Goal: Task Accomplishment & Management: Use online tool/utility

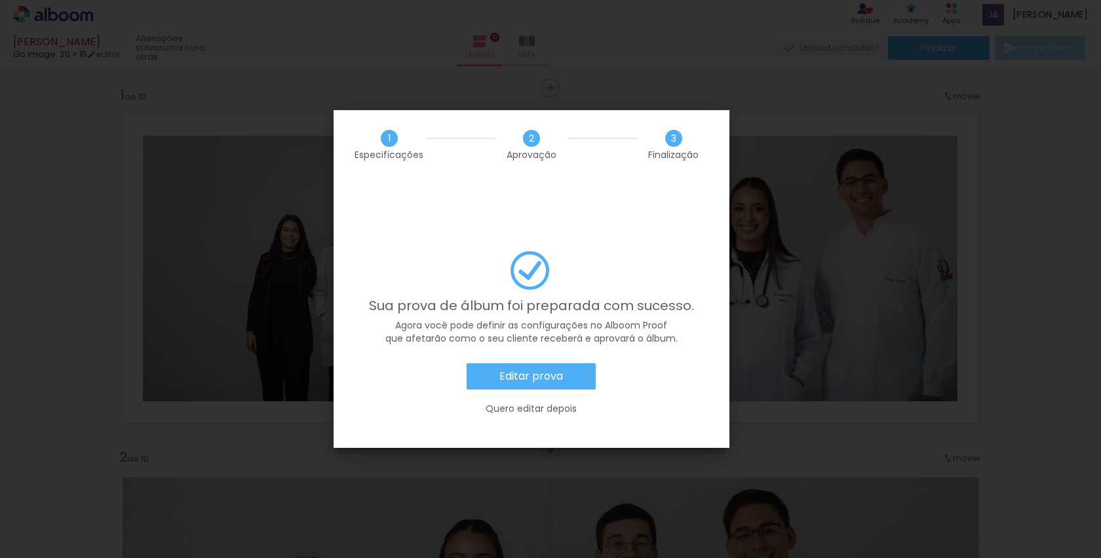
scroll to position [2336, 0]
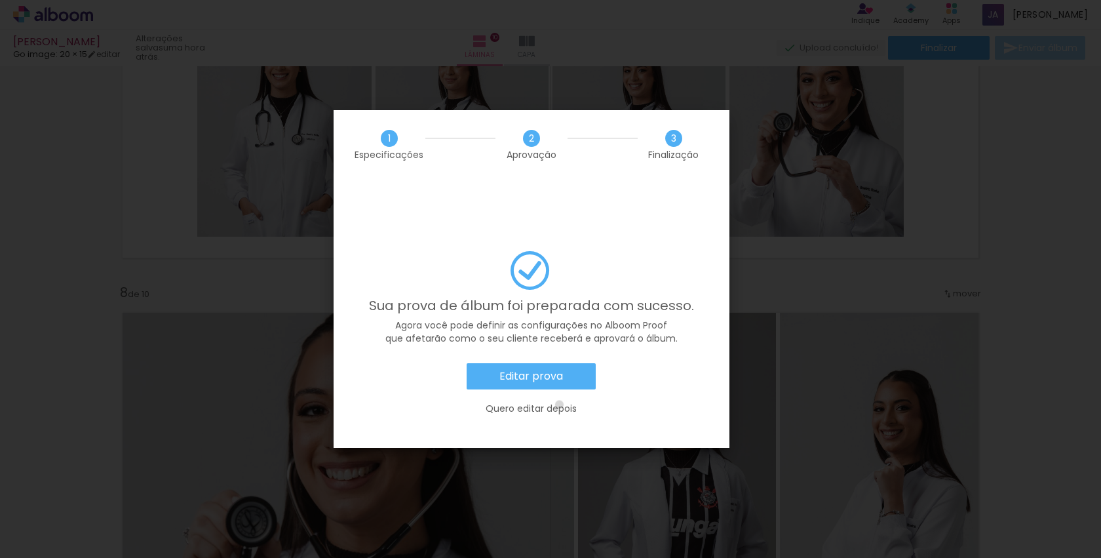
click at [0, 0] on slot "Quero editar depois" at bounding box center [0, 0] width 0 height 0
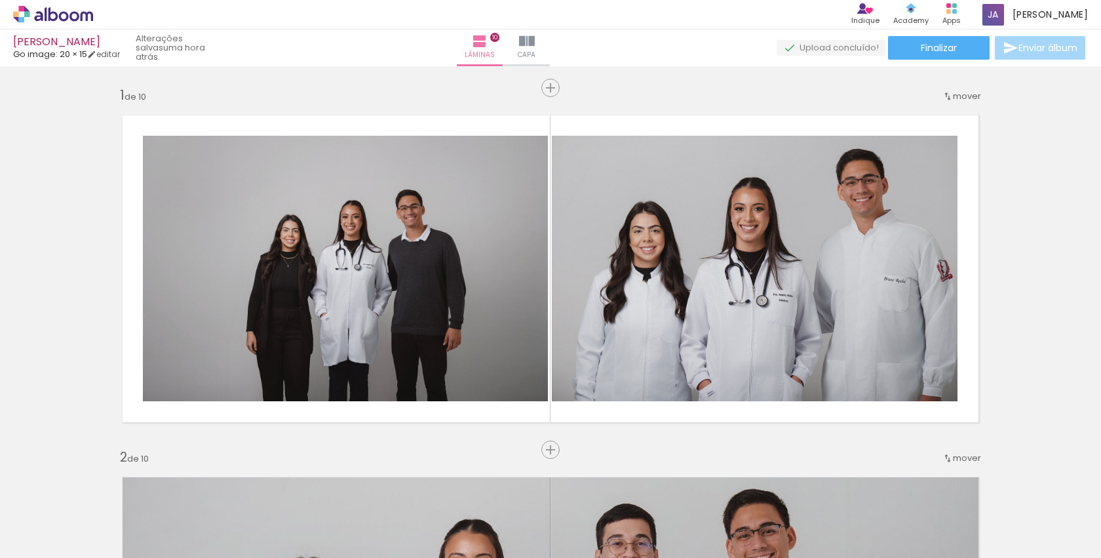
scroll to position [0, 0]
click at [930, 39] on paper-button "Finalizar" at bounding box center [939, 48] width 102 height 24
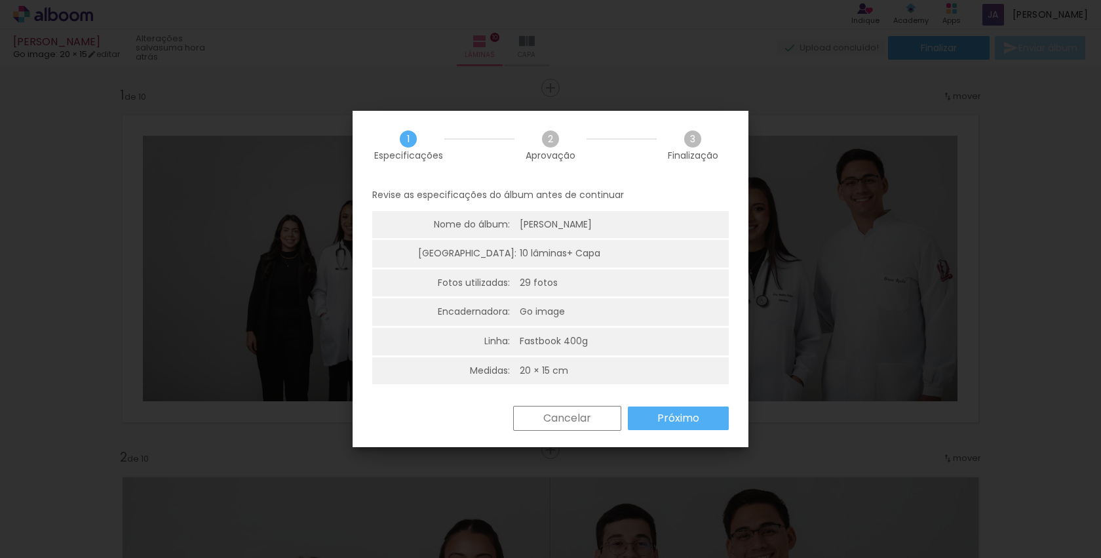
click at [688, 425] on paper-button "Próximo" at bounding box center [678, 418] width 101 height 24
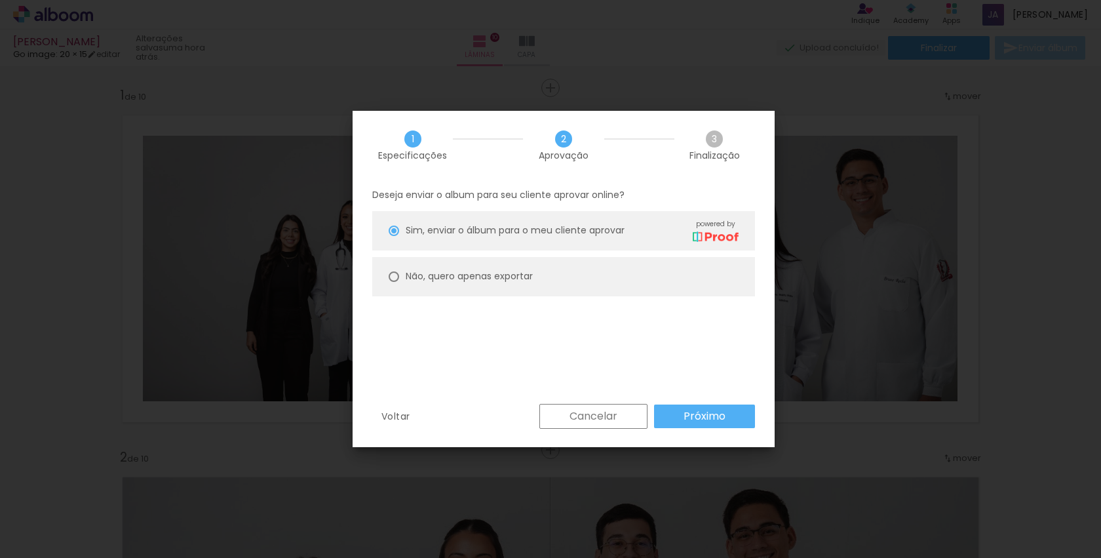
click at [496, 286] on paper-radio-button "Não, quero apenas exportar" at bounding box center [563, 276] width 383 height 39
type paper-radio-button "on"
click at [0, 0] on slot "Próximo" at bounding box center [0, 0] width 0 height 0
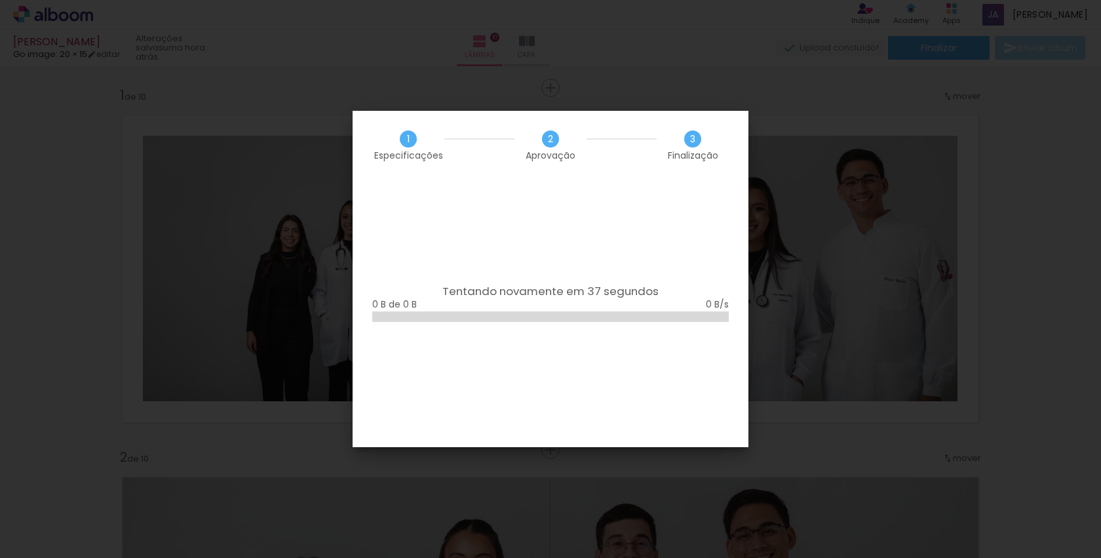
click at [813, 209] on iron-overlay-backdrop at bounding box center [550, 279] width 1101 height 558
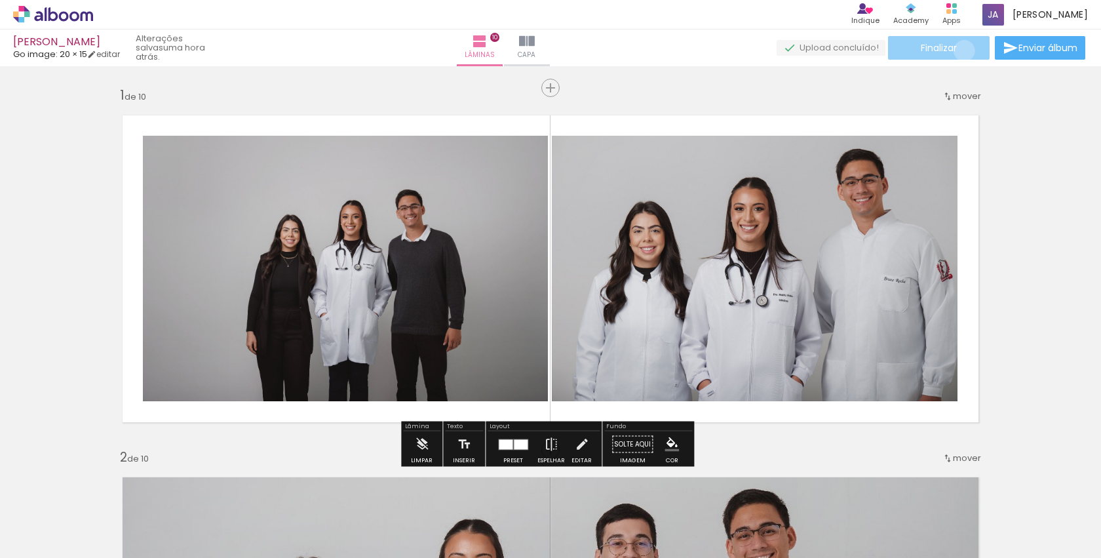
click at [960, 50] on paper-button "Finalizar" at bounding box center [939, 48] width 102 height 24
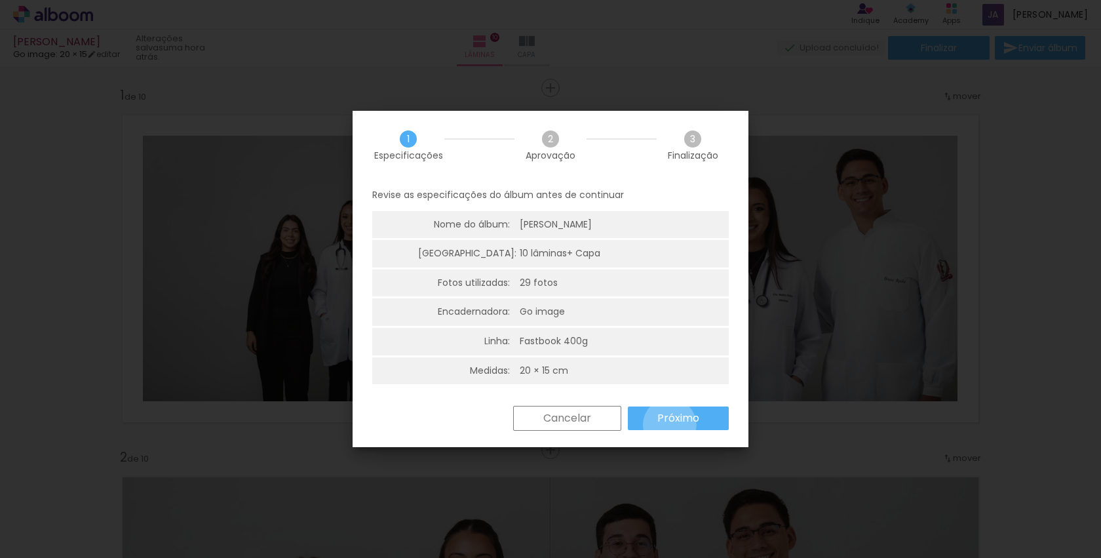
click at [0, 0] on slot "Próximo" at bounding box center [0, 0] width 0 height 0
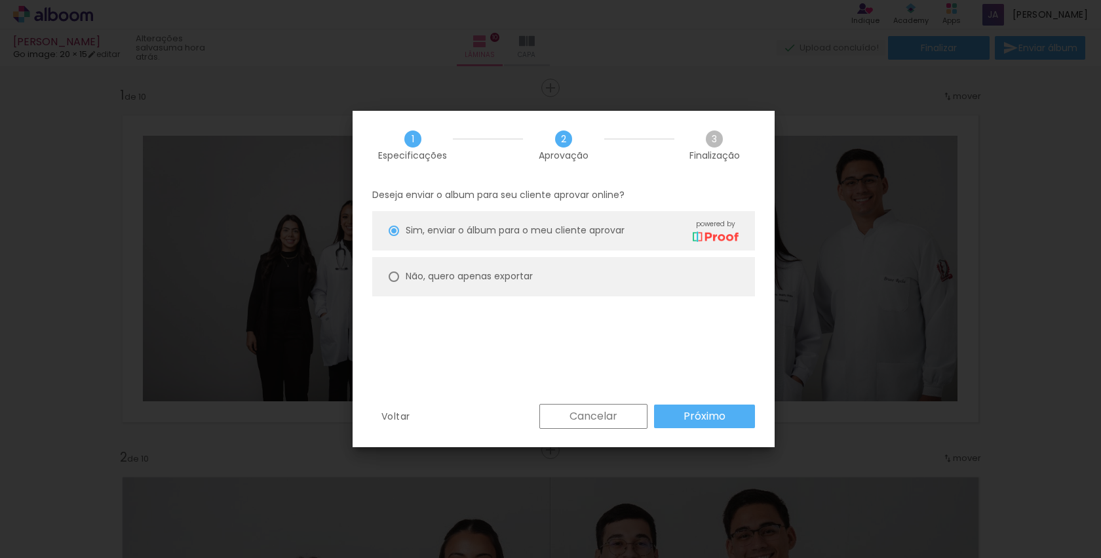
click at [0, 0] on slot "Não, quero apenas exportar" at bounding box center [0, 0] width 0 height 0
type paper-radio-button "on"
click at [0, 0] on slot "Próximo" at bounding box center [0, 0] width 0 height 0
type input "Alta, 300 DPI"
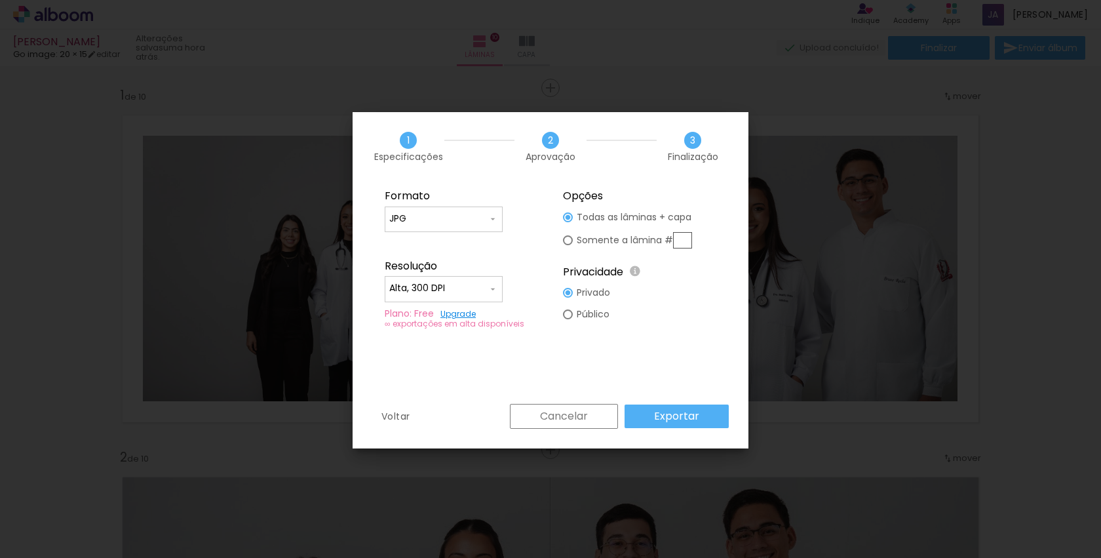
click at [0, 0] on slot "Exportar" at bounding box center [0, 0] width 0 height 0
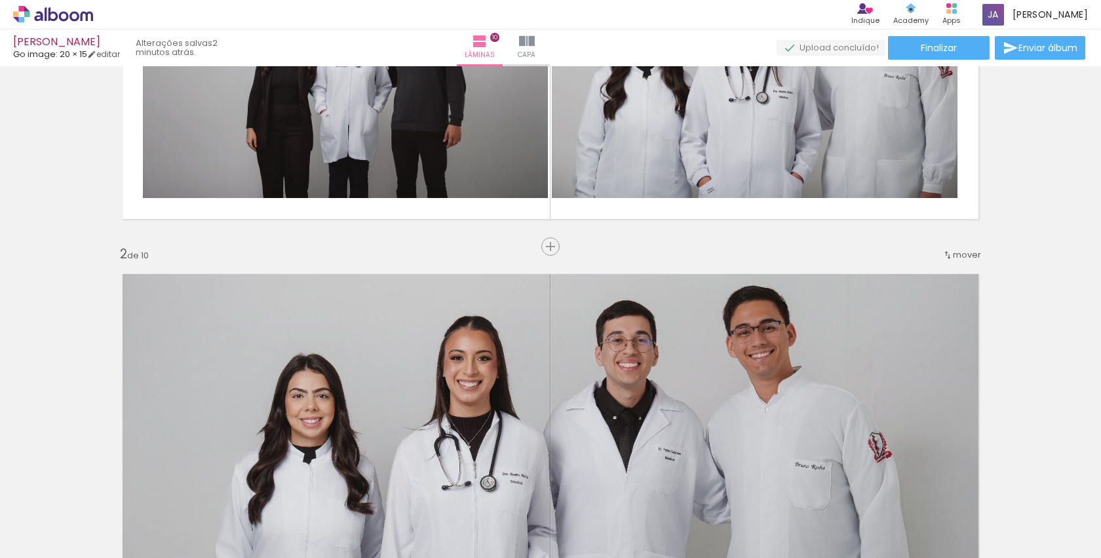
scroll to position [221, 0]
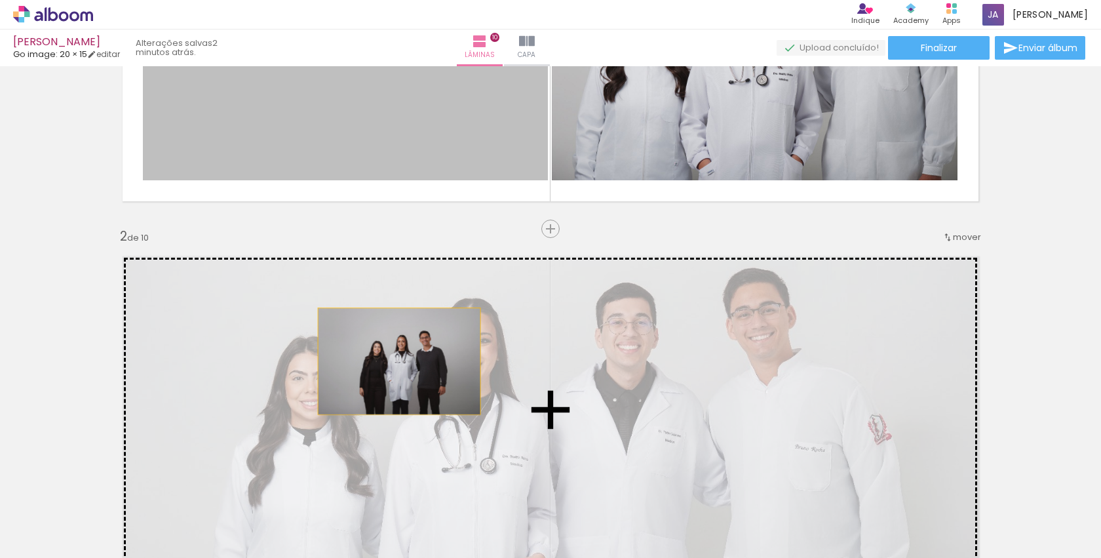
drag, startPoint x: 415, startPoint y: 108, endPoint x: 390, endPoint y: 393, distance: 286.3
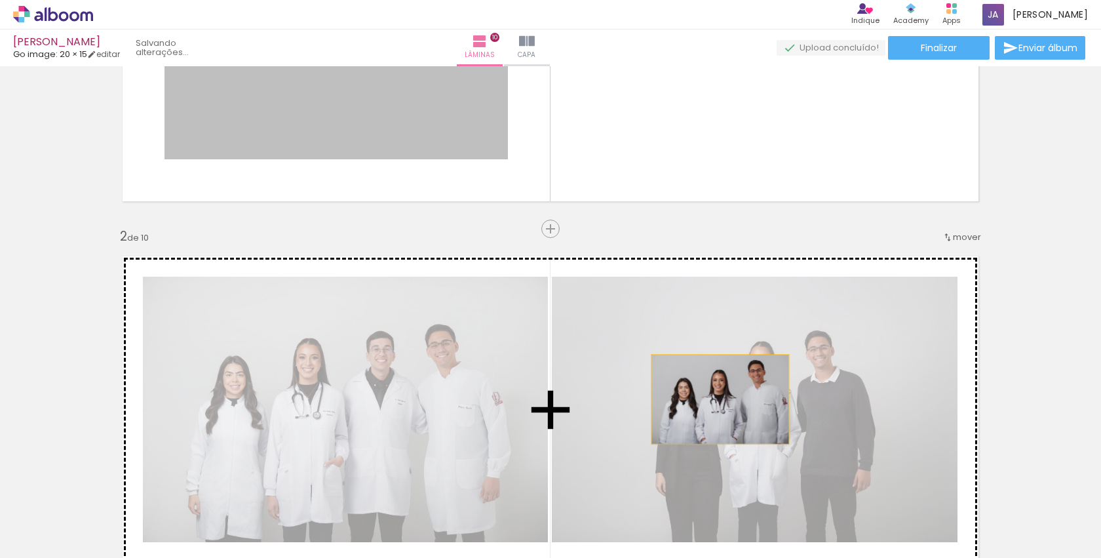
drag, startPoint x: 423, startPoint y: 90, endPoint x: 715, endPoint y: 399, distance: 424.8
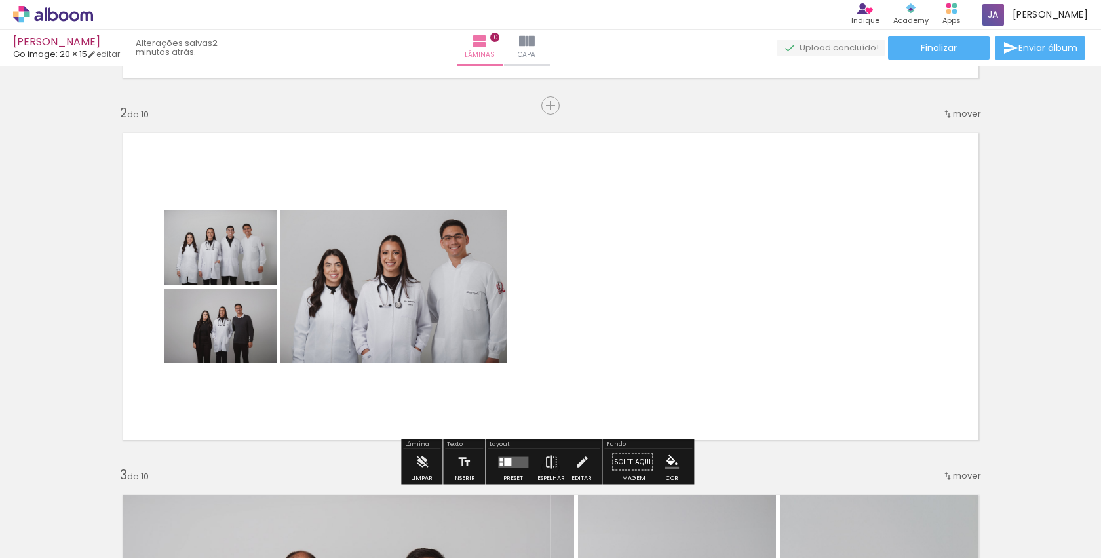
scroll to position [378, 0]
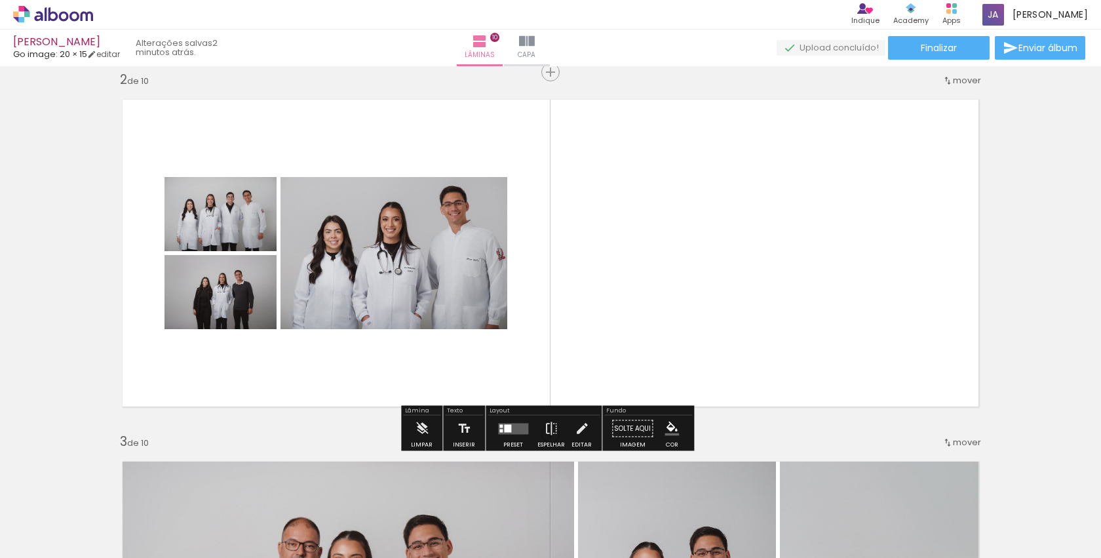
click at [516, 433] on quentale-layouter at bounding box center [513, 428] width 30 height 11
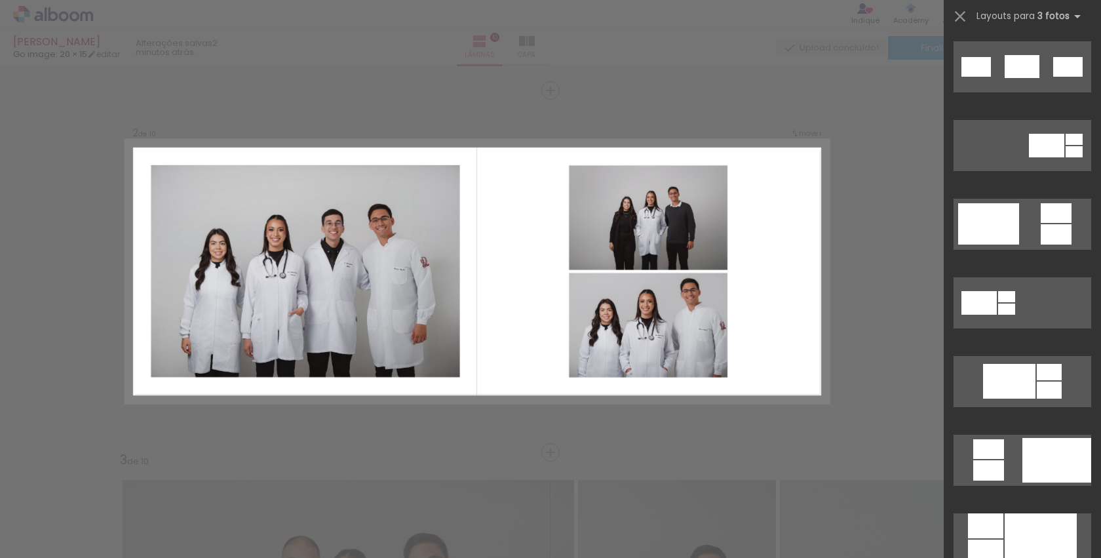
scroll to position [397, 0]
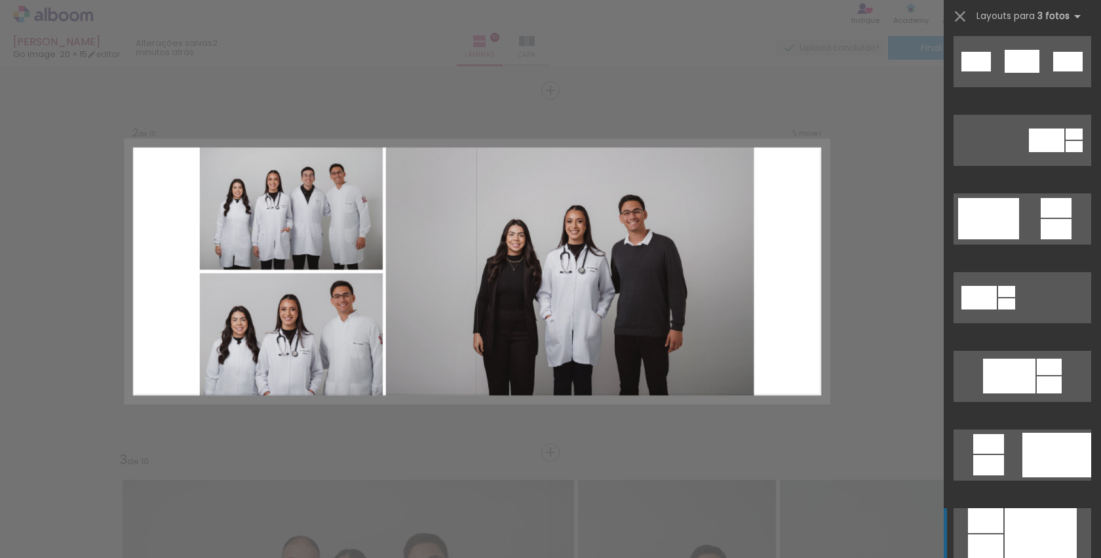
click at [1011, 522] on div at bounding box center [1041, 533] width 72 height 51
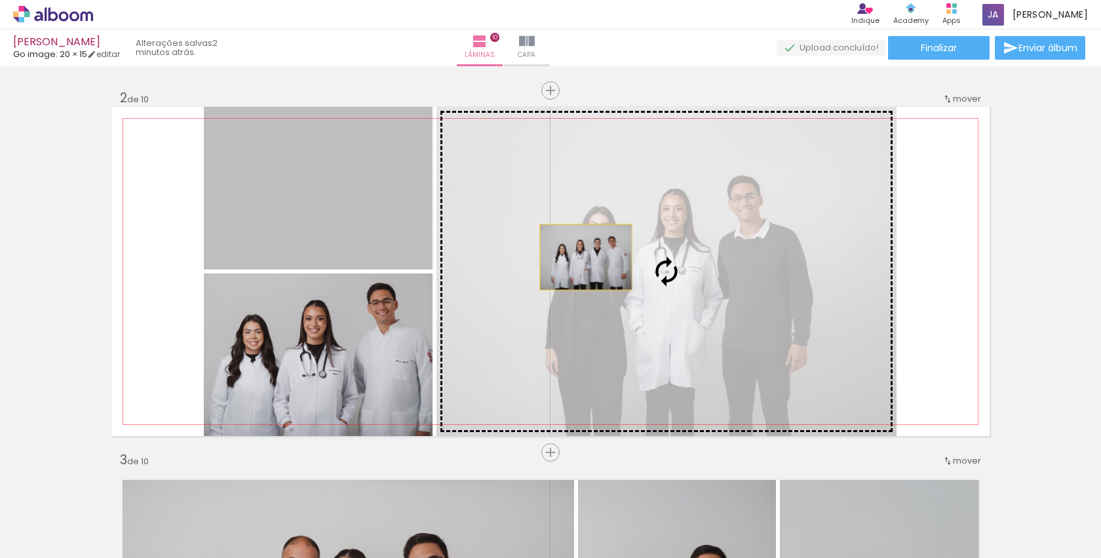
drag, startPoint x: 319, startPoint y: 230, endPoint x: 609, endPoint y: 266, distance: 292.0
click at [0, 0] on slot at bounding box center [0, 0] width 0 height 0
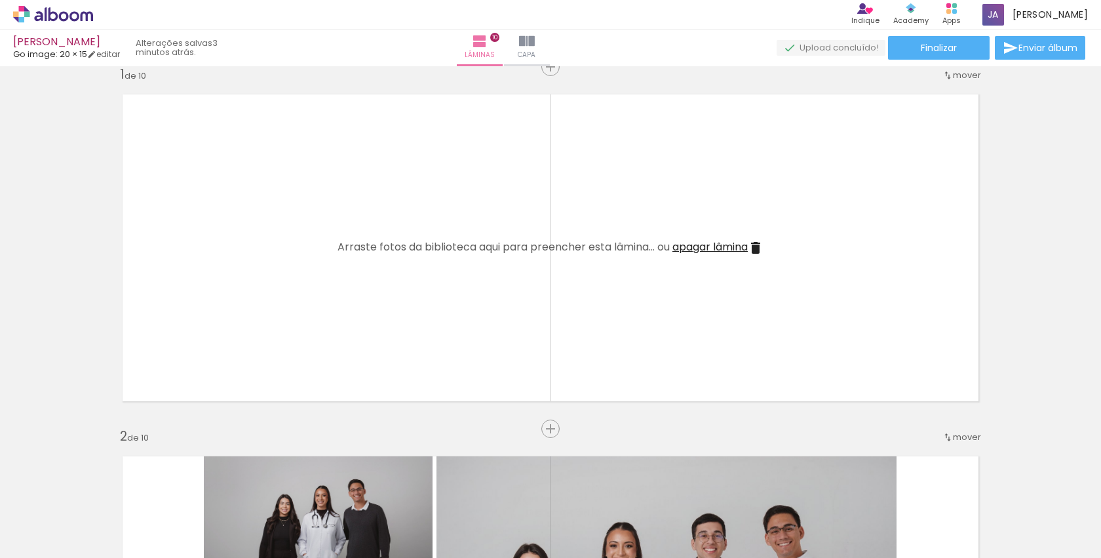
scroll to position [0, 760]
click at [49, 543] on span "Adicionar Fotos" at bounding box center [46, 540] width 39 height 14
click at [0, 0] on input "file" at bounding box center [0, 0] width 0 height 0
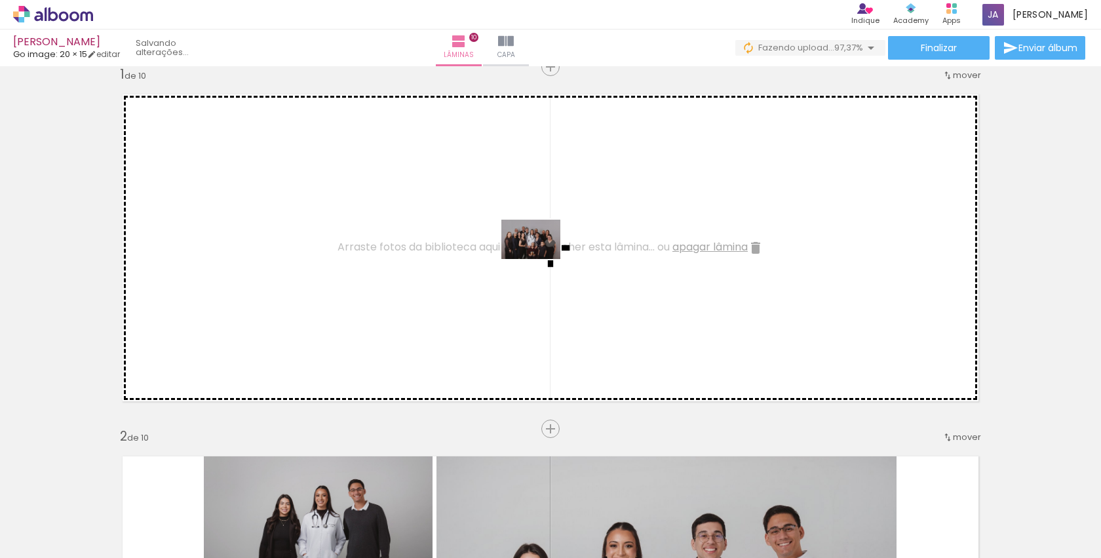
drag, startPoint x: 621, startPoint y: 519, endPoint x: 541, endPoint y: 260, distance: 271.2
click at [541, 260] on quentale-workspace at bounding box center [550, 279] width 1101 height 558
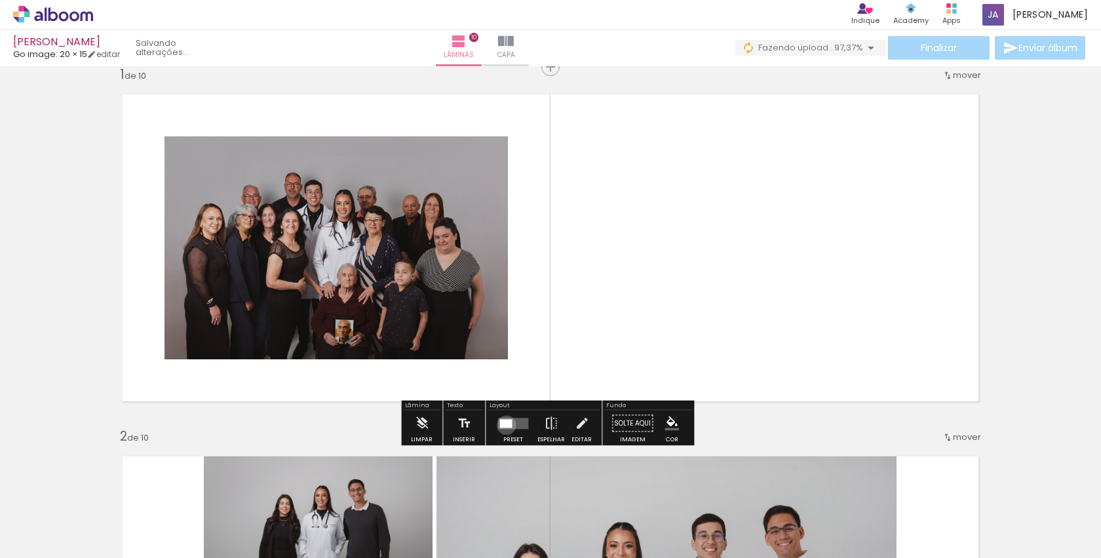
click at [503, 425] on div at bounding box center [506, 423] width 12 height 9
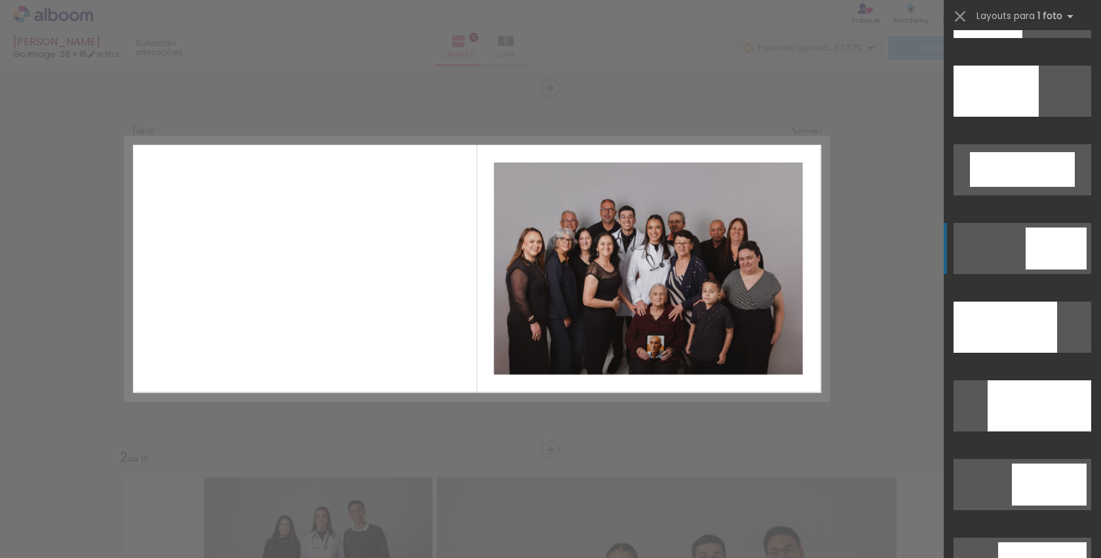
scroll to position [3200, 0]
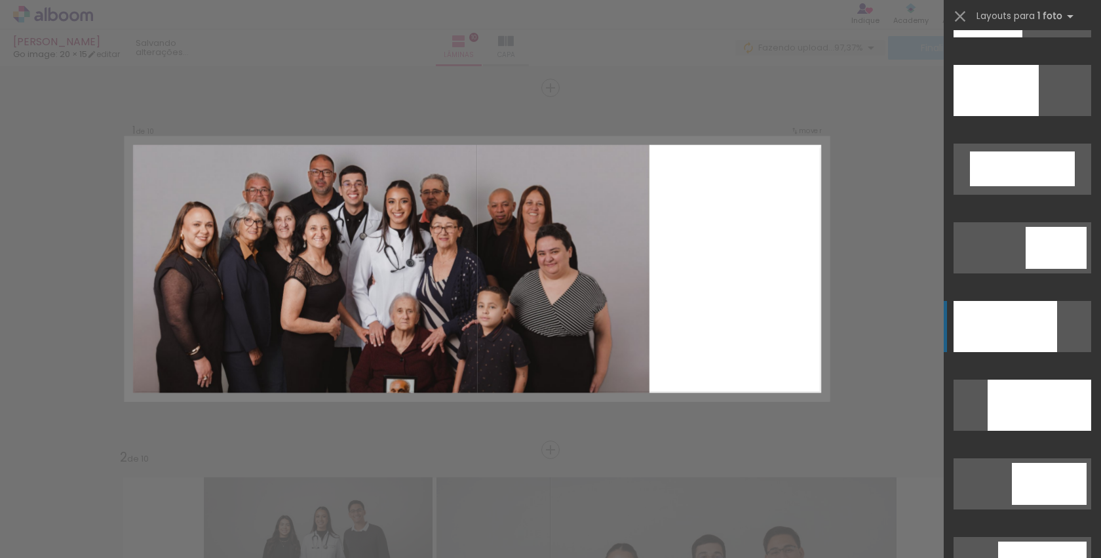
click at [1010, 305] on div at bounding box center [1006, 326] width 104 height 51
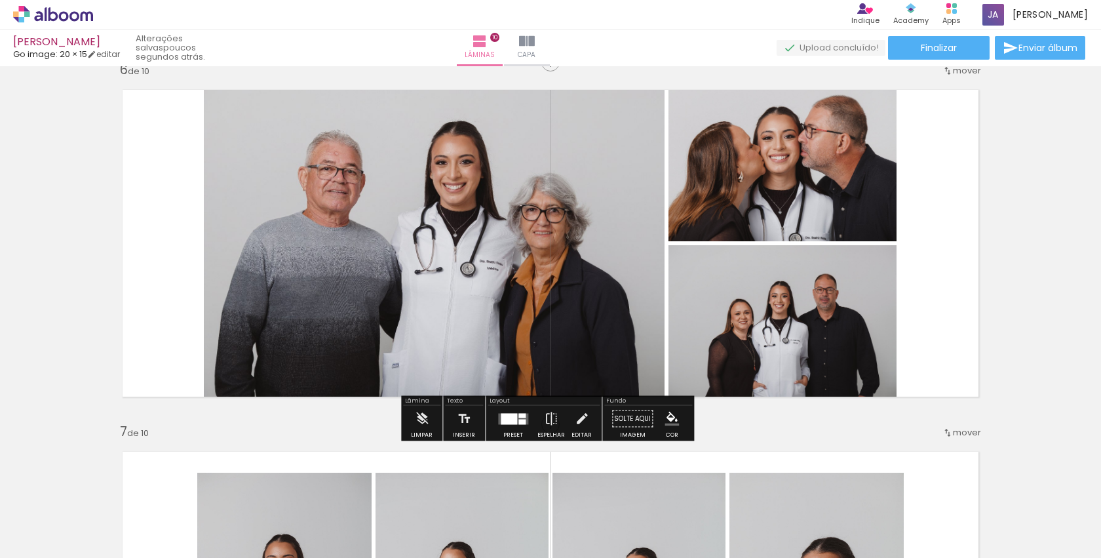
scroll to position [1779, 0]
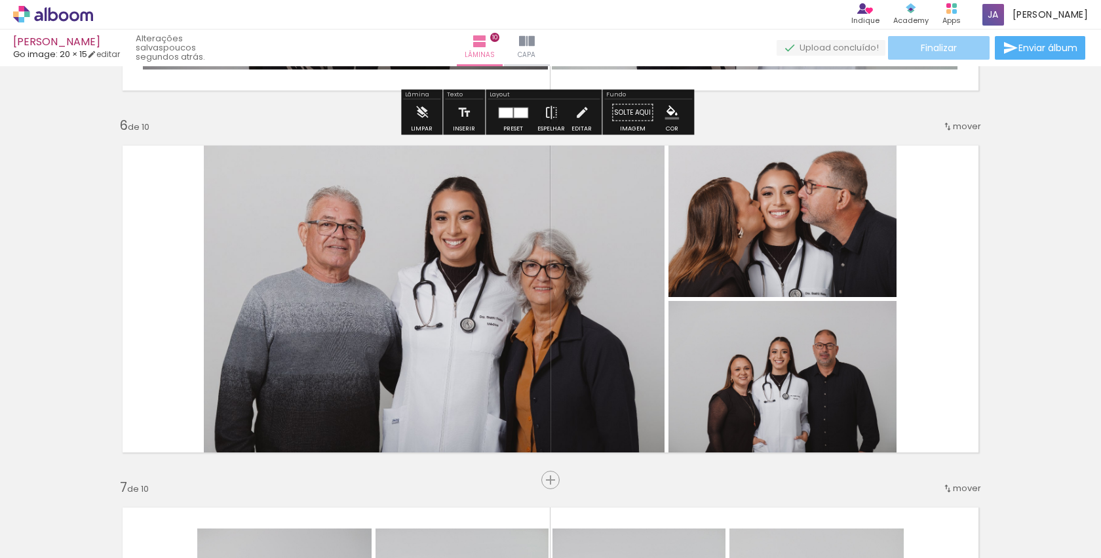
click at [963, 49] on paper-button "Finalizar" at bounding box center [939, 48] width 102 height 24
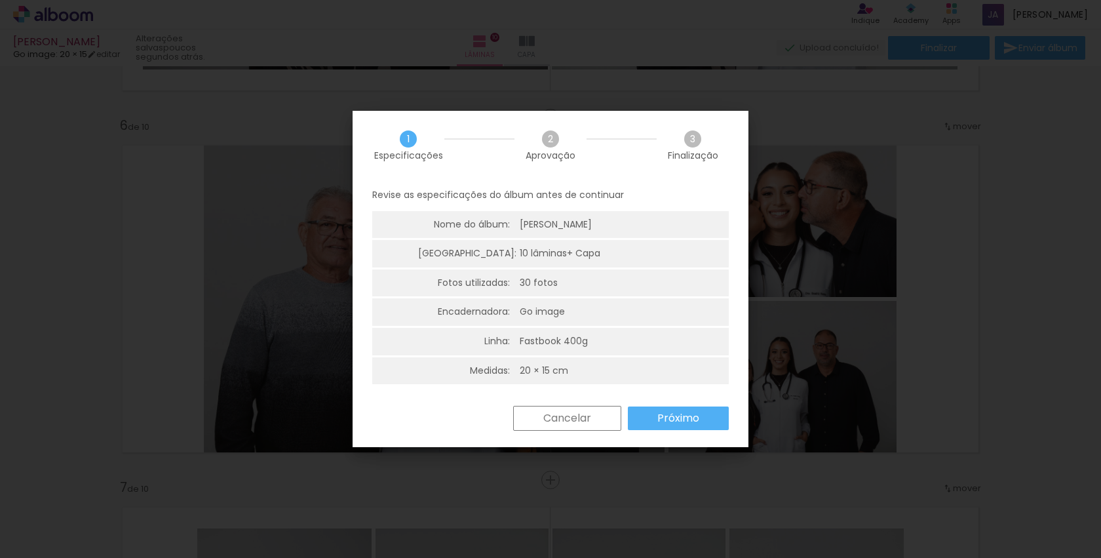
click at [0, 0] on slot "Próximo" at bounding box center [0, 0] width 0 height 0
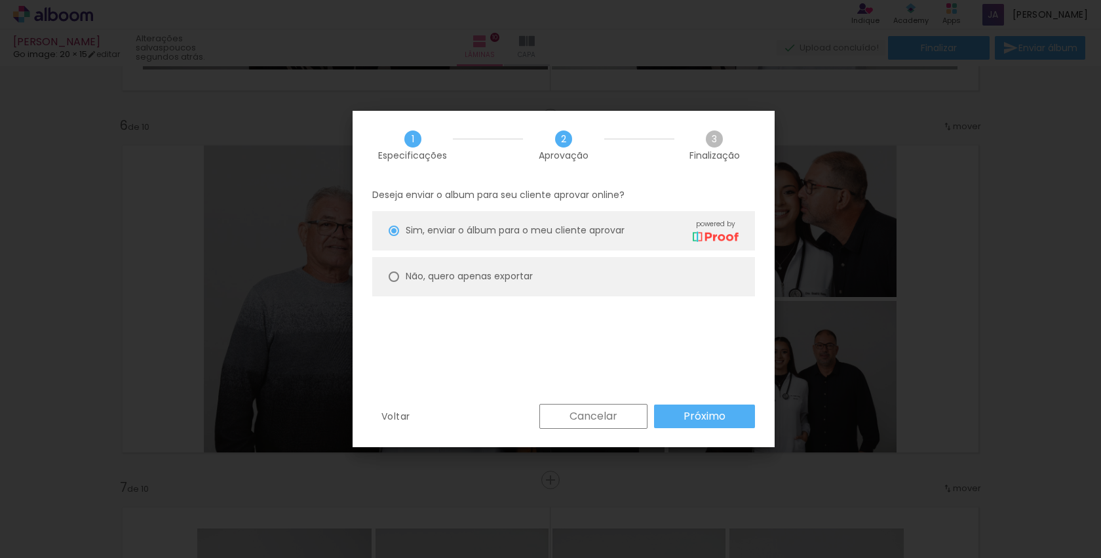
click at [0, 0] on slot "Não, quero apenas exportar" at bounding box center [0, 0] width 0 height 0
type paper-radio-button "on"
click at [0, 0] on slot "Não, quero apenas exportar" at bounding box center [0, 0] width 0 height 0
click at [0, 0] on slot "Próximo" at bounding box center [0, 0] width 0 height 0
type input "Alta, 300 DPI"
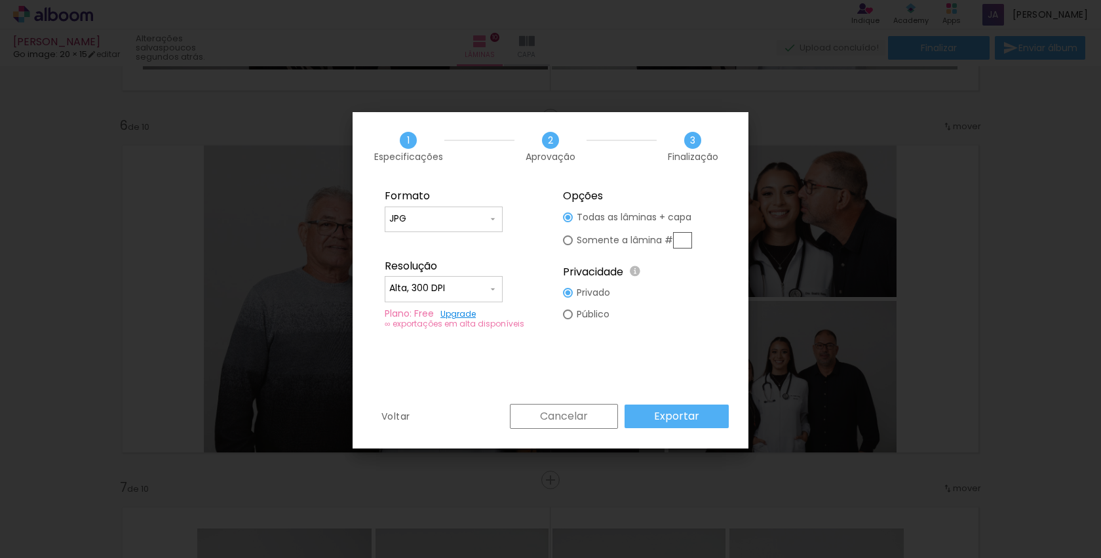
click at [0, 0] on slot "Somente a lâmina #" at bounding box center [0, 0] width 0 height 0
type paper-radio-button "on"
click at [0, 0] on slot "Público" at bounding box center [0, 0] width 0 height 0
type paper-radio-button "on"
click at [0, 0] on slot "Privado" at bounding box center [0, 0] width 0 height 0
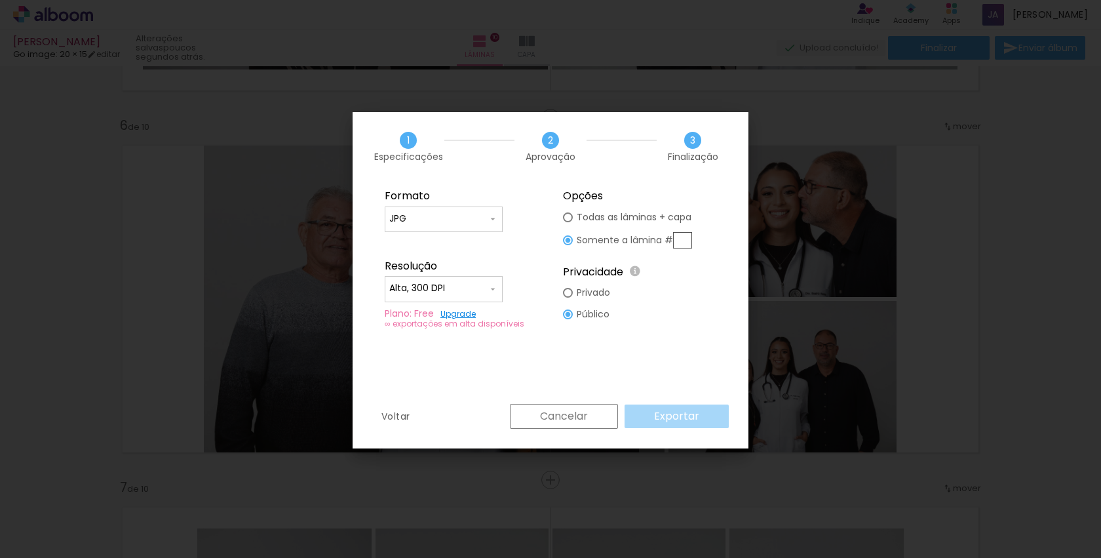
type paper-radio-button "on"
click at [450, 285] on input "Alta, 300 DPI" at bounding box center [438, 288] width 98 height 13
click at [578, 323] on paper-radio-button "Público" at bounding box center [586, 315] width 47 height 22
click at [0, 0] on slot "Todas as lâminas + capa" at bounding box center [0, 0] width 0 height 0
type paper-radio-button "on"
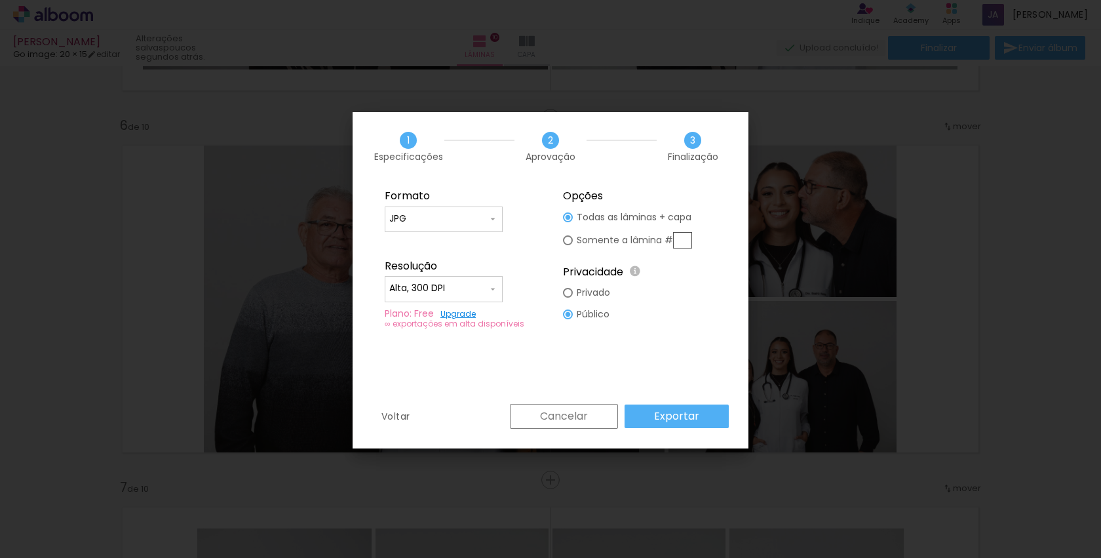
click at [0, 0] on slot "Exportar" at bounding box center [0, 0] width 0 height 0
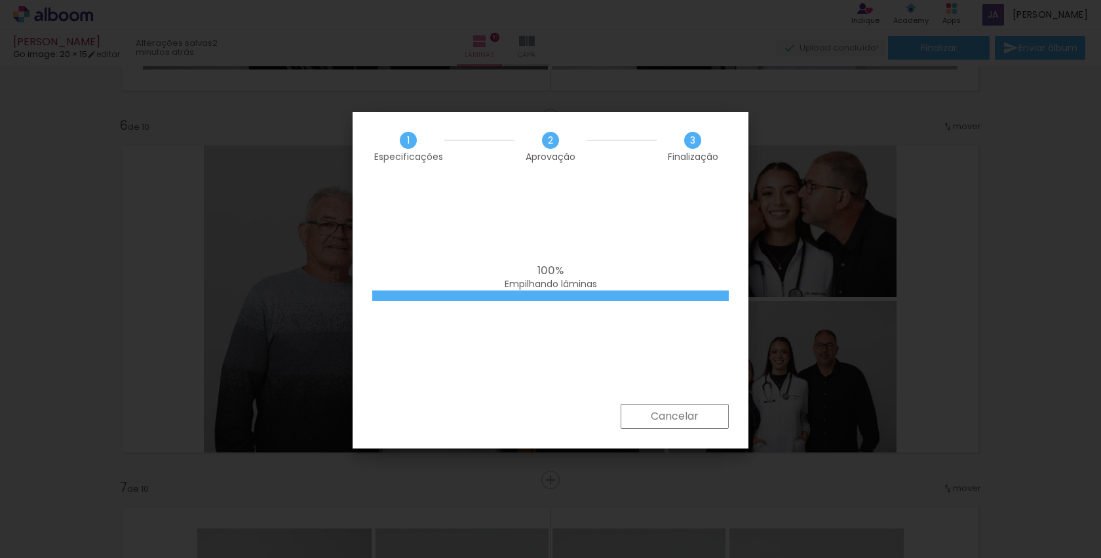
scroll to position [0, 1787]
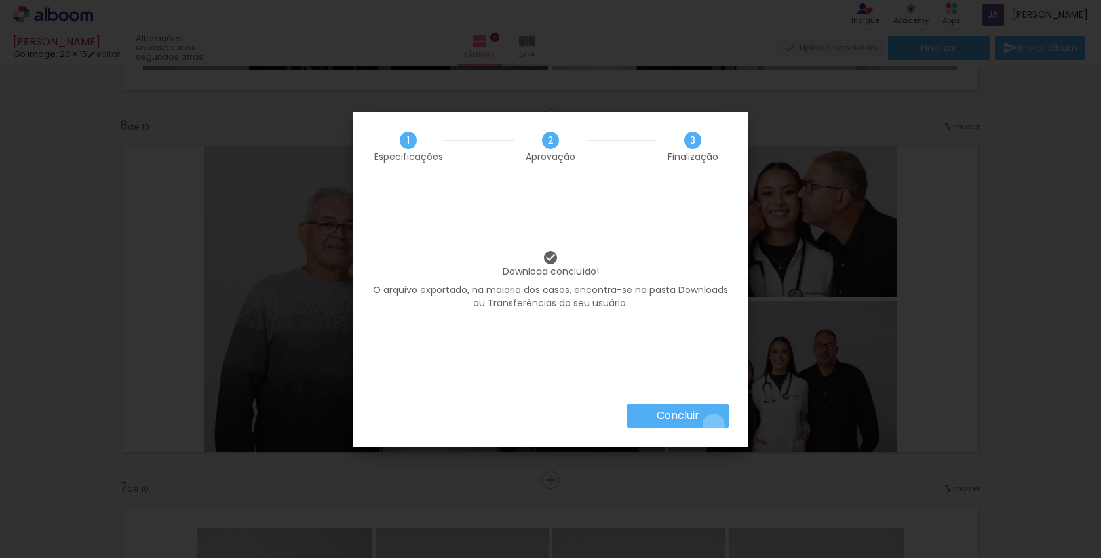
click at [713, 425] on paper-button "Concluir" at bounding box center [678, 416] width 102 height 24
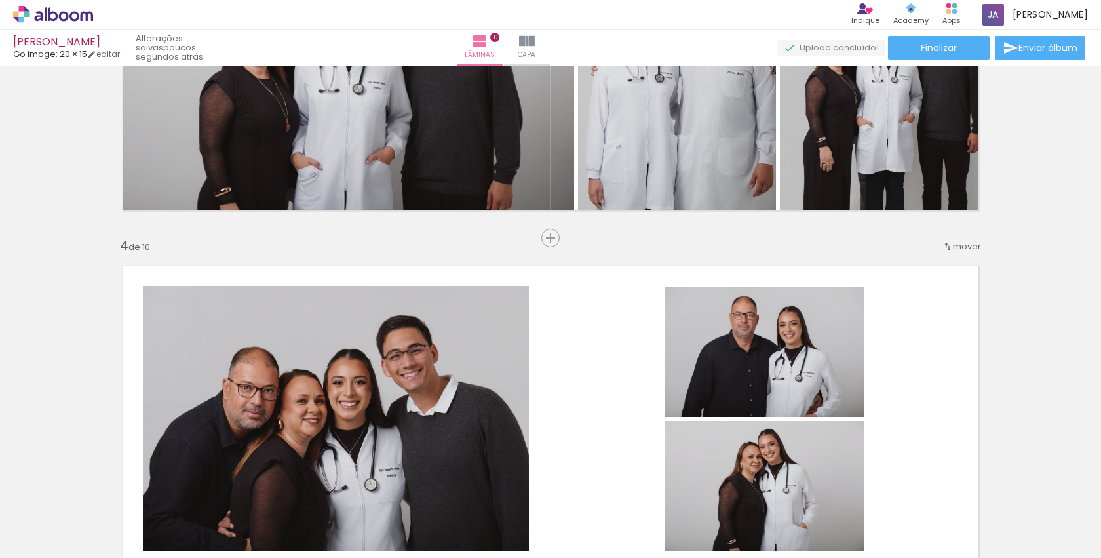
scroll to position [1098, 0]
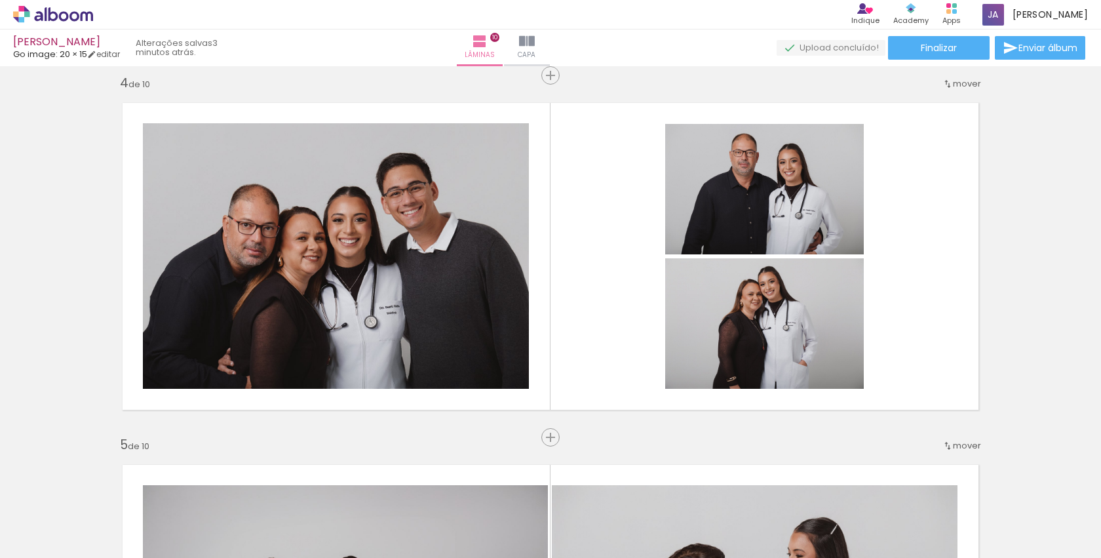
click at [61, 28] on div "› Editor de álbum Indique Indique e ganhe Conteúdo que inspira Academy Produtos…" at bounding box center [550, 15] width 1101 height 30
click at [71, 10] on icon at bounding box center [53, 14] width 80 height 17
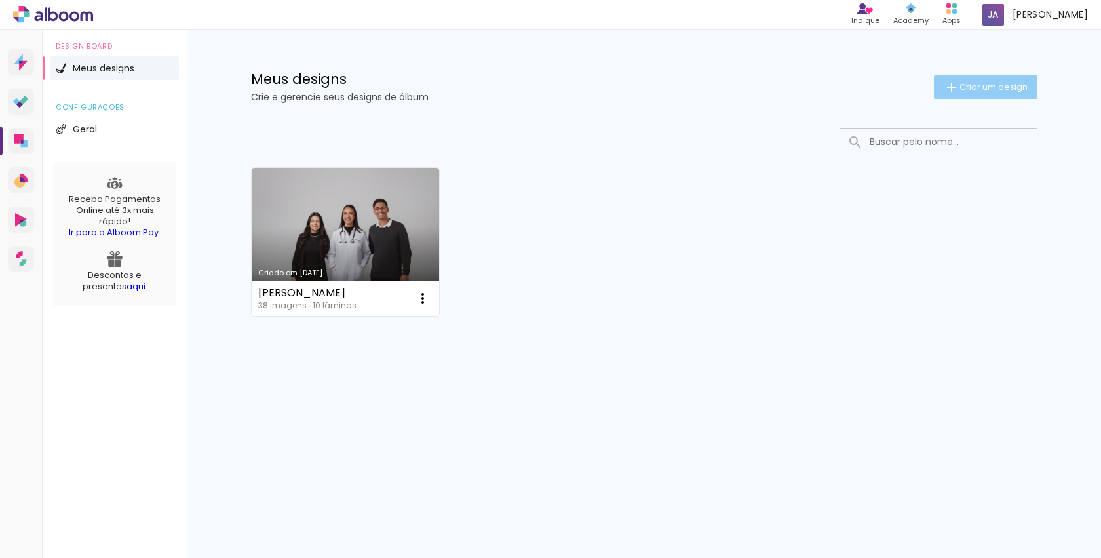
click at [1020, 90] on span "Criar um design" at bounding box center [994, 87] width 68 height 9
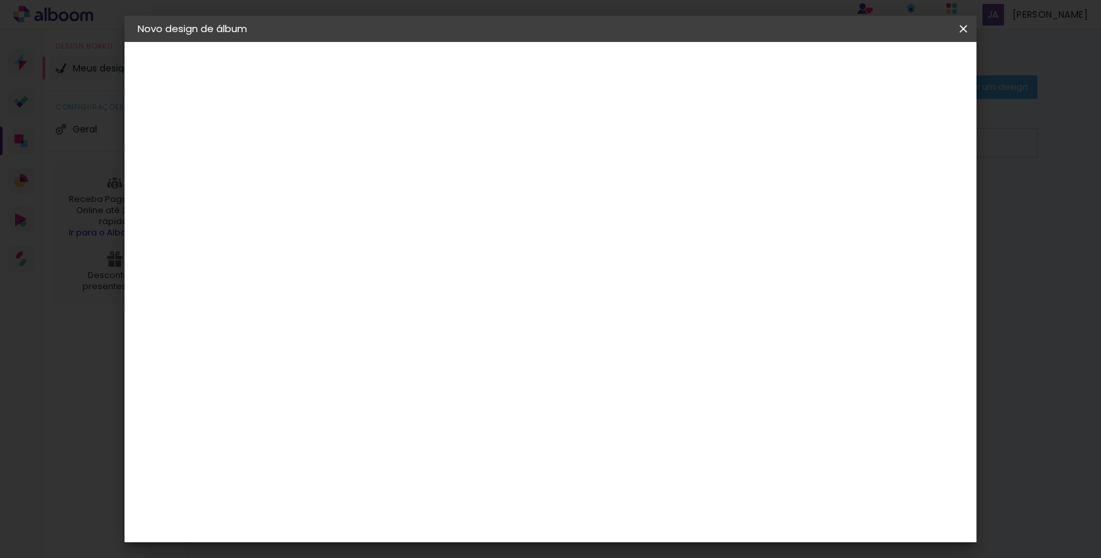
click at [352, 182] on input at bounding box center [352, 176] width 0 height 20
type input "PEdro"
type paper-input "PEdro"
type input "[PERSON_NAME]"
type paper-input "[PERSON_NAME]"
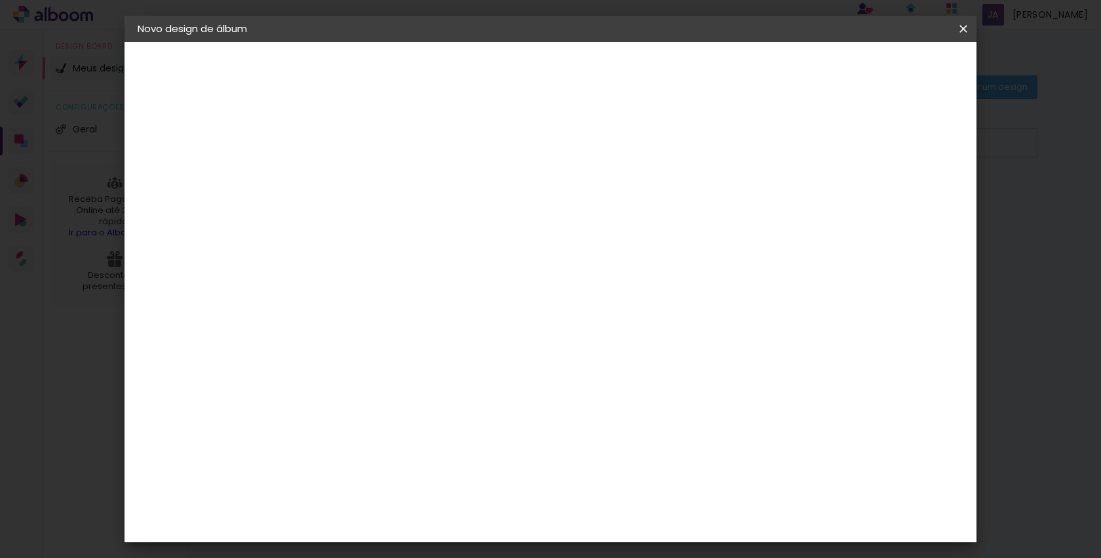
click at [486, 79] on paper-button "Avançar" at bounding box center [454, 69] width 64 height 22
click at [456, 240] on paper-input-container at bounding box center [386, 250] width 142 height 30
type input "go"
type paper-input "go"
click at [430, 307] on paper-item "Go image" at bounding box center [372, 299] width 115 height 34
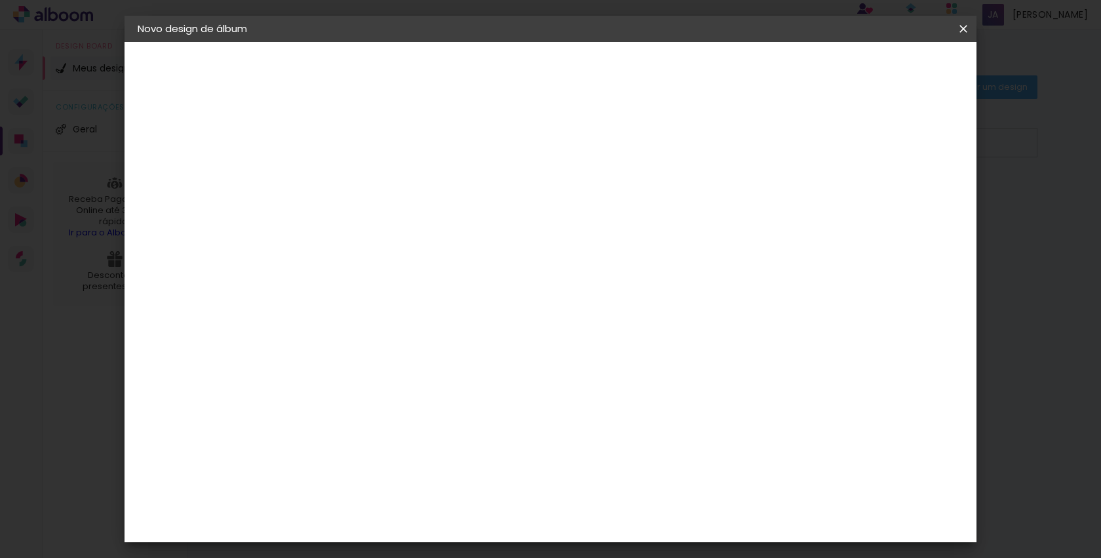
click at [562, 62] on paper-button "Avançar" at bounding box center [530, 69] width 64 height 22
click at [403, 224] on input "text" at bounding box center [377, 228] width 51 height 20
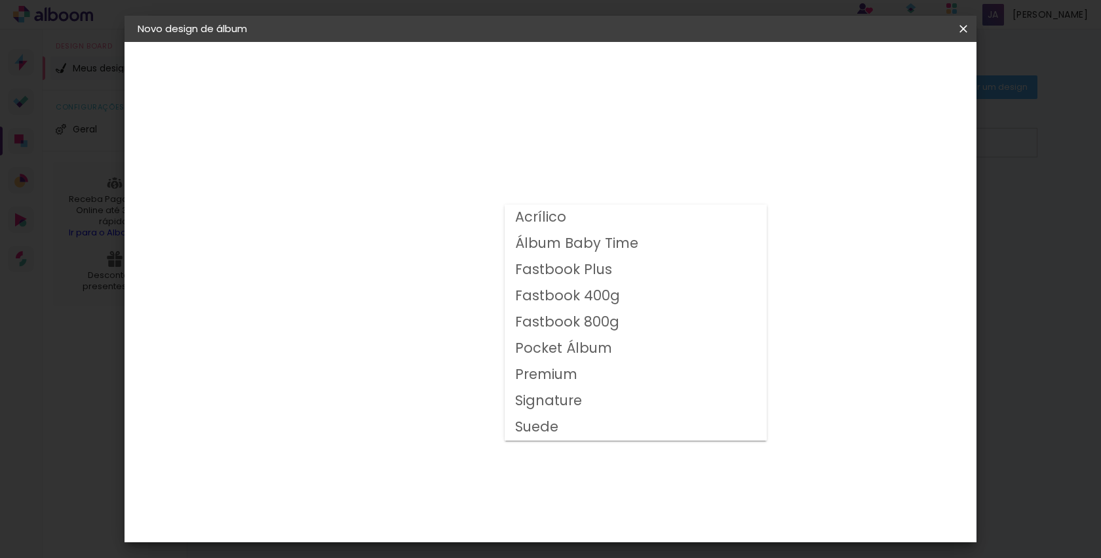
click at [618, 296] on paper-item "Fastbook 400g" at bounding box center [636, 296] width 262 height 26
type input "Fastbook 400g"
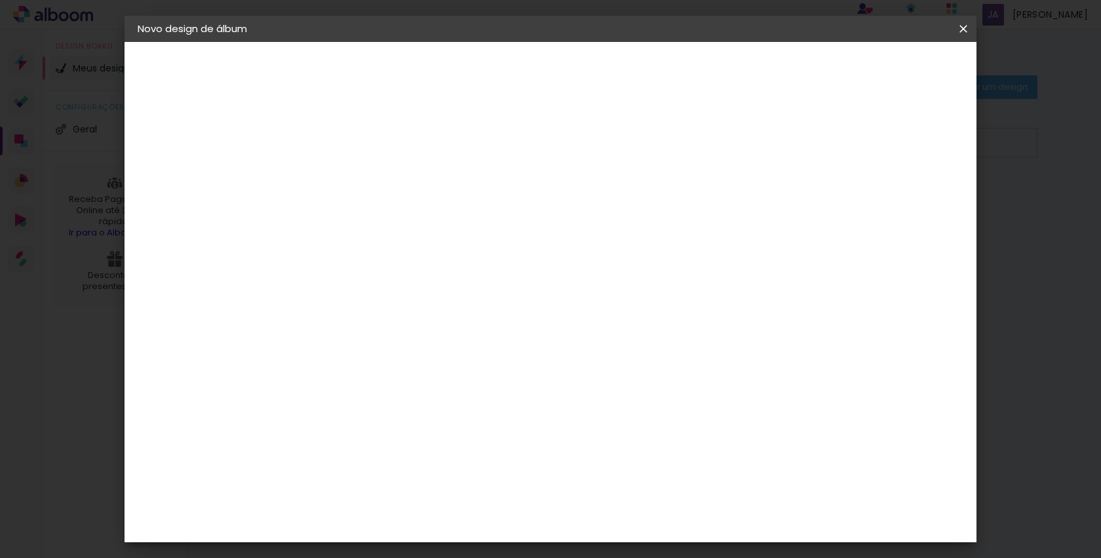
click at [441, 321] on span "20 × 15" at bounding box center [410, 321] width 61 height 35
click at [566, 58] on paper-button "Avançar" at bounding box center [534, 69] width 64 height 22
click at [0, 0] on slot "Mostrar sangria" at bounding box center [0, 0] width 0 height 0
type paper-checkbox "on"
click at [0, 0] on slot "Mostrar sangria" at bounding box center [0, 0] width 0 height 0
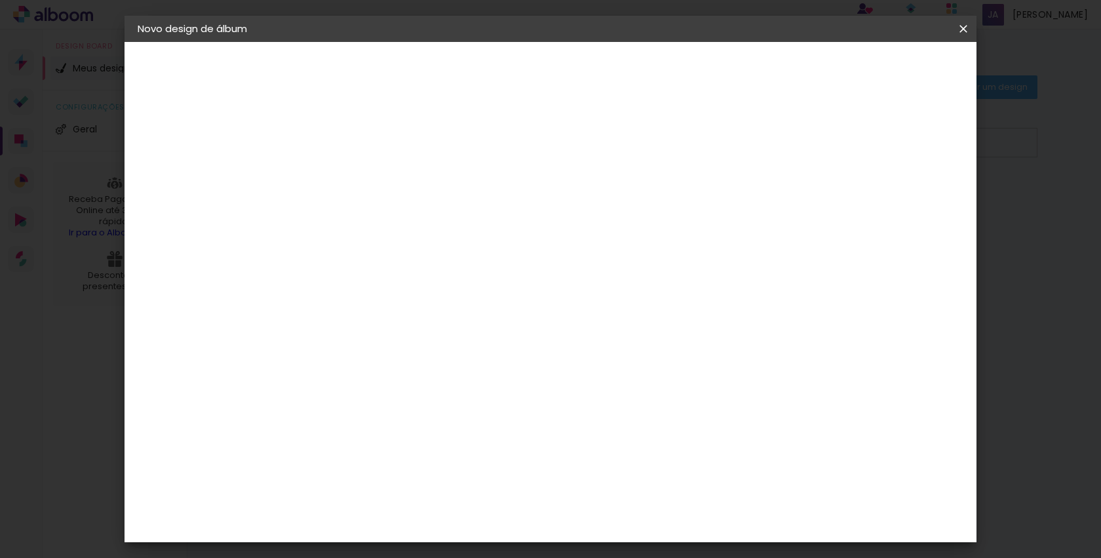
click at [895, 79] on paper-button "Iniciar design" at bounding box center [853, 69] width 86 height 22
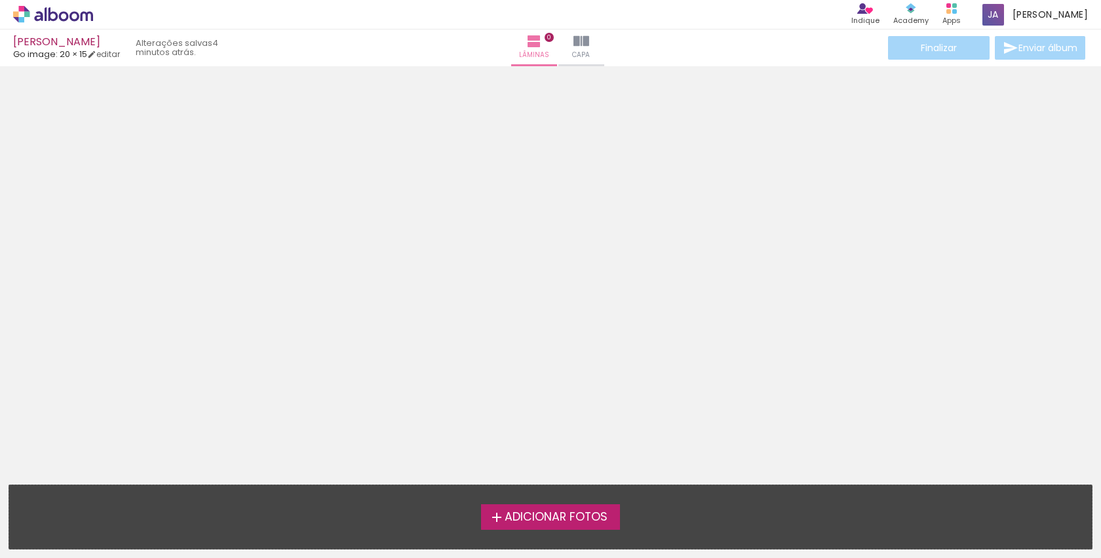
click at [541, 519] on span "Adicionar Fotos" at bounding box center [556, 517] width 103 height 12
click at [0, 0] on input "file" at bounding box center [0, 0] width 0 height 0
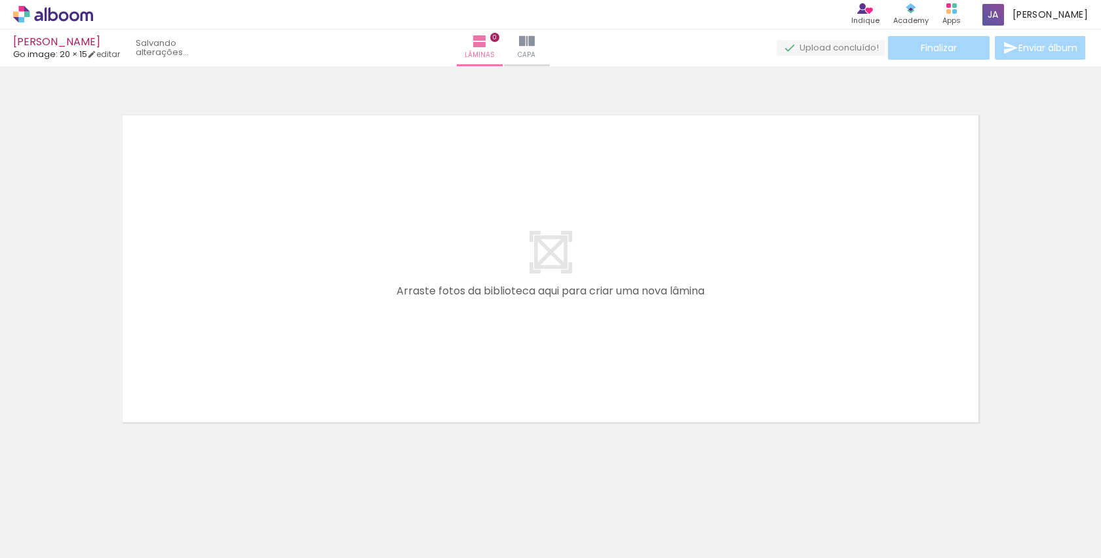
click at [31, 542] on span "Adicionar Fotos" at bounding box center [46, 540] width 39 height 14
click at [0, 0] on input "file" at bounding box center [0, 0] width 0 height 0
click at [536, 58] on span "Capa" at bounding box center [527, 55] width 18 height 12
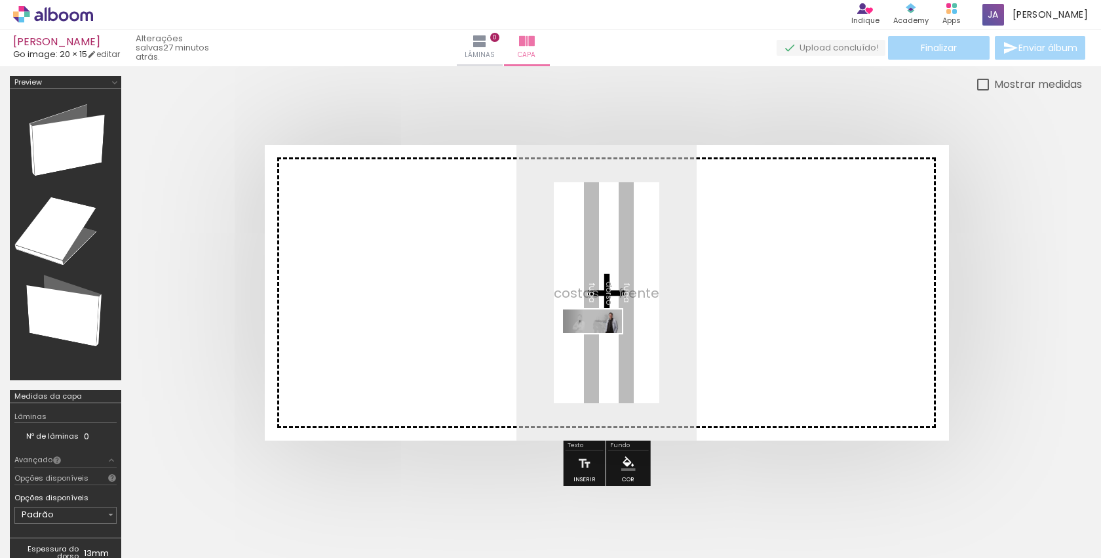
drag, startPoint x: 144, startPoint y: 516, endPoint x: 601, endPoint y: 348, distance: 487.4
click at [601, 348] on quentale-workspace at bounding box center [550, 279] width 1101 height 558
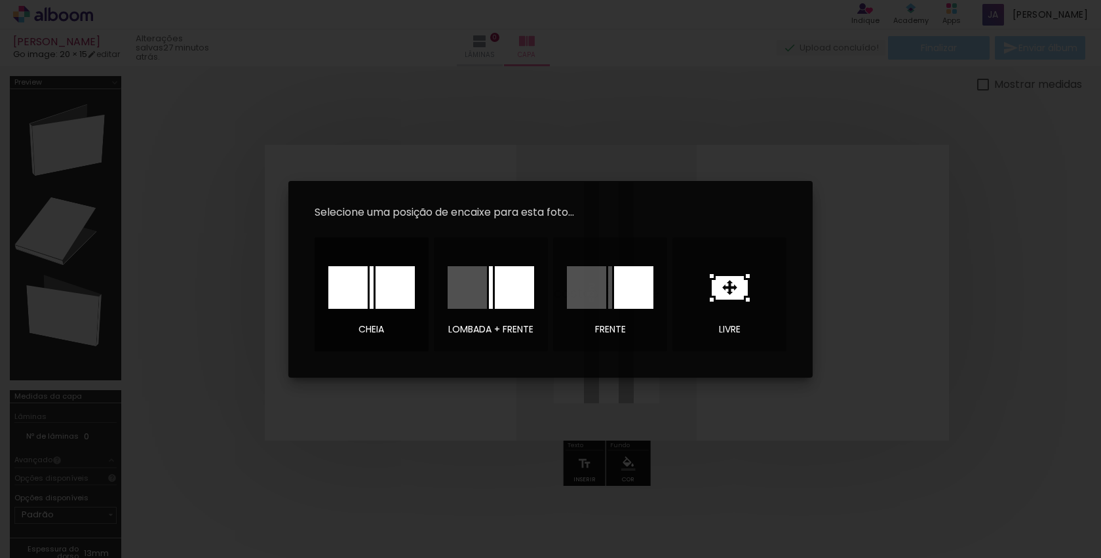
click at [384, 283] on div at bounding box center [395, 287] width 39 height 43
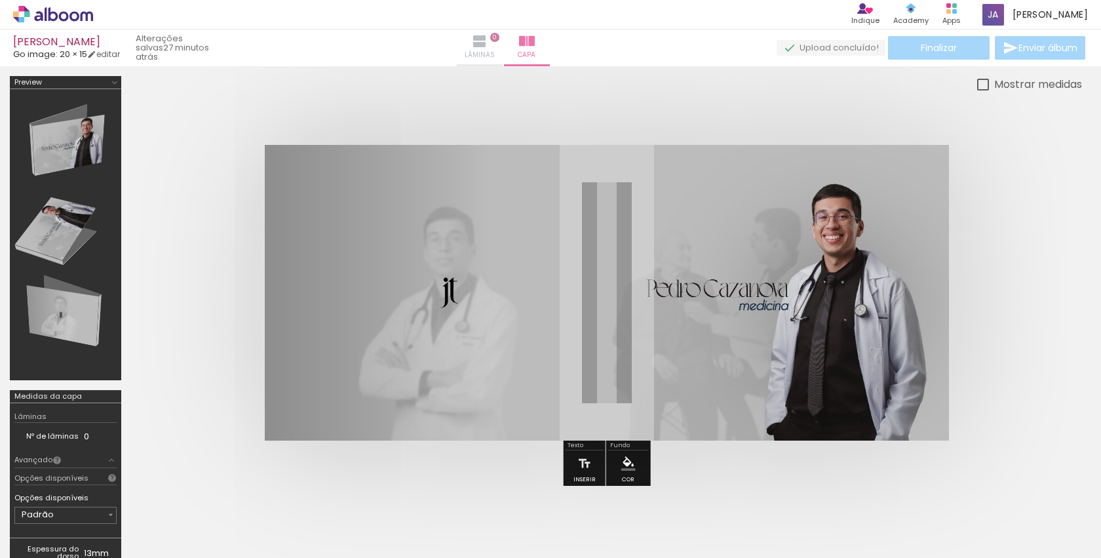
click at [488, 44] on iron-icon at bounding box center [480, 41] width 16 height 16
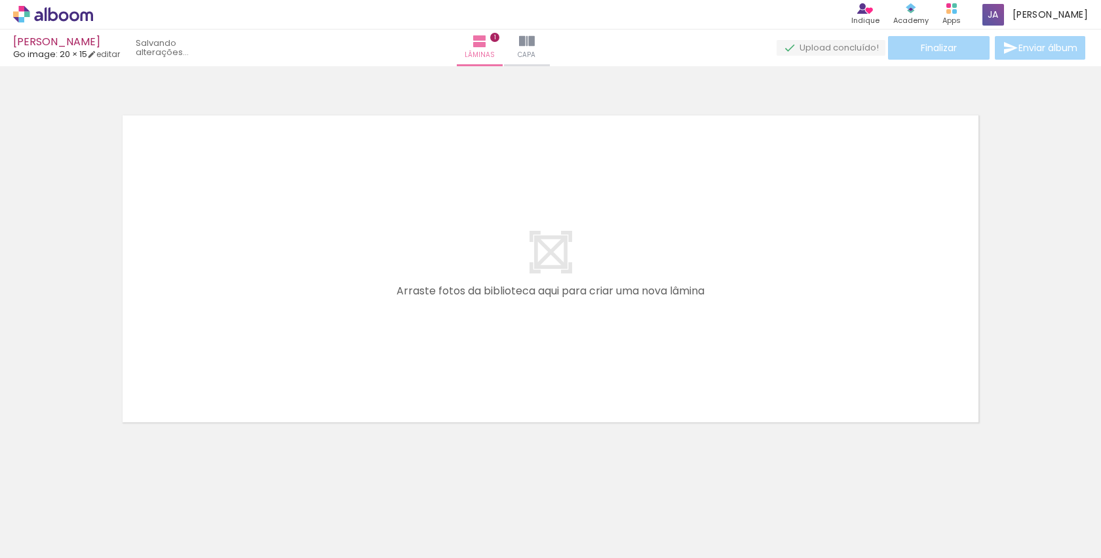
drag, startPoint x: 197, startPoint y: 519, endPoint x: 258, endPoint y: 263, distance: 263.5
click at [258, 263] on quentale-workspace at bounding box center [550, 279] width 1101 height 558
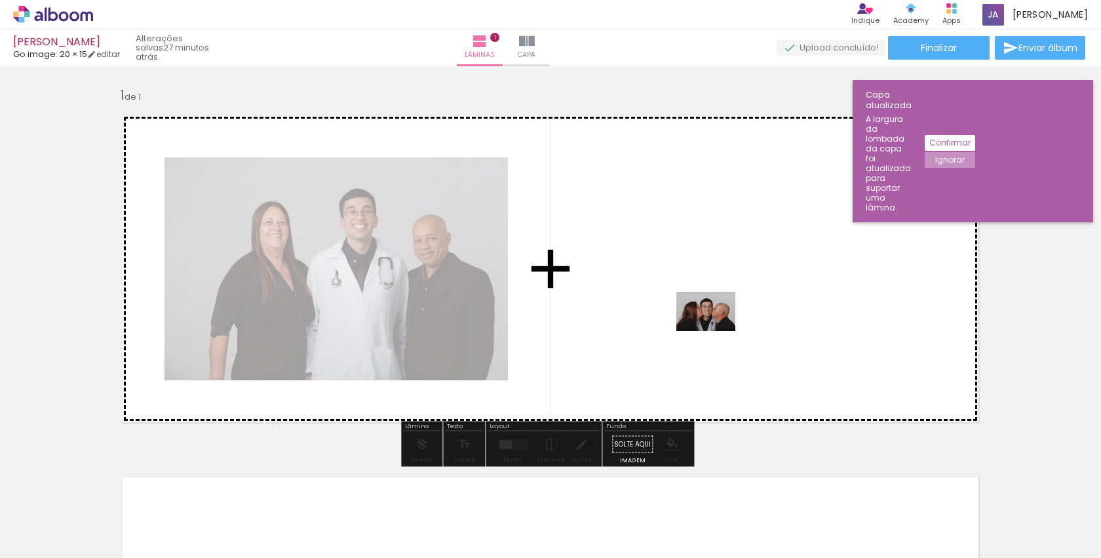
drag, startPoint x: 294, startPoint y: 518, endPoint x: 716, endPoint y: 331, distance: 461.1
click at [716, 331] on quentale-workspace at bounding box center [550, 279] width 1101 height 558
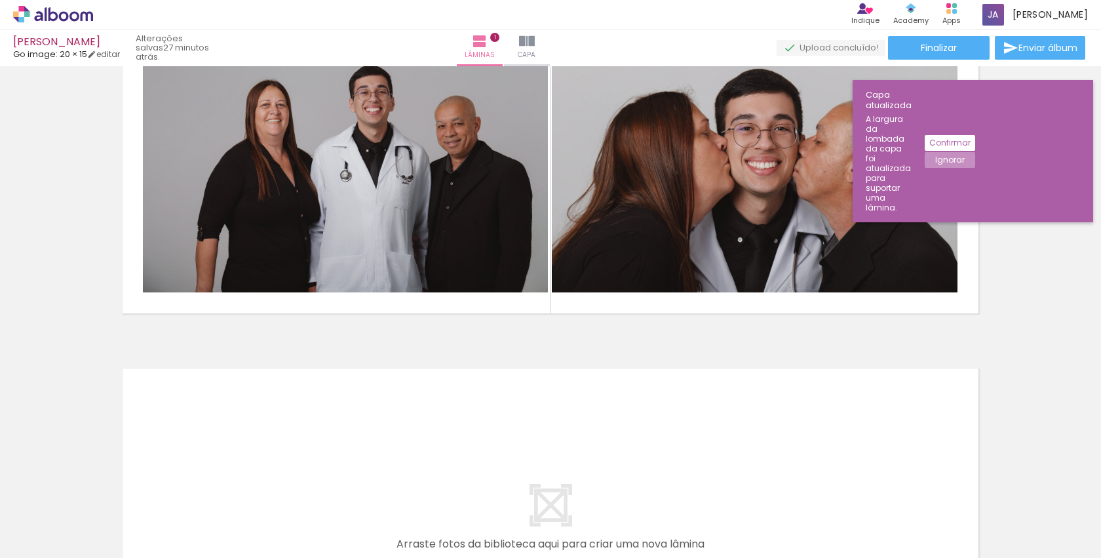
scroll to position [0, 1714]
drag, startPoint x: 778, startPoint y: 519, endPoint x: 593, endPoint y: 442, distance: 200.1
click at [593, 442] on quentale-workspace at bounding box center [550, 279] width 1101 height 558
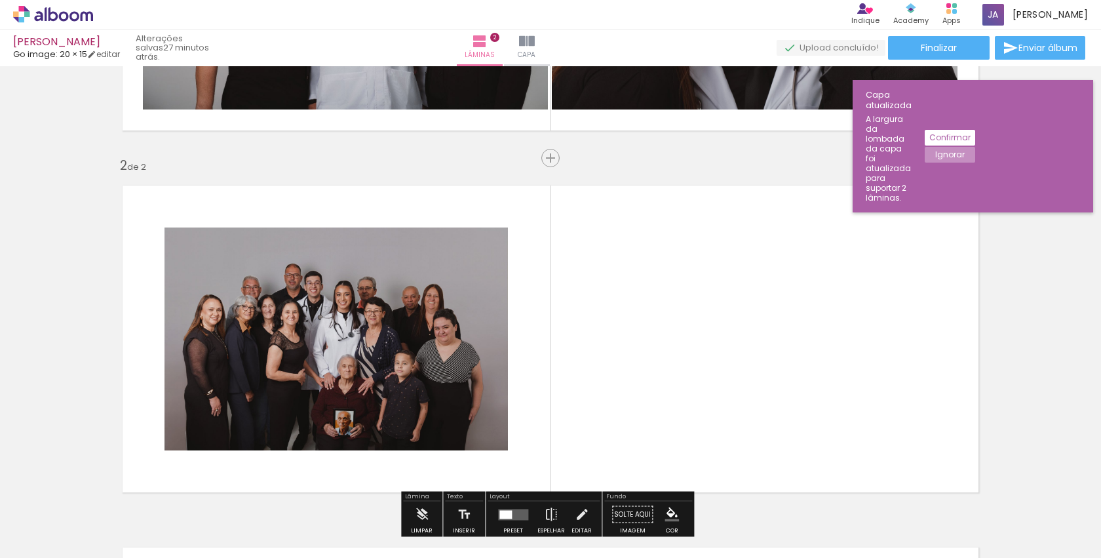
scroll to position [361, 0]
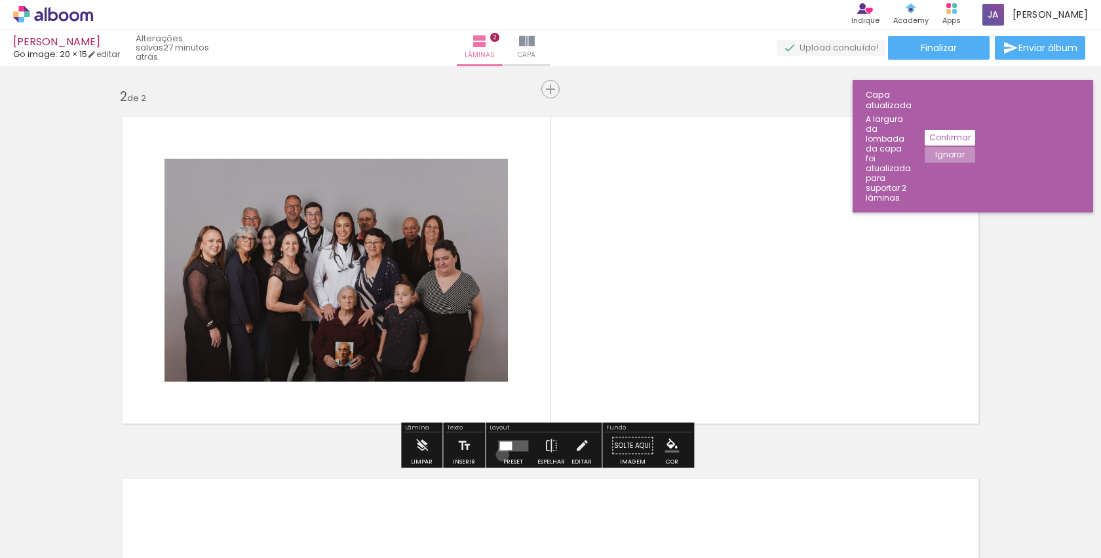
click at [500, 454] on div at bounding box center [513, 446] width 35 height 26
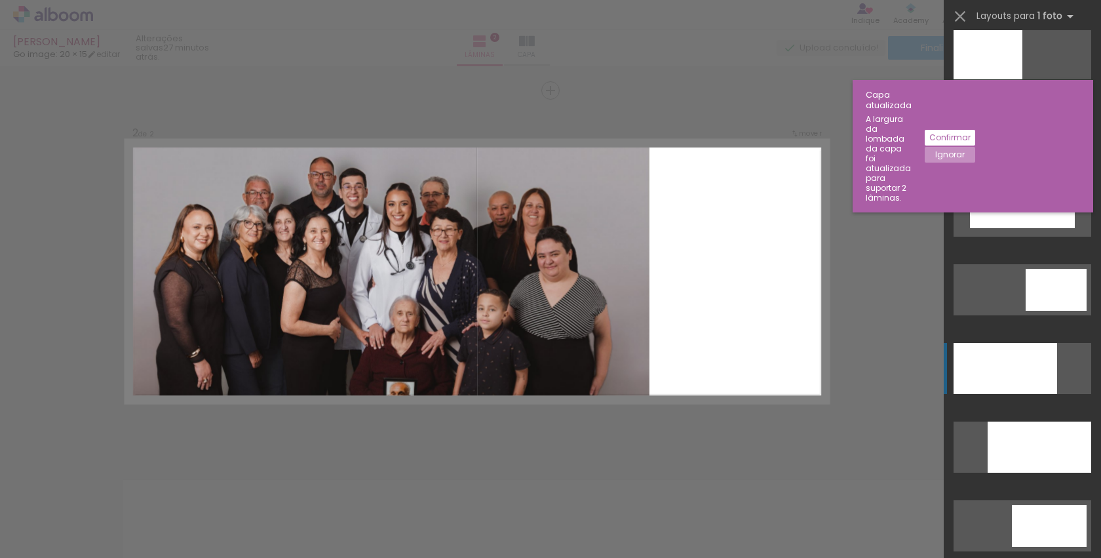
scroll to position [3160, 0]
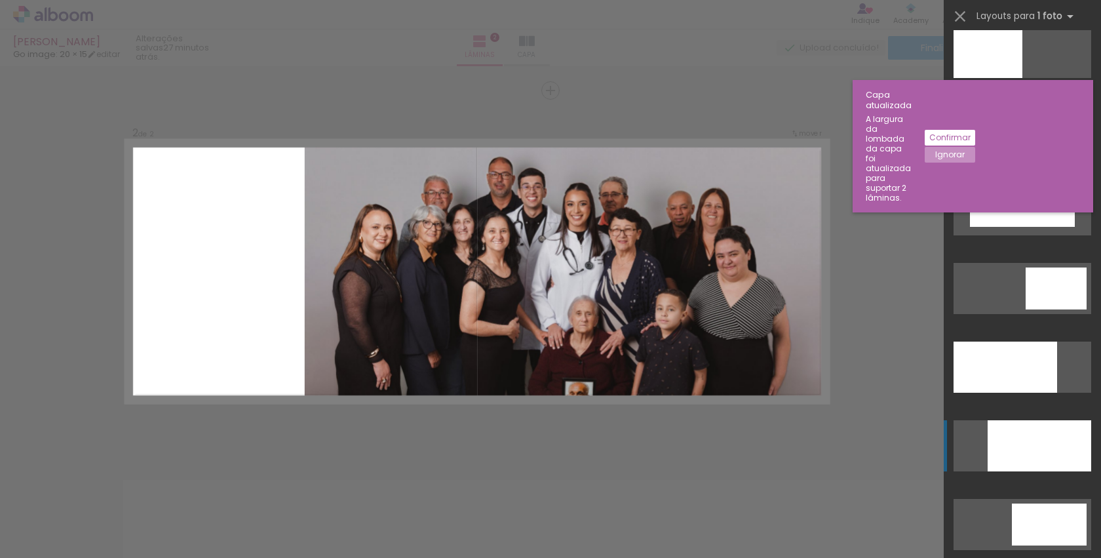
click at [1031, 455] on div at bounding box center [1040, 445] width 104 height 51
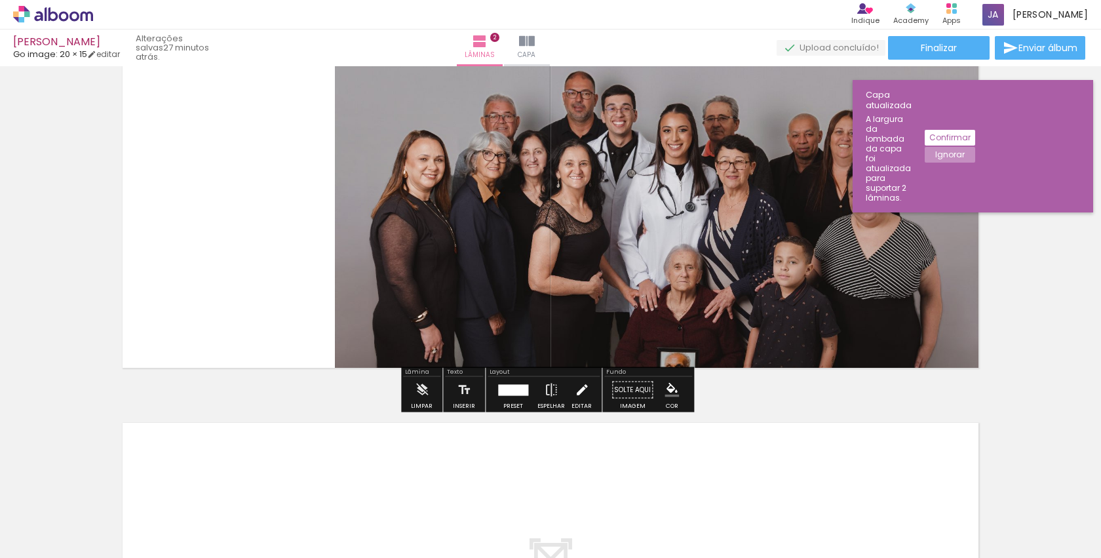
scroll to position [423, 0]
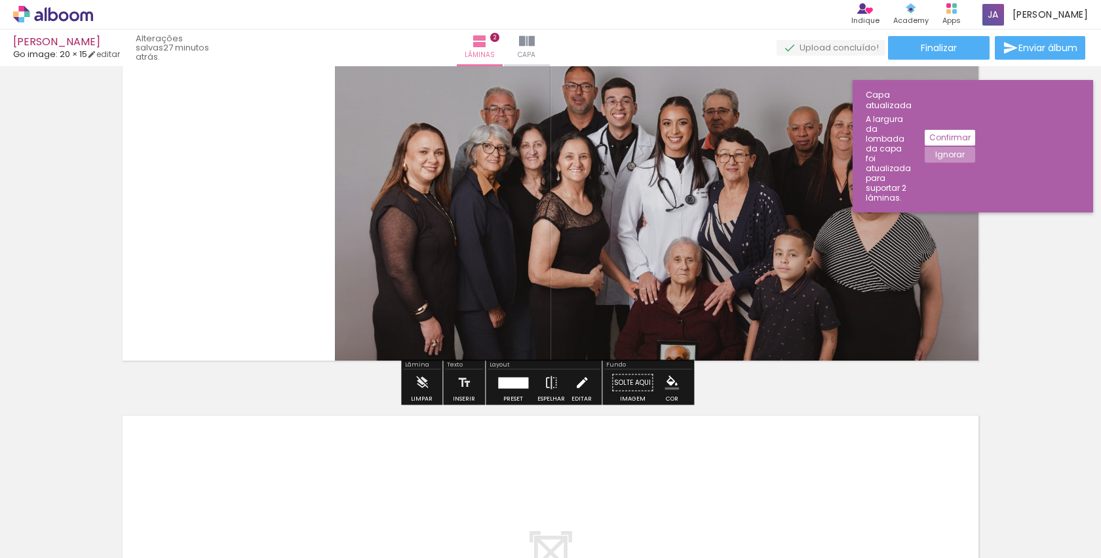
click at [579, 380] on iron-icon at bounding box center [582, 383] width 14 height 26
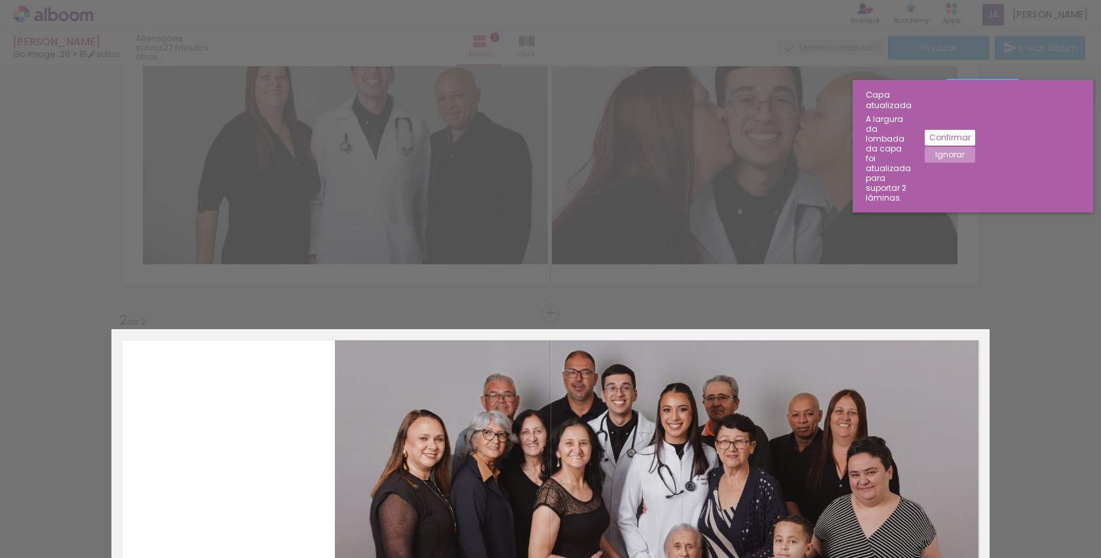
scroll to position [30, 0]
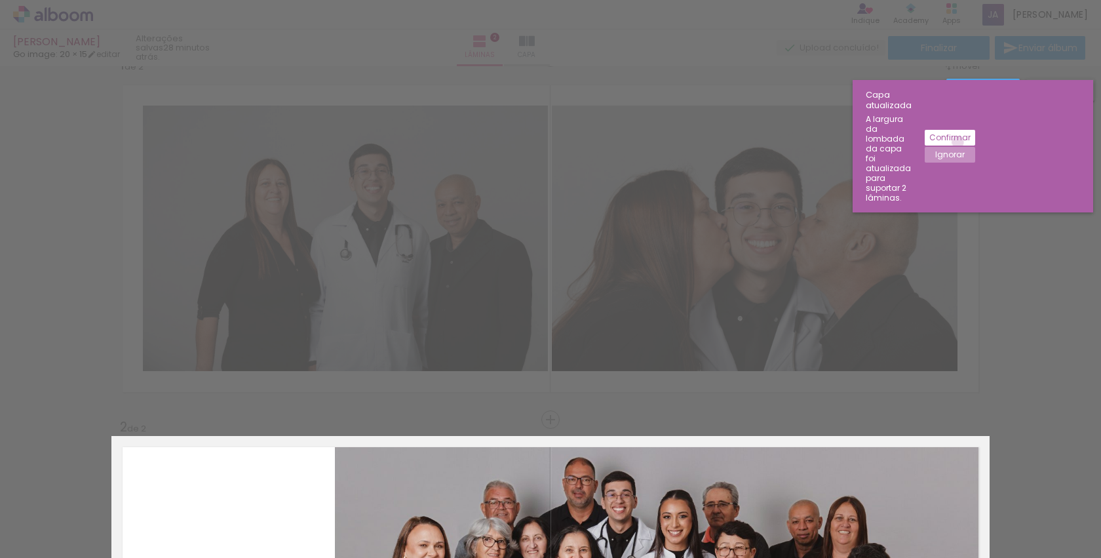
click at [0, 0] on slot "Confirmar" at bounding box center [0, 0] width 0 height 0
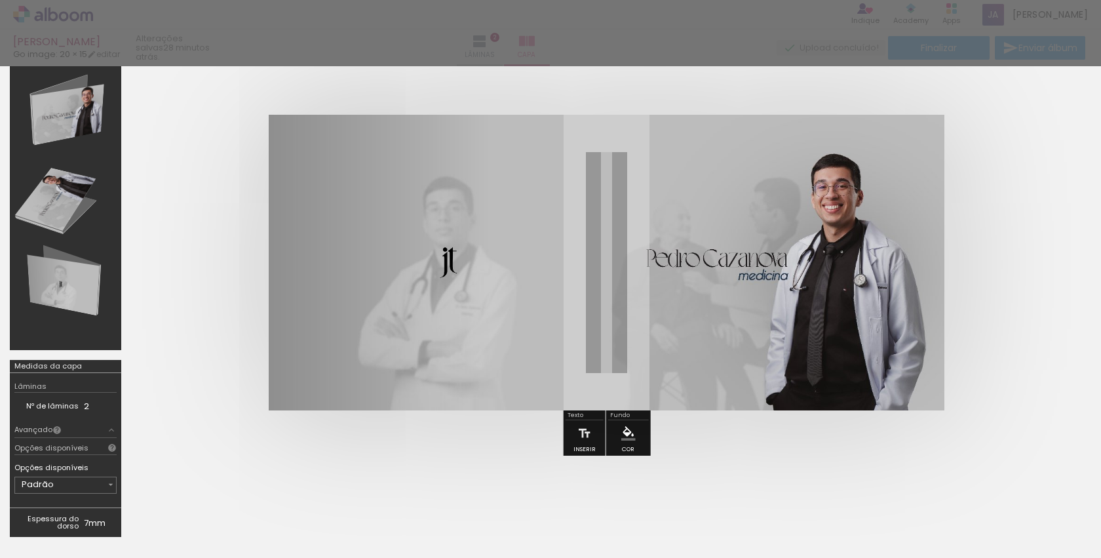
click at [916, 39] on div at bounding box center [550, 33] width 1101 height 66
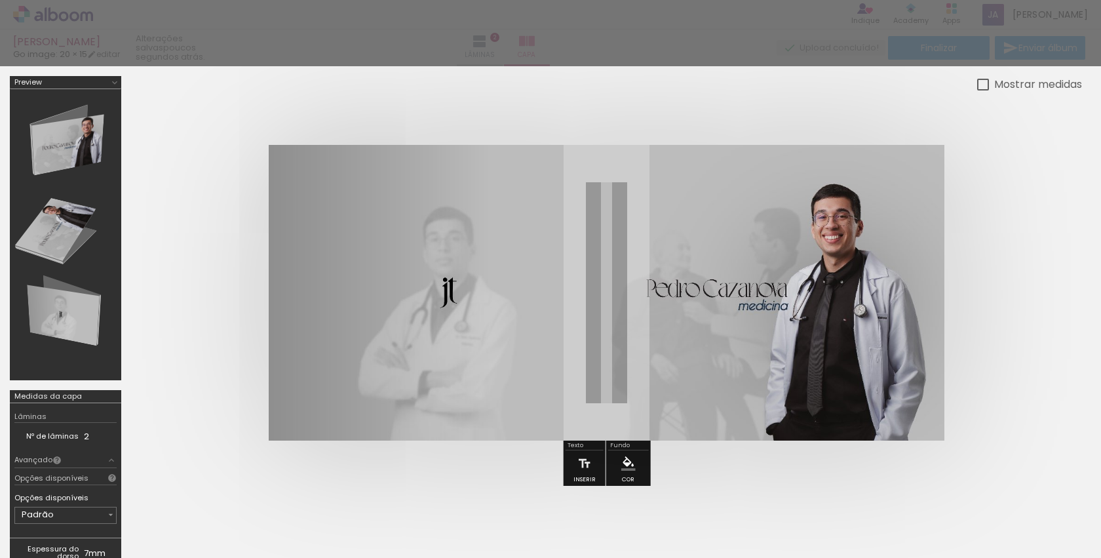
click at [574, 16] on div at bounding box center [550, 33] width 1101 height 66
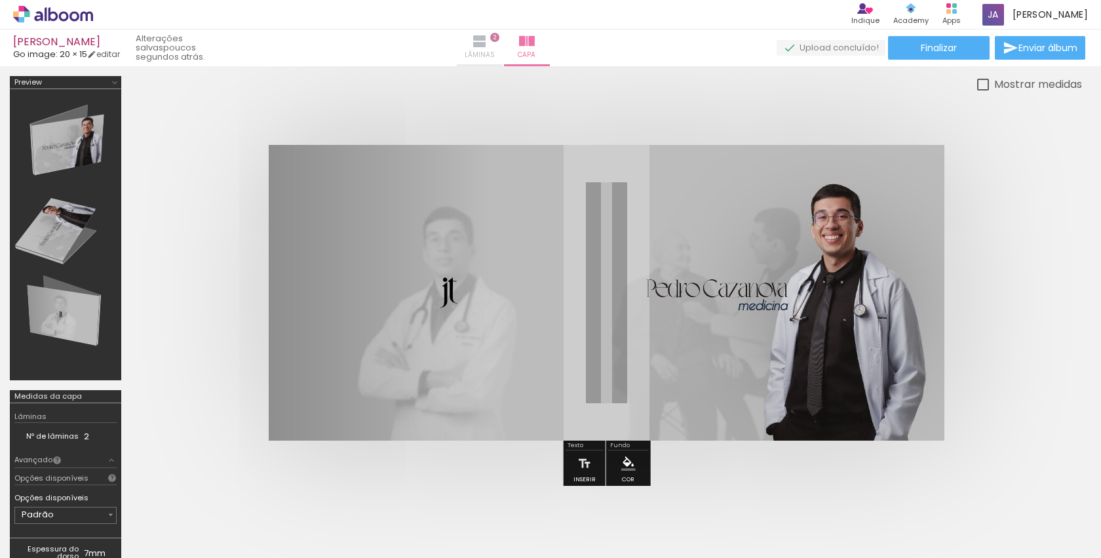
click at [495, 52] on span "Lâminas" at bounding box center [480, 55] width 30 height 12
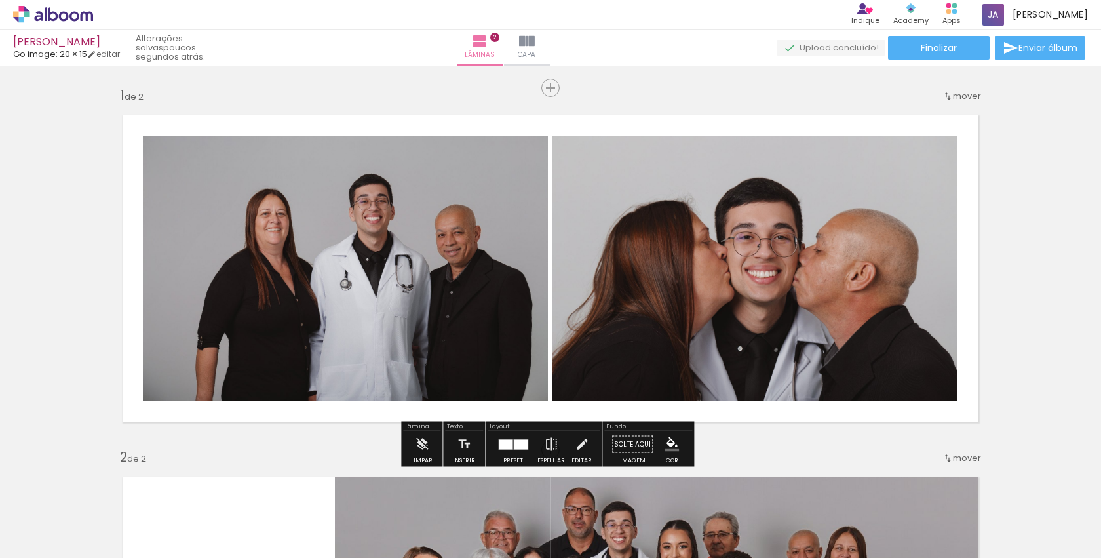
click at [964, 92] on span "mover" at bounding box center [967, 96] width 28 height 12
click at [947, 109] on paper-item "depois da 2" at bounding box center [929, 116] width 100 height 22
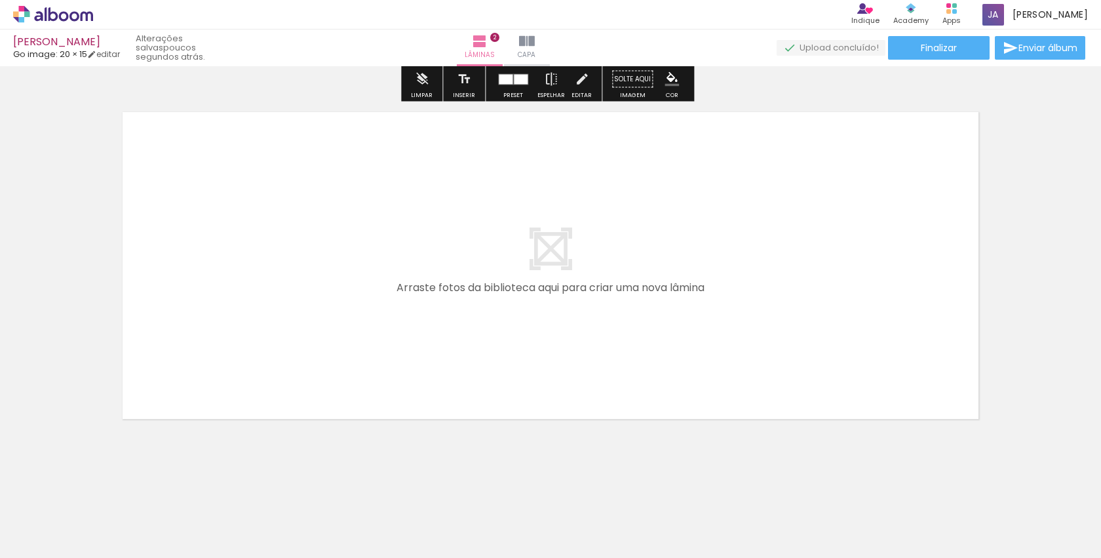
scroll to position [727, 0]
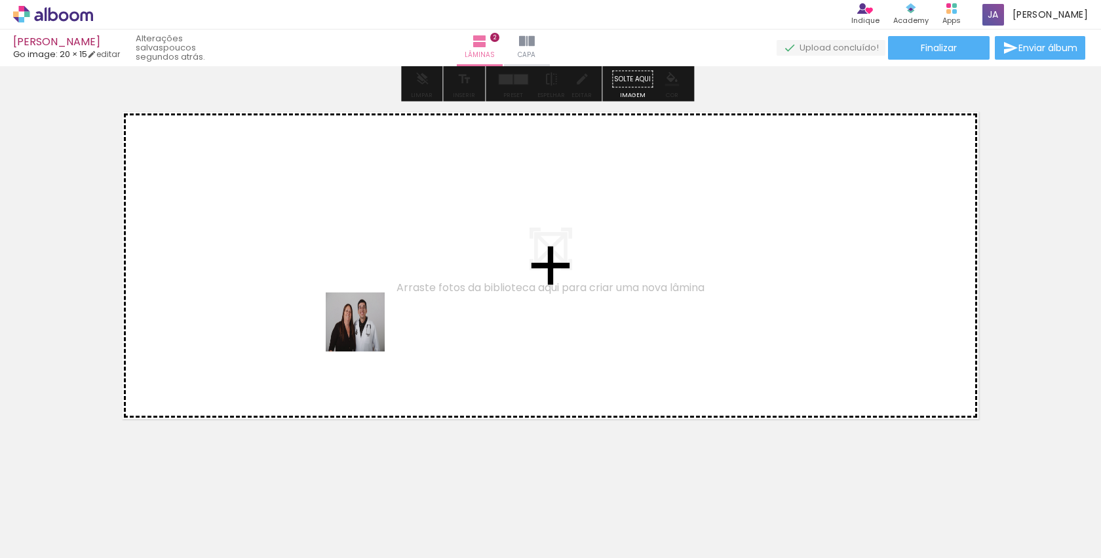
drag, startPoint x: 365, startPoint y: 514, endPoint x: 365, endPoint y: 290, distance: 223.5
click at [365, 290] on quentale-workspace at bounding box center [550, 279] width 1101 height 558
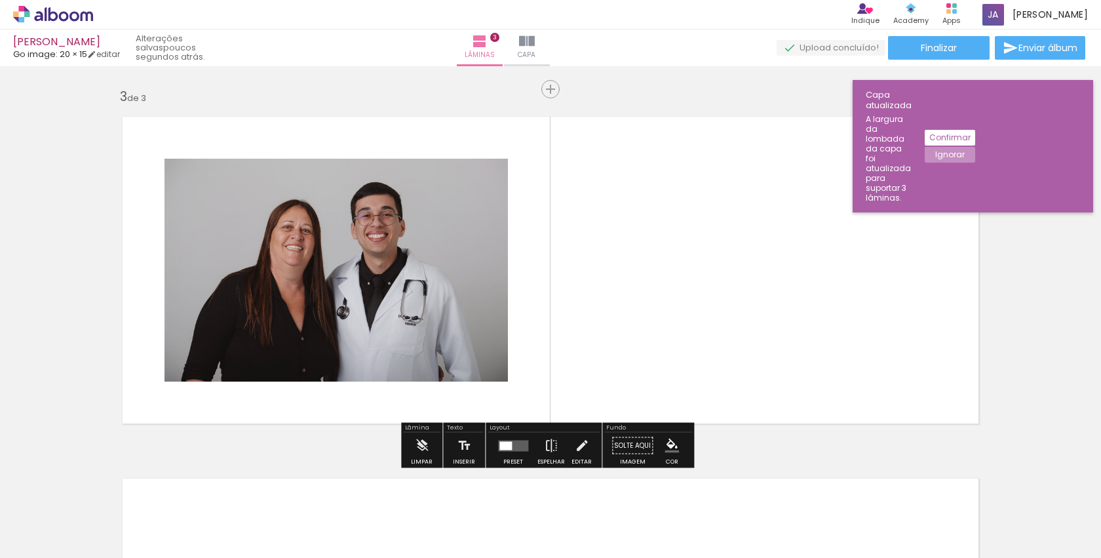
scroll to position [721, 0]
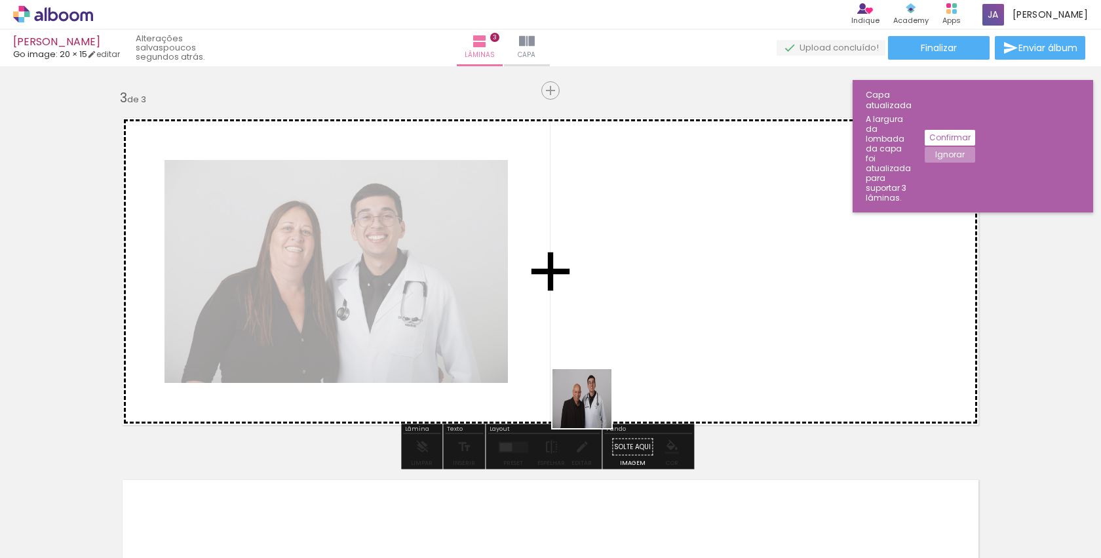
drag, startPoint x: 498, startPoint y: 514, endPoint x: 596, endPoint y: 404, distance: 146.7
click at [596, 404] on quentale-workspace at bounding box center [550, 279] width 1101 height 558
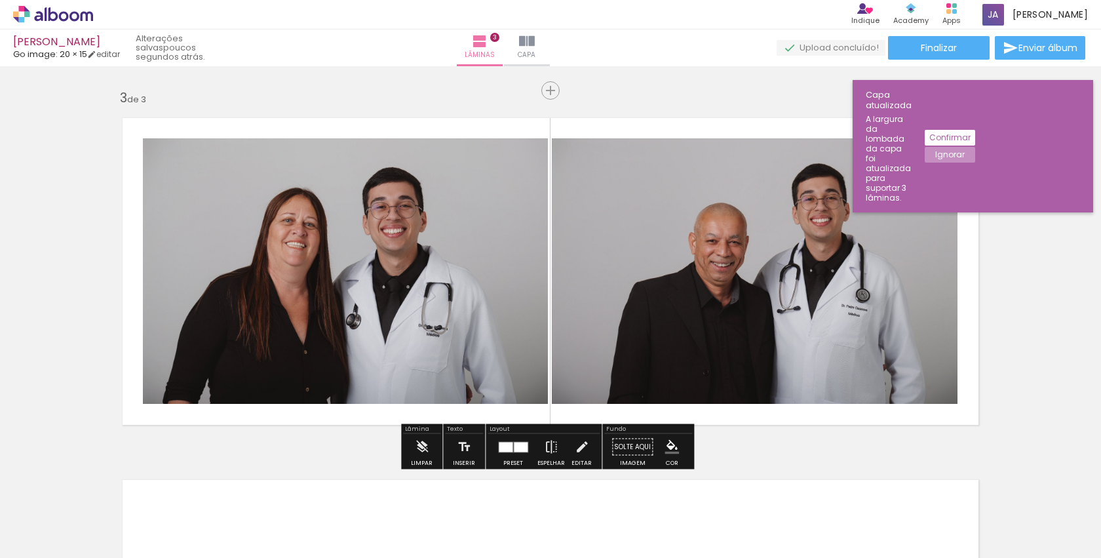
click at [507, 456] on div at bounding box center [513, 447] width 35 height 26
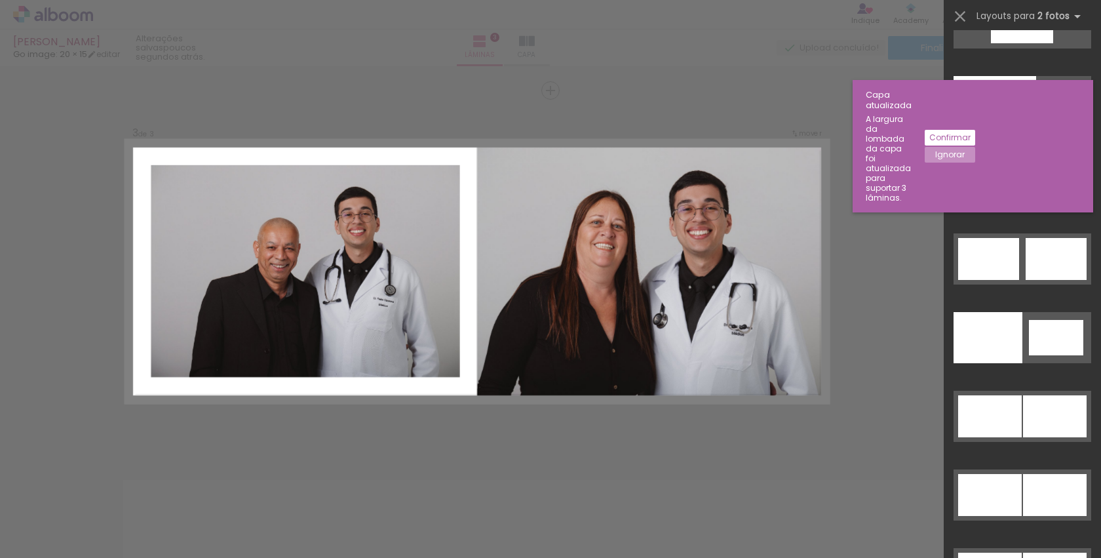
scroll to position [6596, 0]
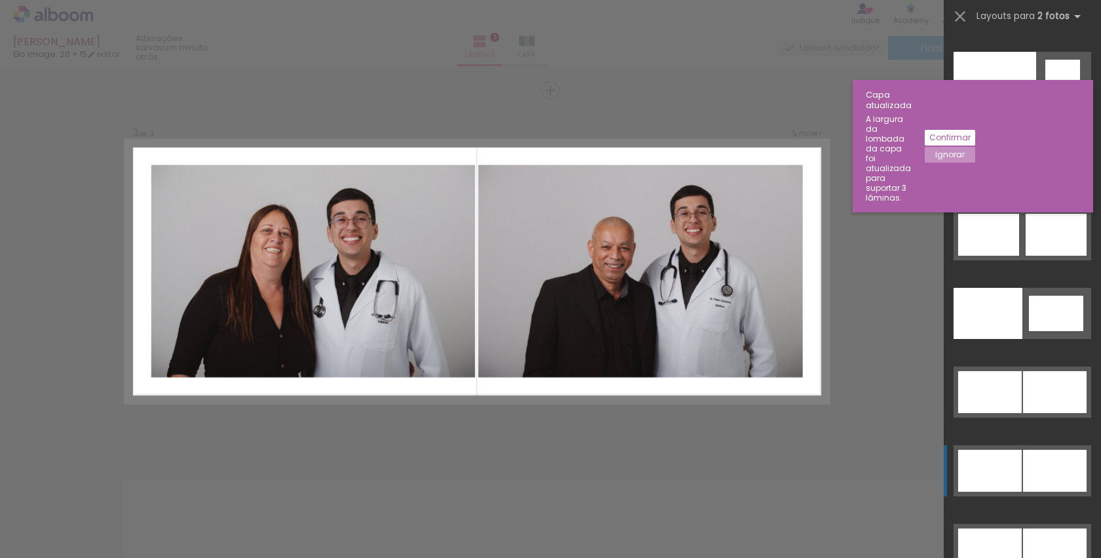
click at [1023, 481] on div at bounding box center [1055, 471] width 64 height 42
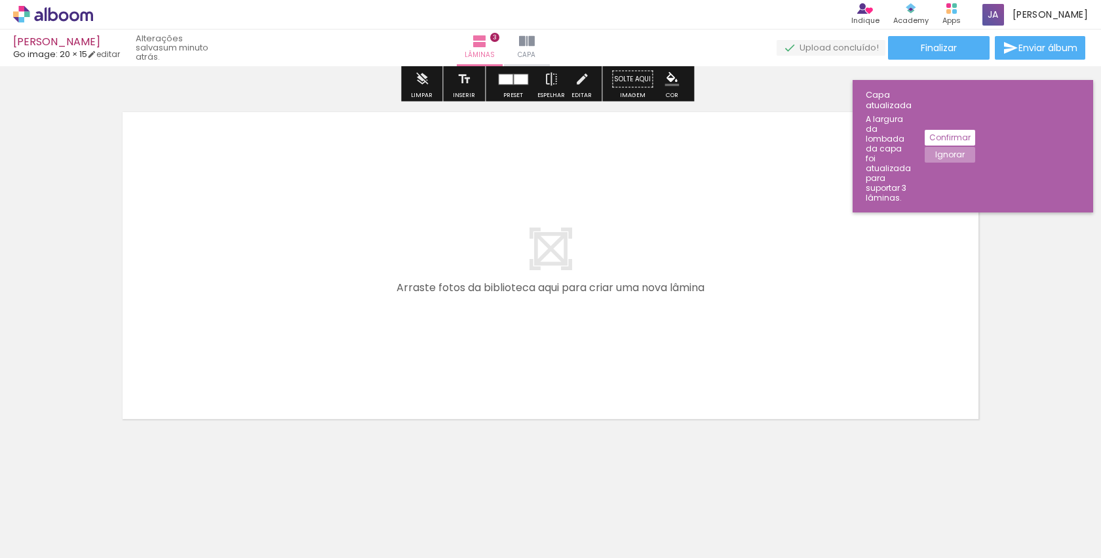
scroll to position [1089, 0]
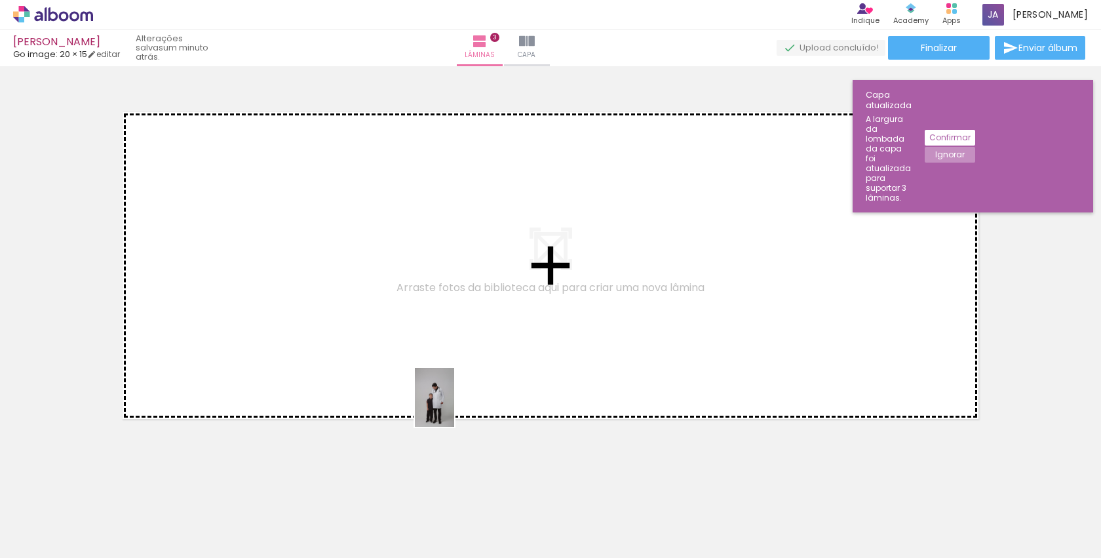
drag, startPoint x: 581, startPoint y: 516, endPoint x: 454, endPoint y: 406, distance: 167.8
click at [454, 406] on quentale-workspace at bounding box center [550, 279] width 1101 height 558
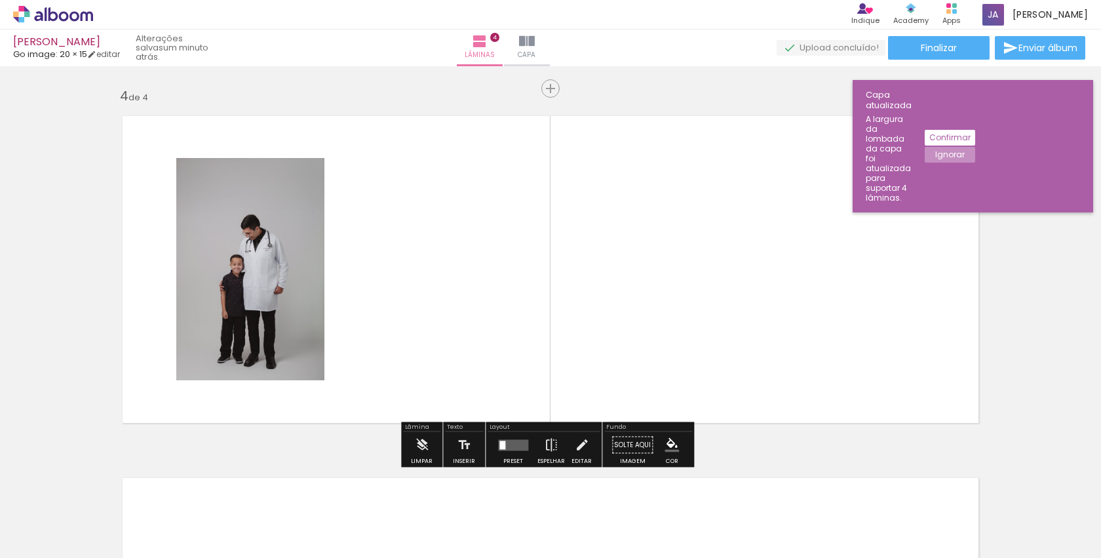
scroll to position [1083, 0]
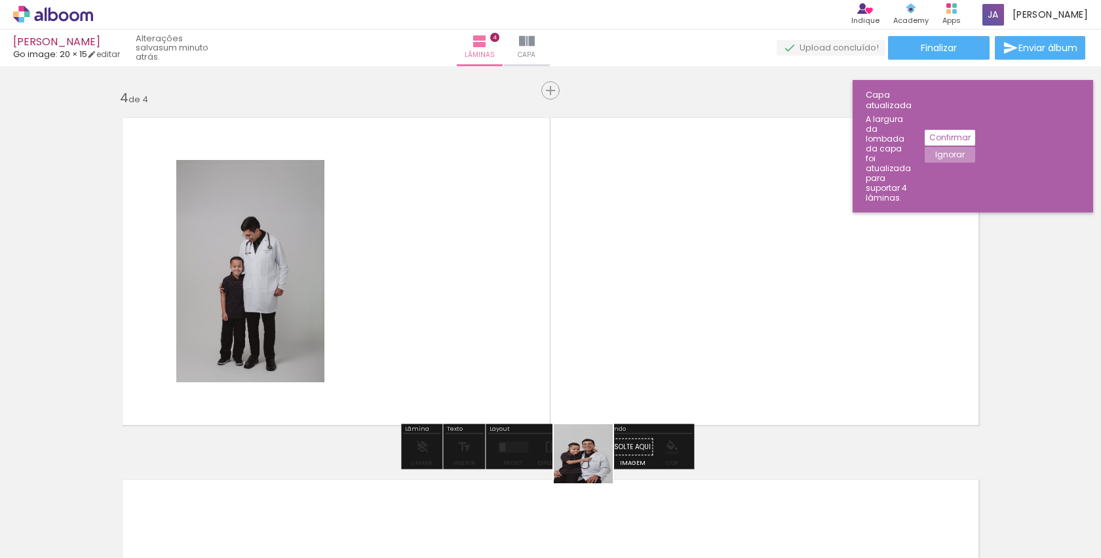
drag, startPoint x: 646, startPoint y: 503, endPoint x: 508, endPoint y: 363, distance: 196.1
click at [508, 363] on quentale-workspace at bounding box center [550, 279] width 1101 height 558
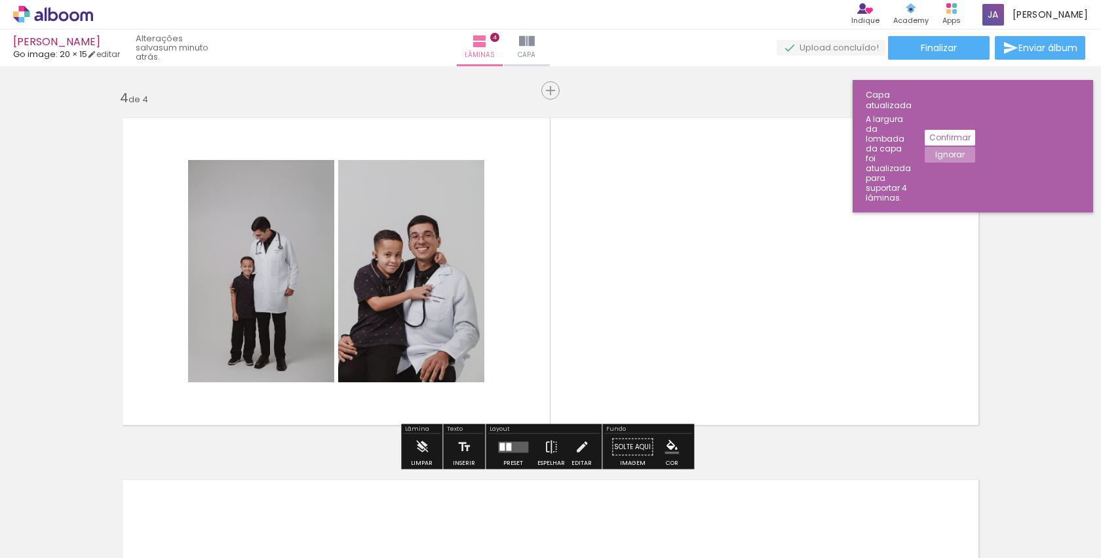
drag, startPoint x: 728, startPoint y: 528, endPoint x: 728, endPoint y: 270, distance: 257.6
click at [728, 270] on quentale-workspace at bounding box center [550, 279] width 1101 height 558
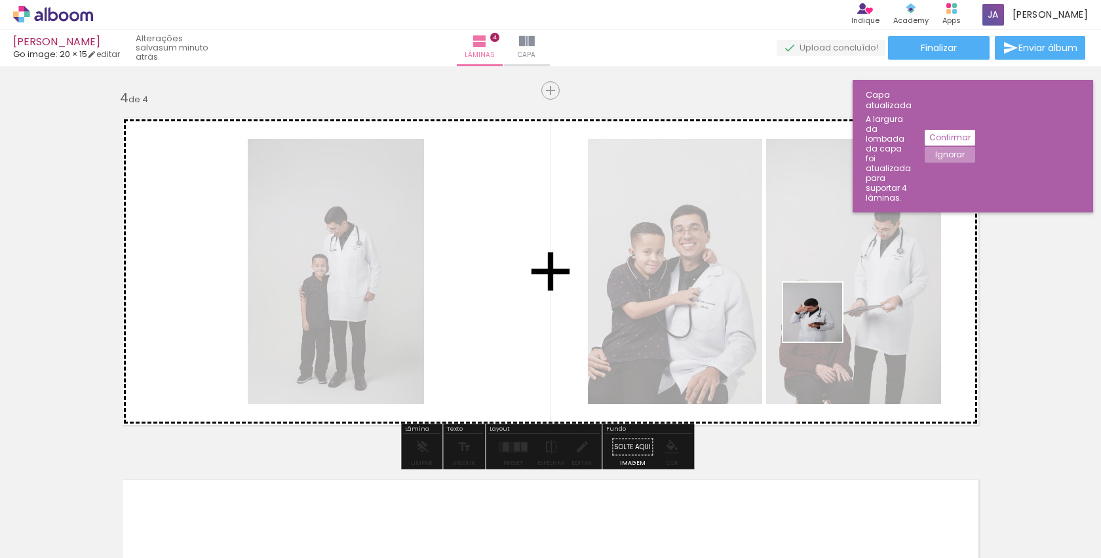
drag, startPoint x: 800, startPoint y: 517, endPoint x: 859, endPoint y: 277, distance: 247.7
click at [859, 277] on quentale-workspace at bounding box center [550, 279] width 1101 height 558
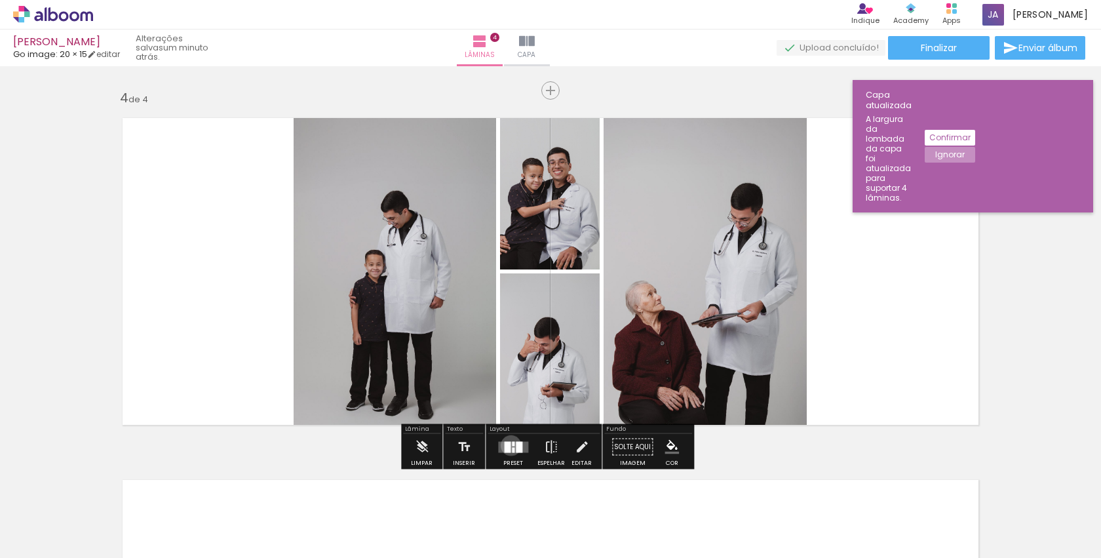
click at [508, 445] on div at bounding box center [507, 446] width 7 height 11
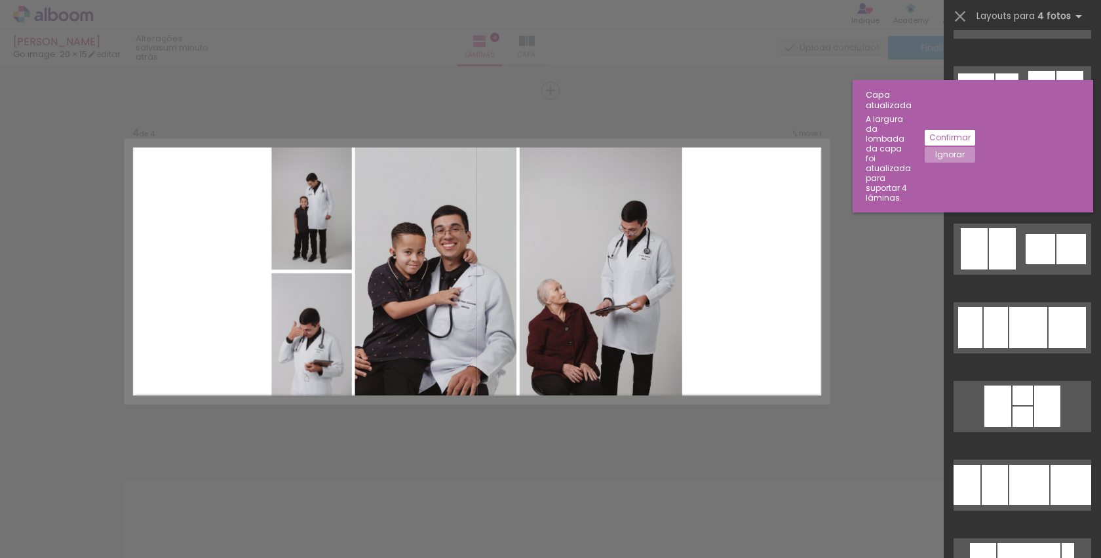
scroll to position [3518, 0]
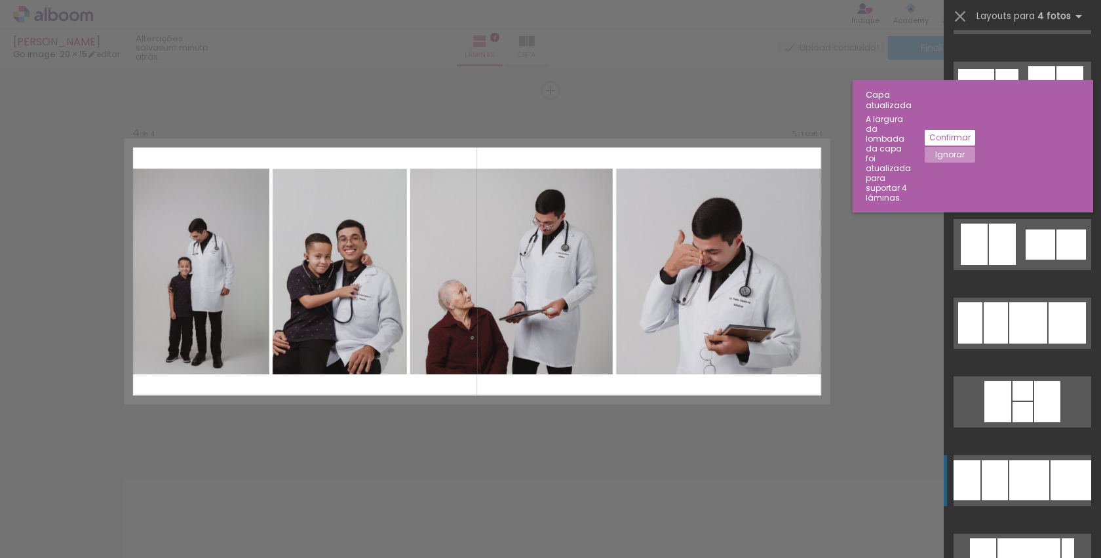
click at [1010, 486] on div at bounding box center [1030, 480] width 40 height 40
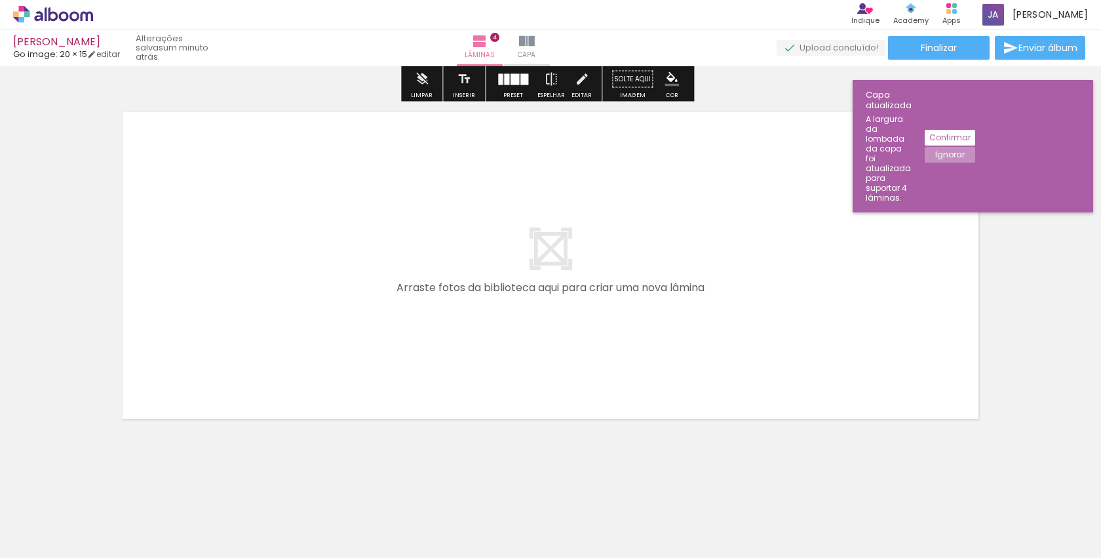
scroll to position [0, 230]
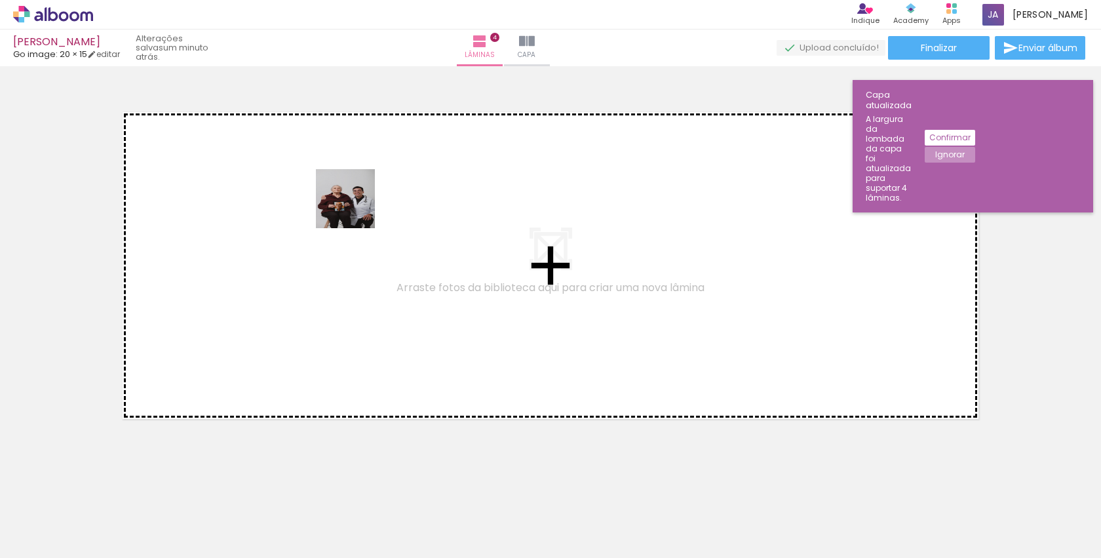
drag, startPoint x: 646, startPoint y: 522, endPoint x: 353, endPoint y: 201, distance: 435.2
click at [353, 201] on quentale-workspace at bounding box center [550, 279] width 1101 height 558
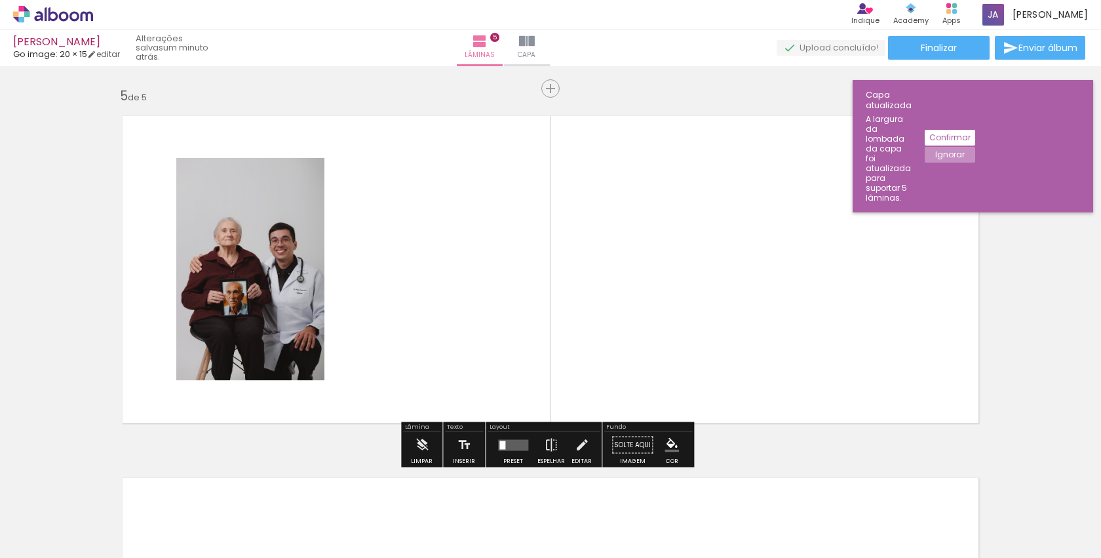
scroll to position [1445, 0]
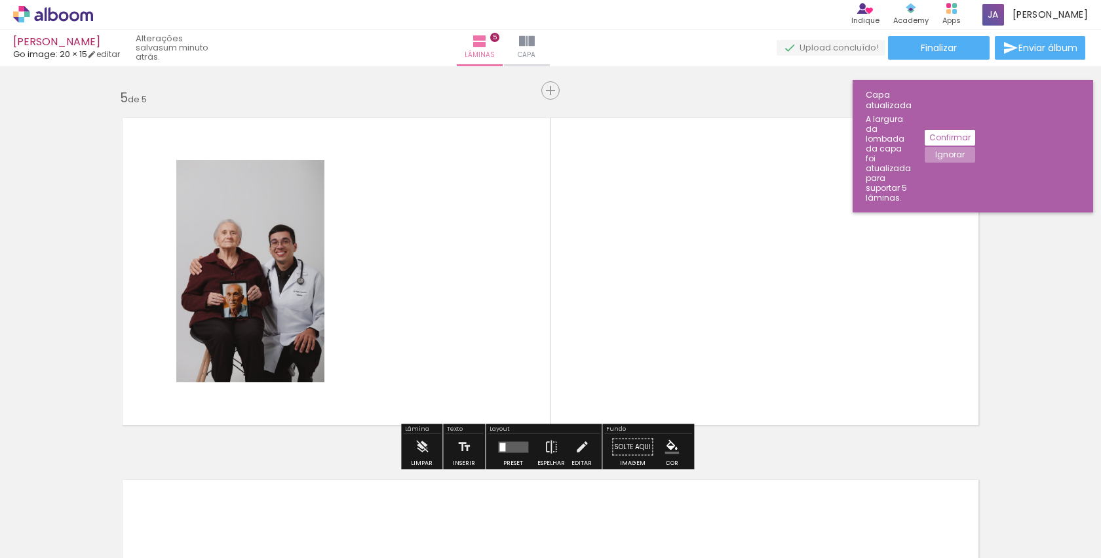
drag, startPoint x: 720, startPoint y: 525, endPoint x: 632, endPoint y: 314, distance: 228.9
click at [632, 314] on quentale-workspace at bounding box center [550, 279] width 1101 height 558
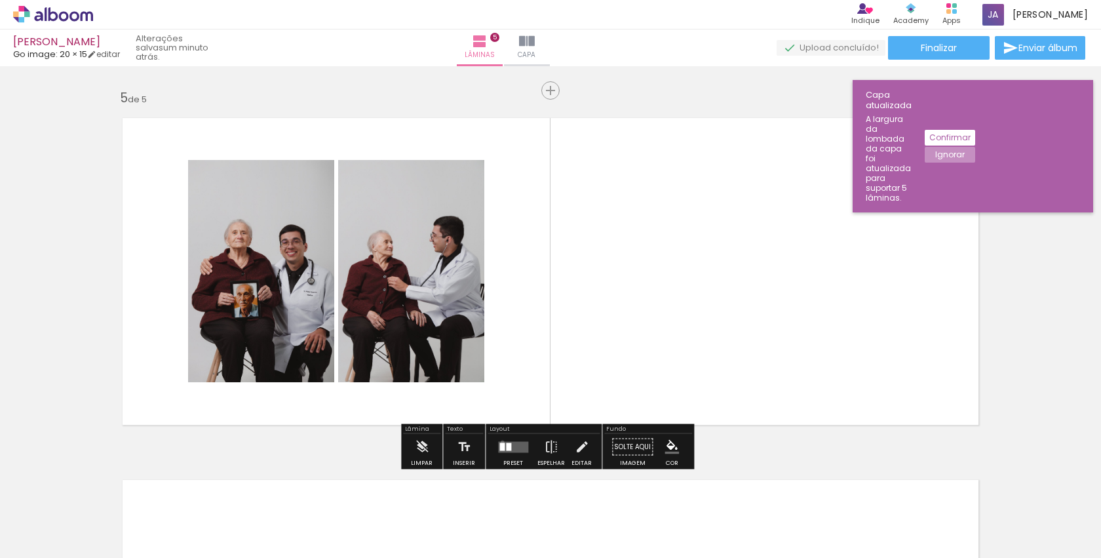
click at [500, 443] on div at bounding box center [502, 447] width 5 height 8
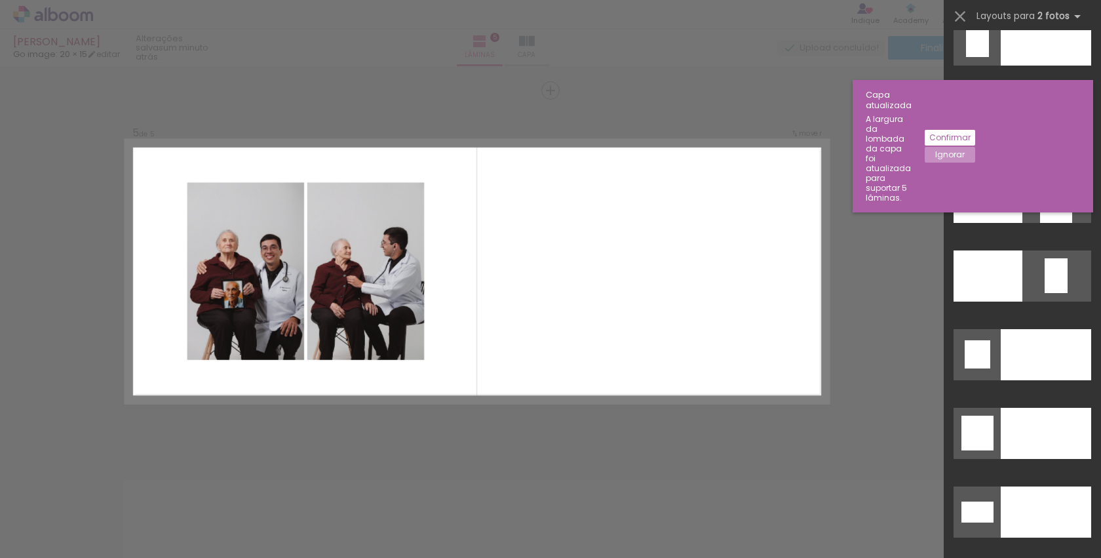
scroll to position [5396, 0]
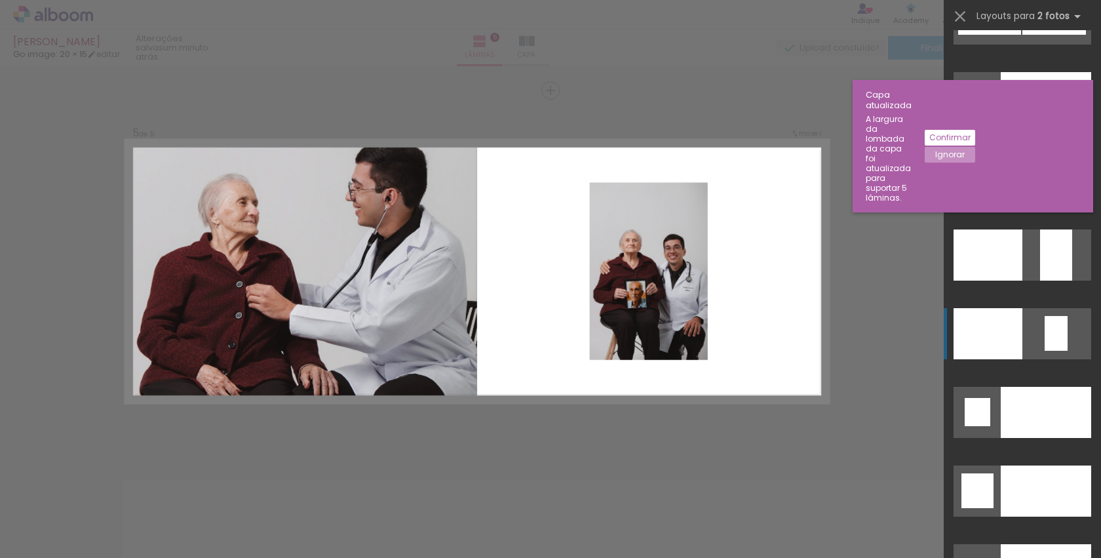
click at [1026, 325] on quentale-layouter at bounding box center [1023, 333] width 138 height 51
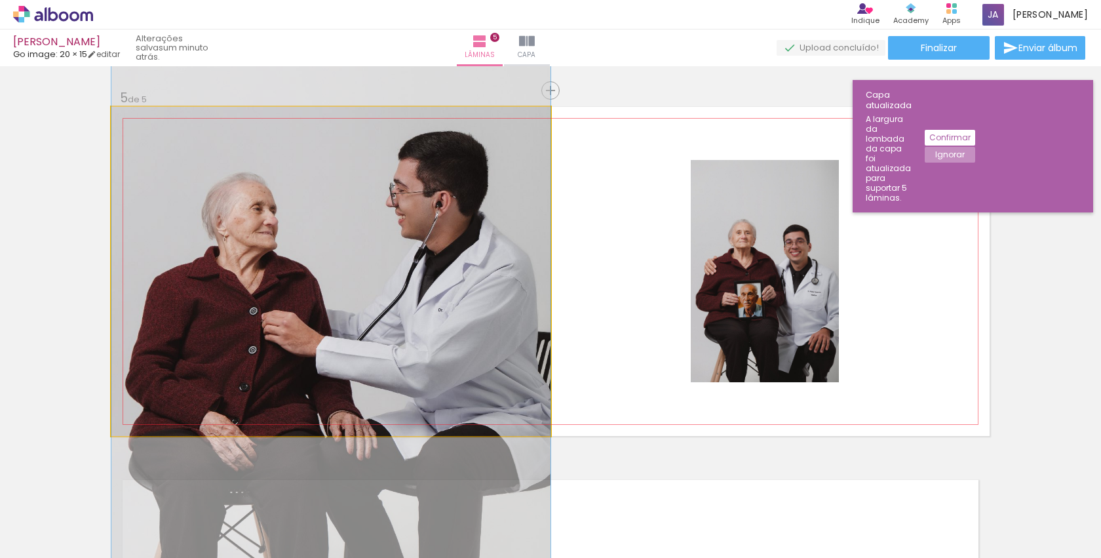
drag, startPoint x: 431, startPoint y: 274, endPoint x: 432, endPoint y: 298, distance: 23.6
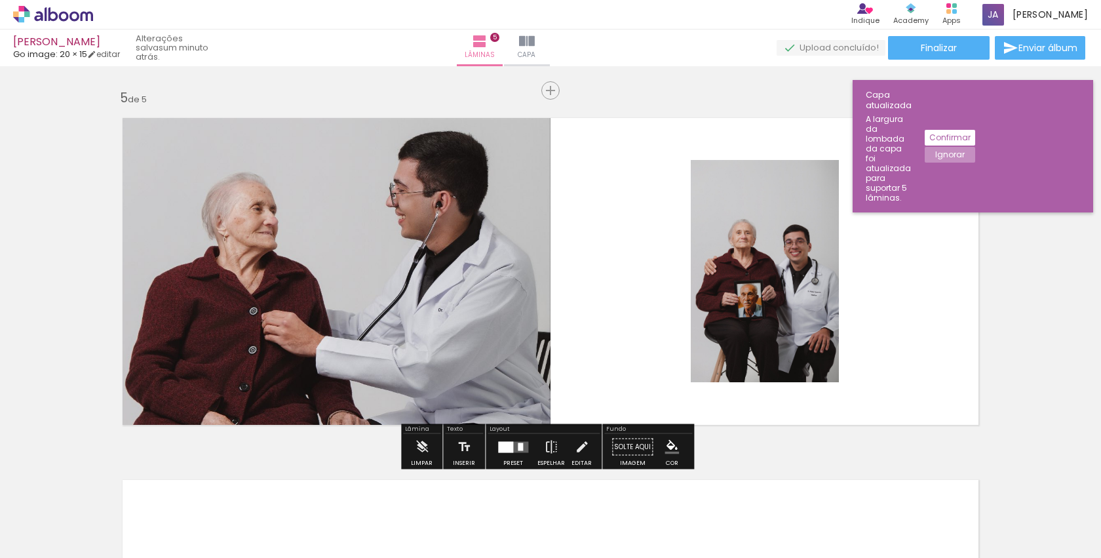
click at [911, 345] on quentale-layouter at bounding box center [550, 271] width 878 height 329
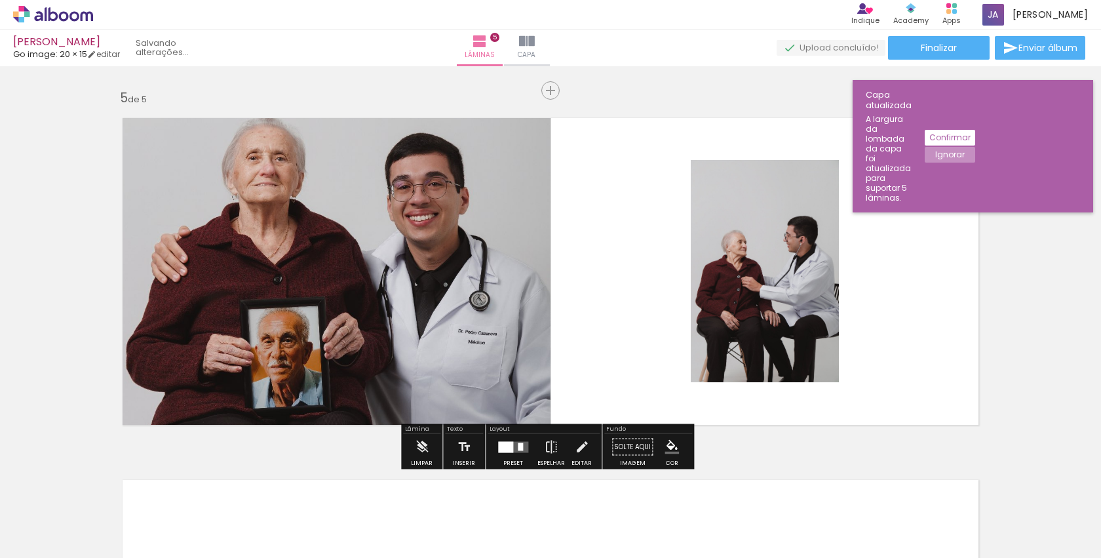
drag, startPoint x: 772, startPoint y: 267, endPoint x: 412, endPoint y: 283, distance: 360.2
click at [0, 0] on slot at bounding box center [0, 0] width 0 height 0
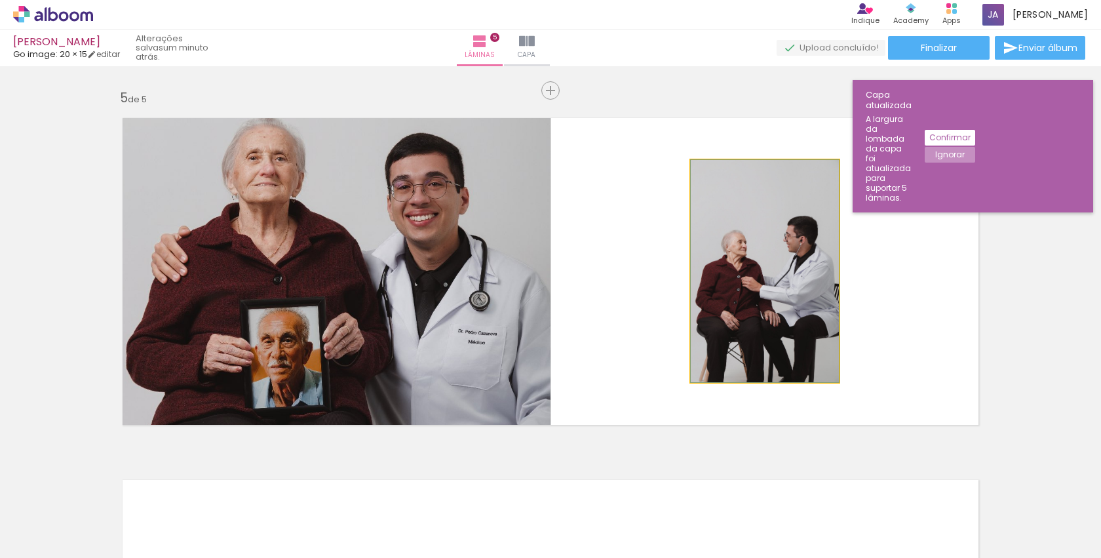
click at [781, 250] on quentale-photo at bounding box center [765, 271] width 148 height 222
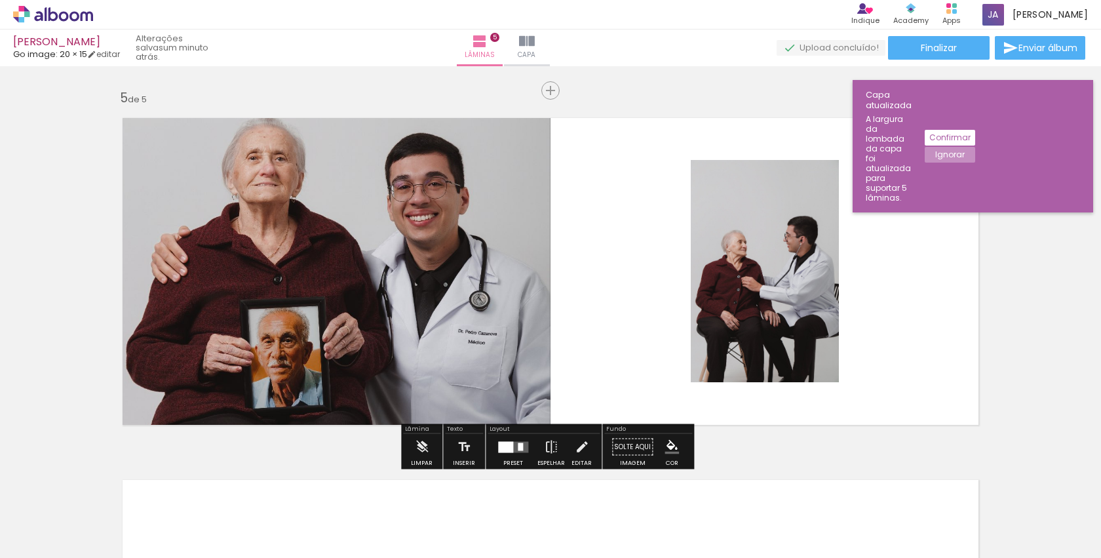
click at [937, 233] on quentale-layouter at bounding box center [550, 271] width 878 height 329
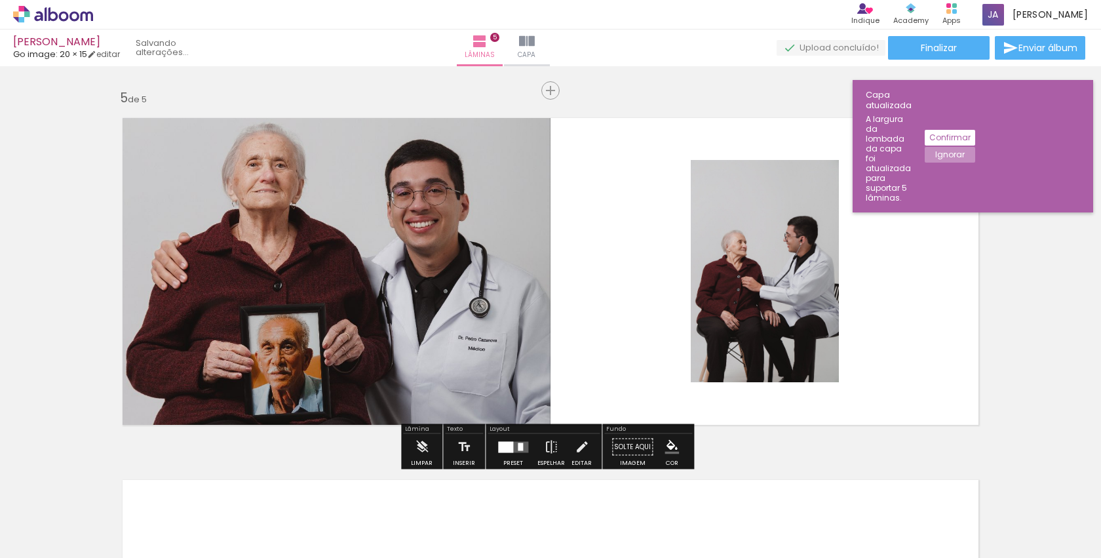
click at [939, 333] on quentale-layouter at bounding box center [550, 271] width 878 height 329
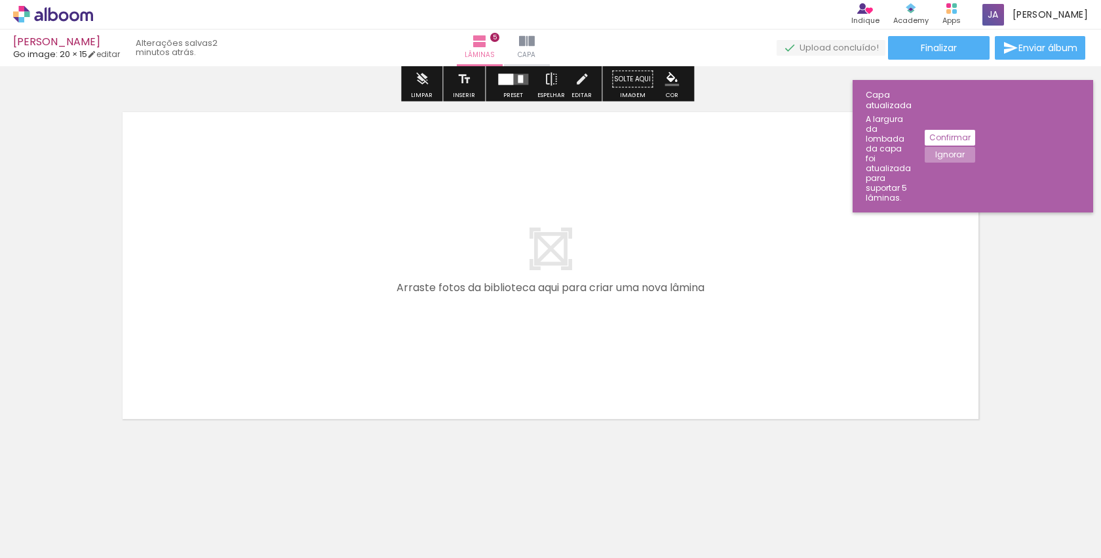
scroll to position [1813, 0]
drag, startPoint x: 789, startPoint y: 534, endPoint x: 529, endPoint y: 384, distance: 300.1
click at [529, 384] on quentale-workspace at bounding box center [550, 279] width 1101 height 558
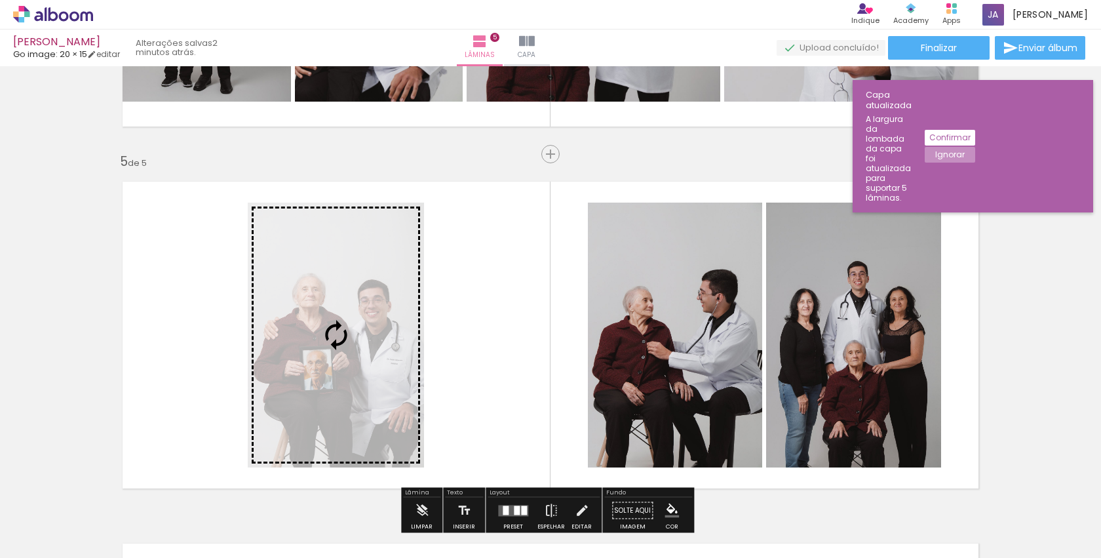
scroll to position [1440, 0]
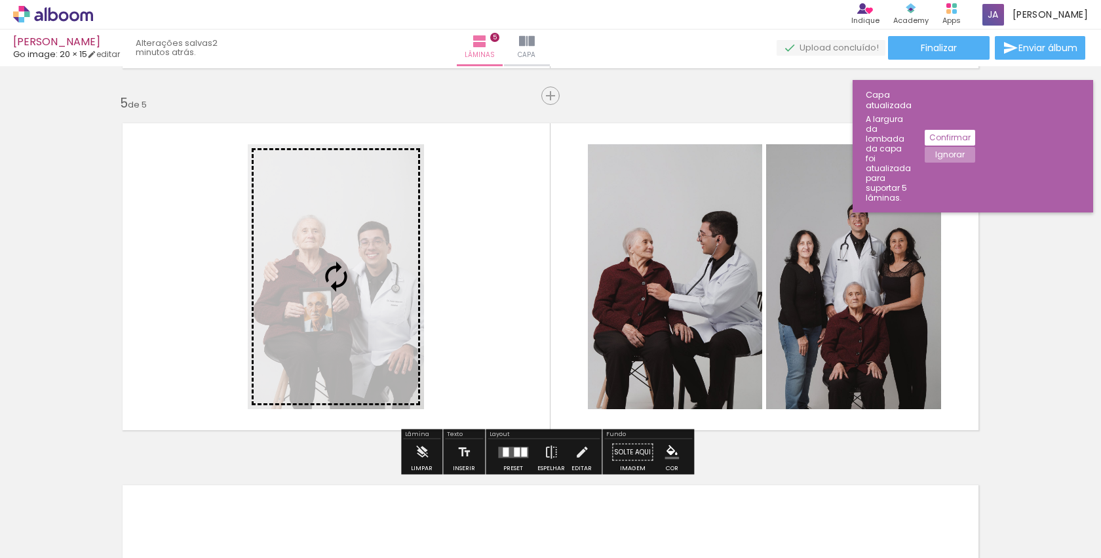
click at [462, 342] on quentale-layouter at bounding box center [550, 276] width 878 height 329
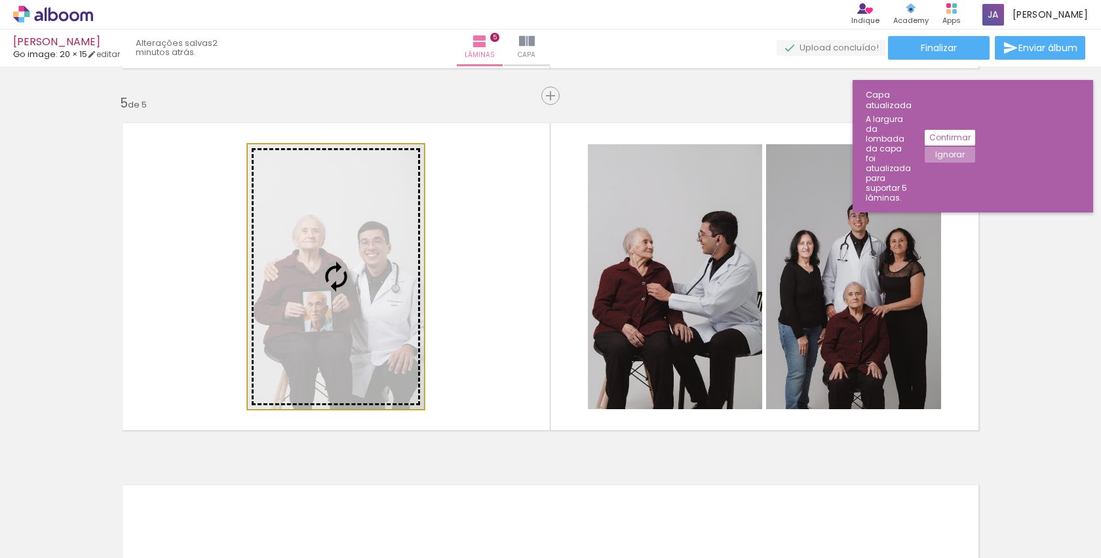
click at [331, 292] on quentale-photo at bounding box center [336, 276] width 176 height 265
click at [334, 283] on quentale-photo at bounding box center [336, 276] width 176 height 265
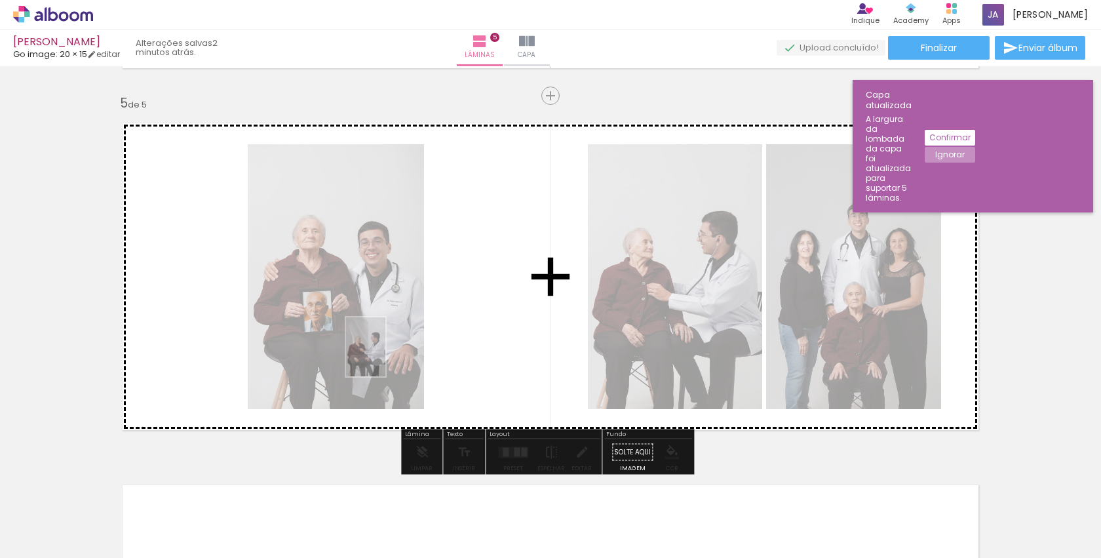
drag, startPoint x: 721, startPoint y: 526, endPoint x: 380, endPoint y: 351, distance: 383.8
click at [380, 351] on quentale-workspace at bounding box center [550, 279] width 1101 height 558
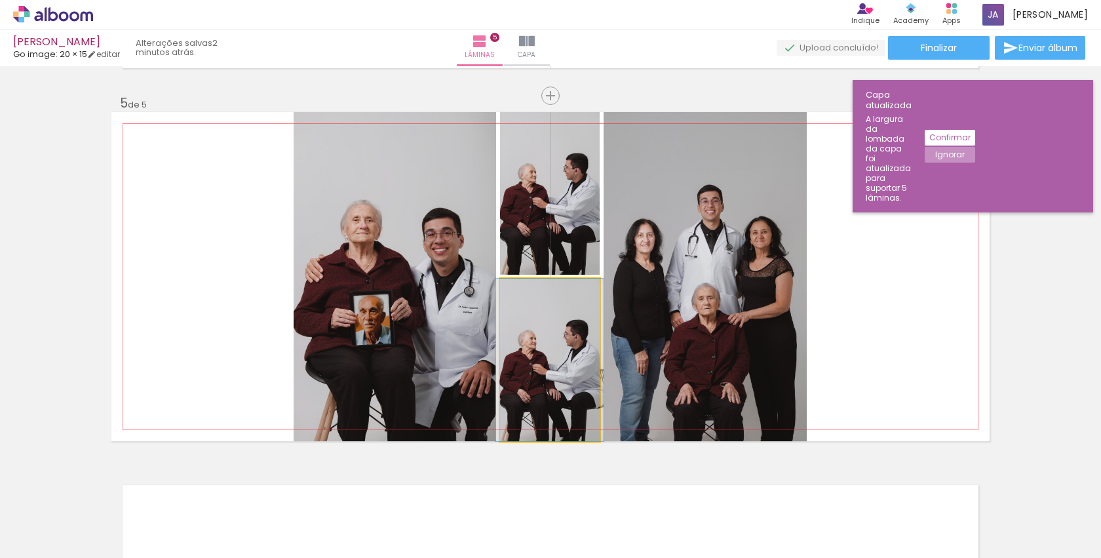
click at [572, 355] on quentale-photo at bounding box center [550, 360] width 100 height 163
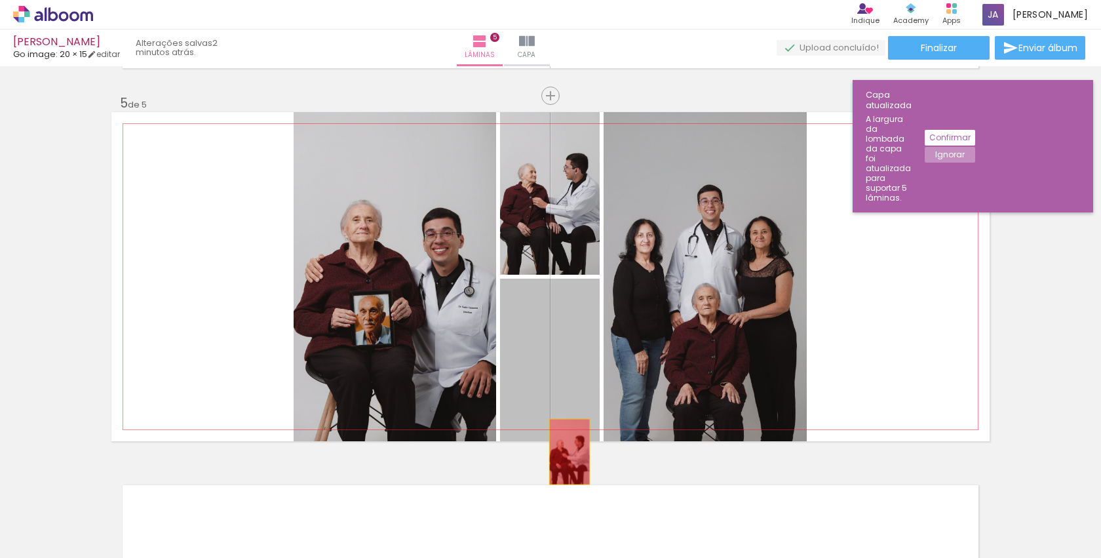
drag, startPoint x: 568, startPoint y: 348, endPoint x: 555, endPoint y: 496, distance: 148.0
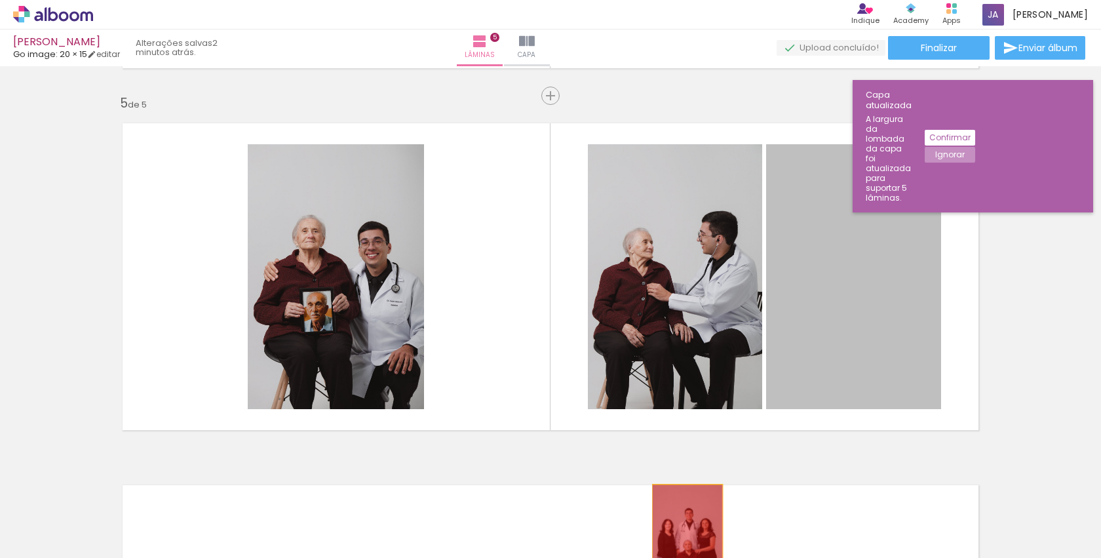
drag, startPoint x: 831, startPoint y: 293, endPoint x: 683, endPoint y: 535, distance: 283.7
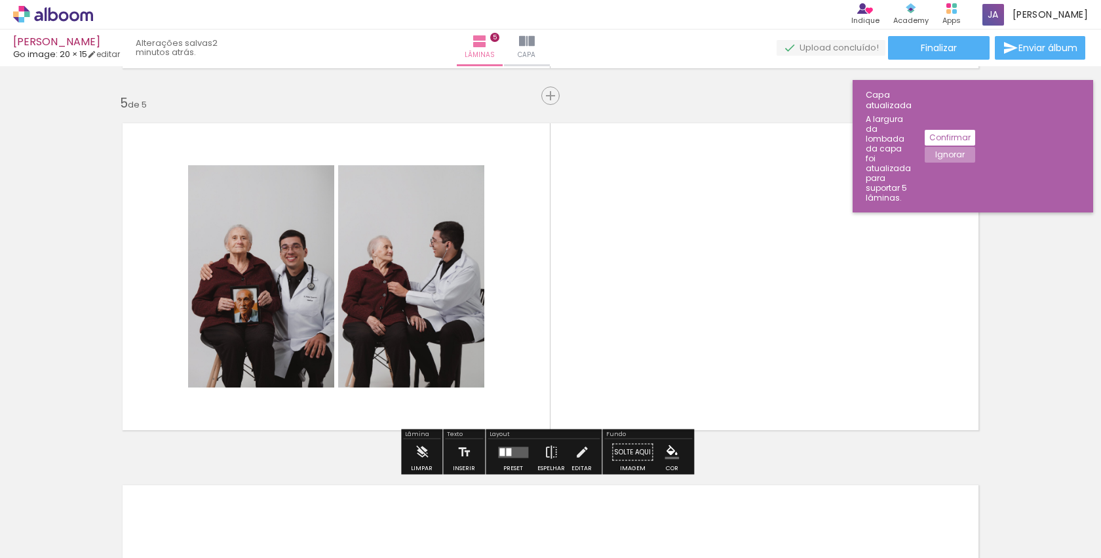
click at [514, 452] on quentale-layouter at bounding box center [513, 451] width 30 height 11
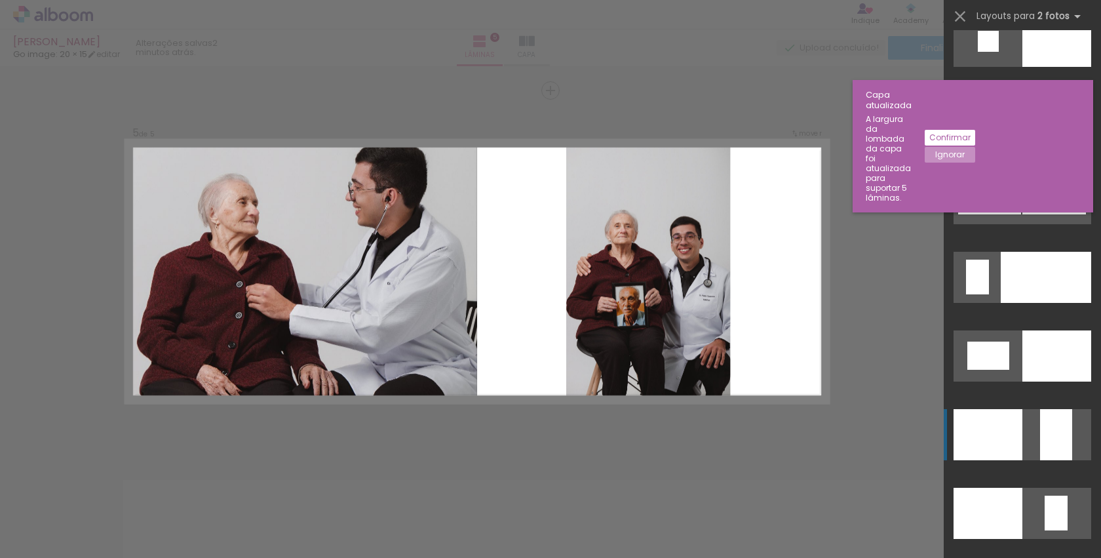
scroll to position [5210, 0]
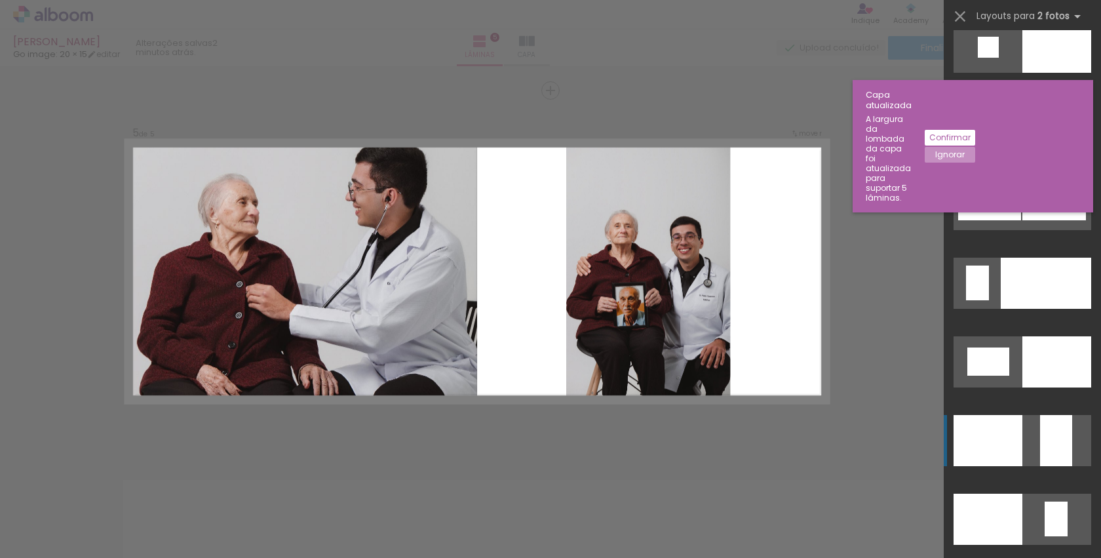
click at [996, 427] on div at bounding box center [988, 440] width 69 height 51
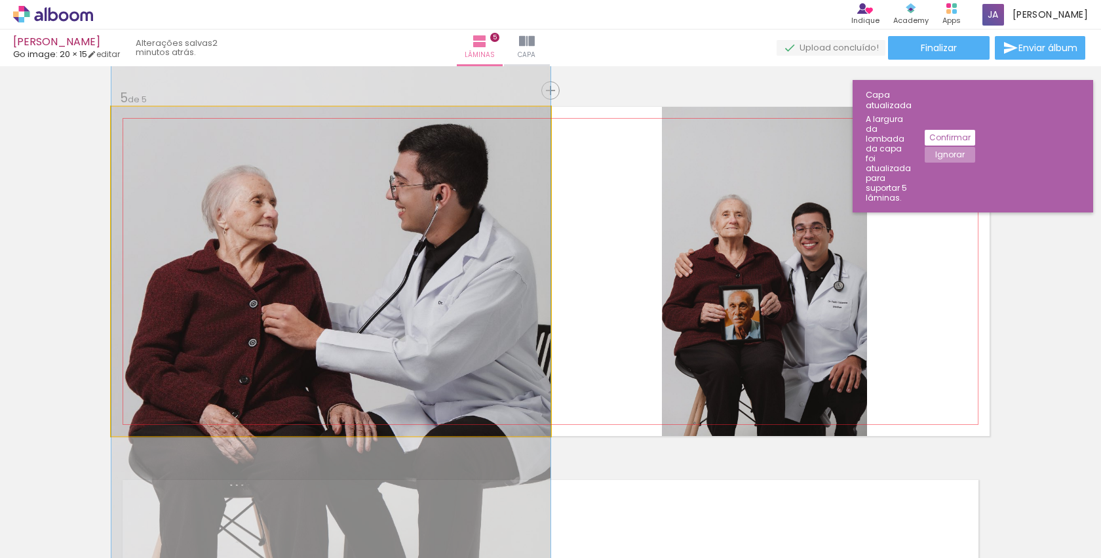
drag, startPoint x: 328, startPoint y: 239, endPoint x: 328, endPoint y: 256, distance: 16.4
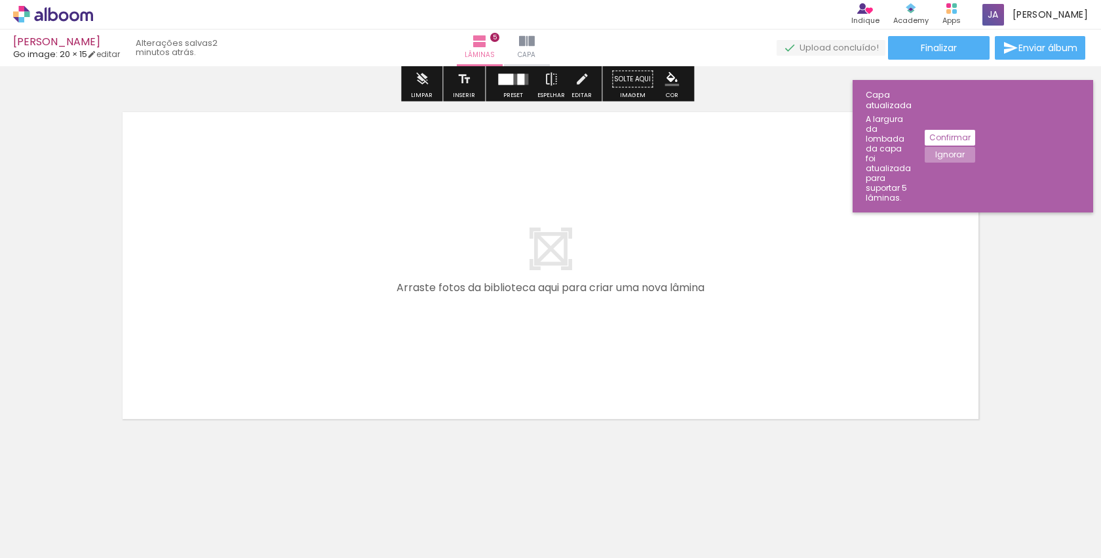
scroll to position [1813, 0]
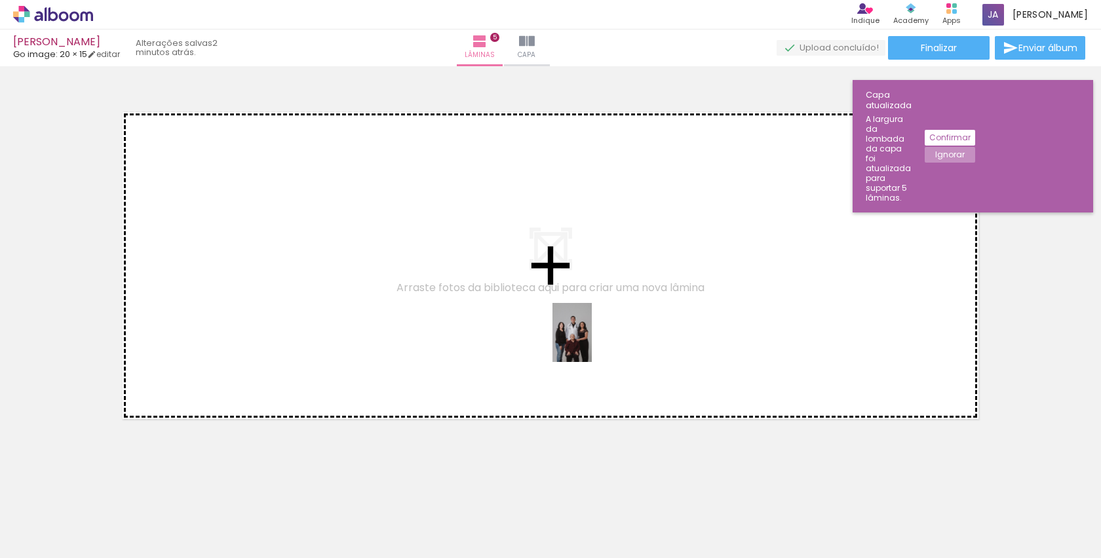
drag, startPoint x: 793, startPoint y: 513, endPoint x: 591, endPoint y: 341, distance: 265.5
click at [591, 341] on quentale-workspace at bounding box center [550, 279] width 1101 height 558
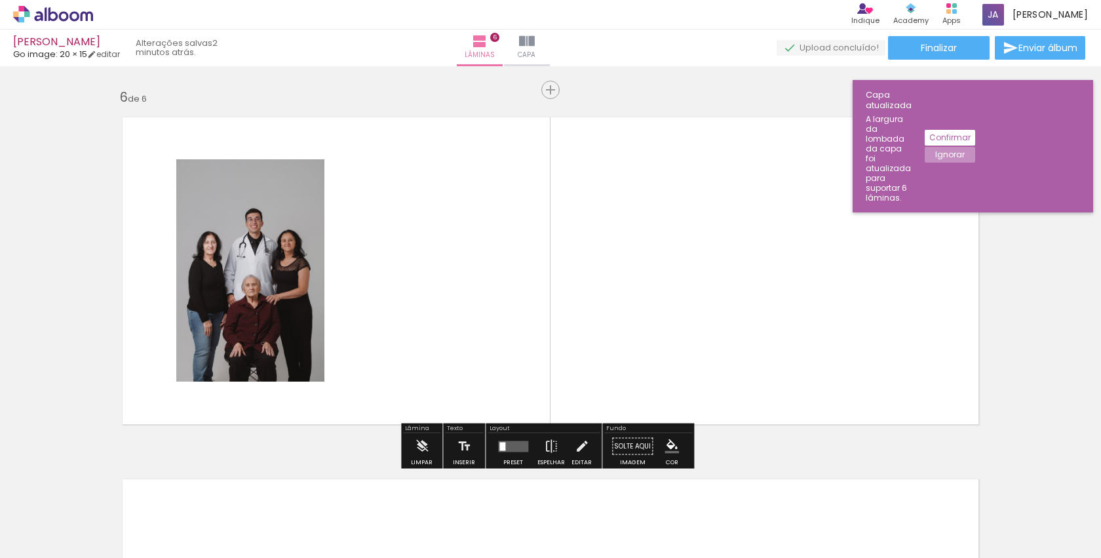
scroll to position [1807, 0]
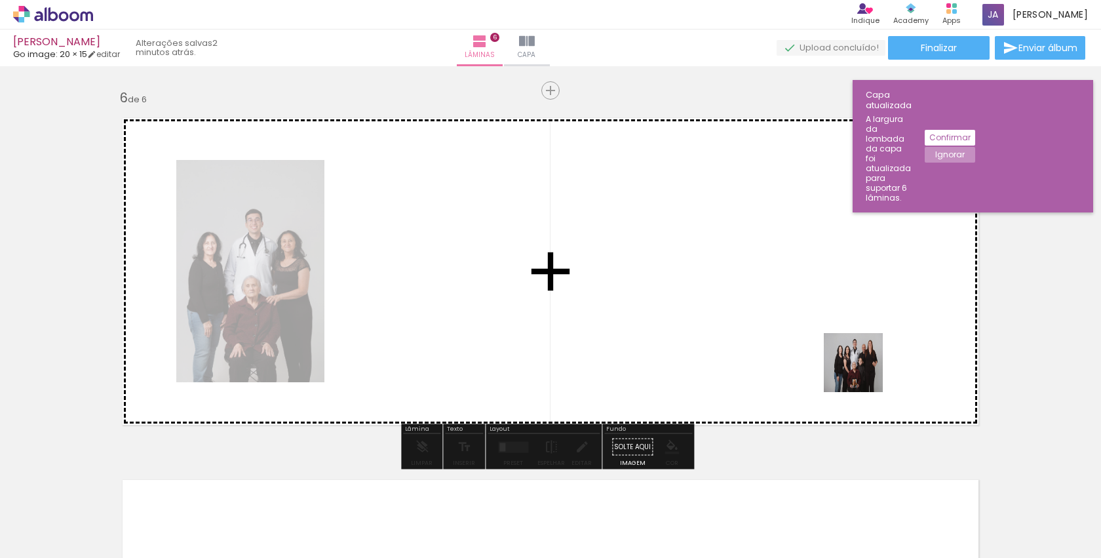
drag, startPoint x: 868, startPoint y: 534, endPoint x: 862, endPoint y: 370, distance: 163.3
click at [862, 370] on quentale-workspace at bounding box center [550, 279] width 1101 height 558
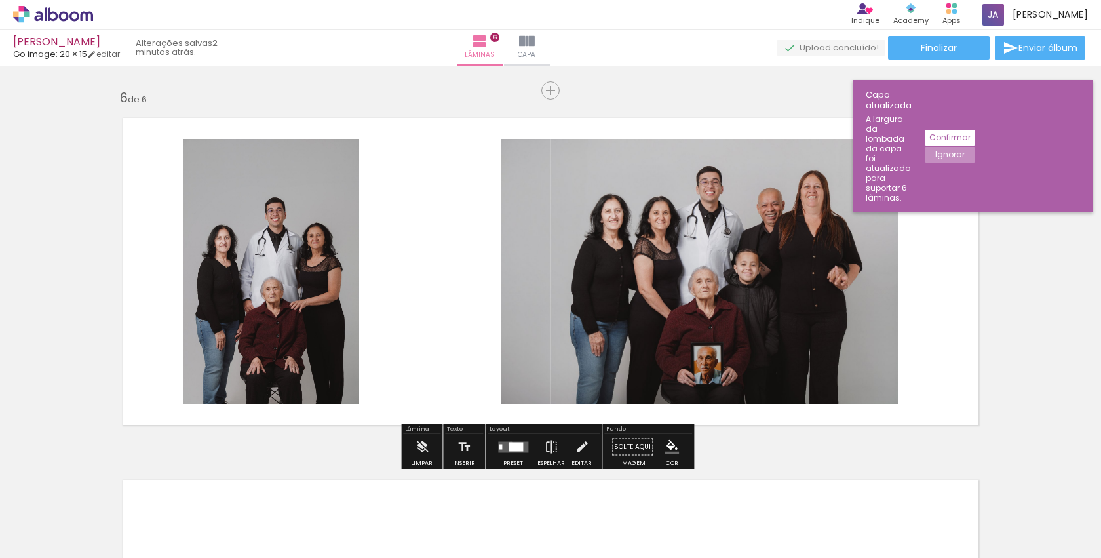
click at [509, 444] on div at bounding box center [516, 446] width 14 height 9
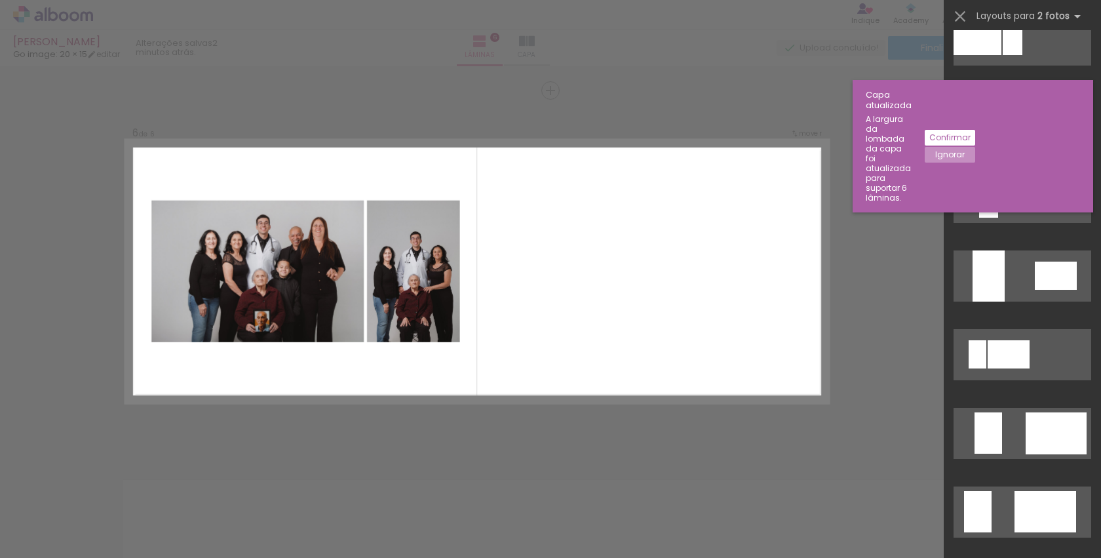
scroll to position [983, 0]
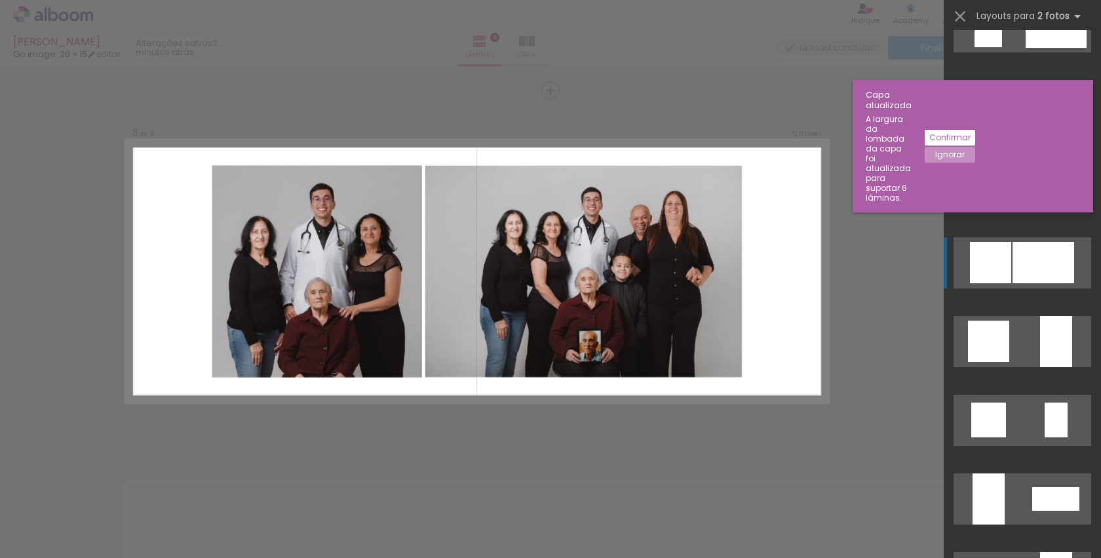
click at [1013, 271] on div at bounding box center [1044, 262] width 62 height 41
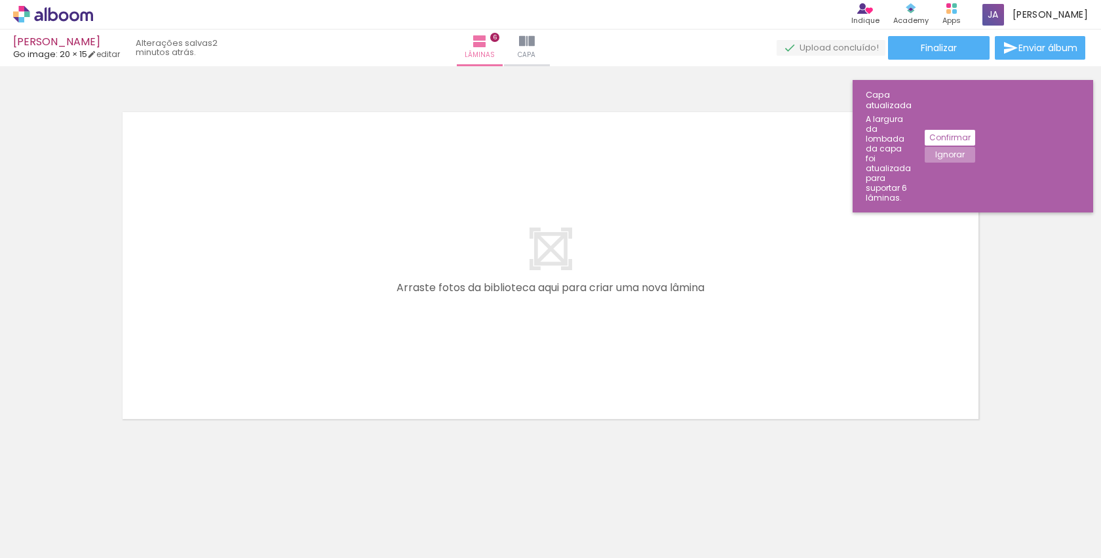
scroll to position [0, 516]
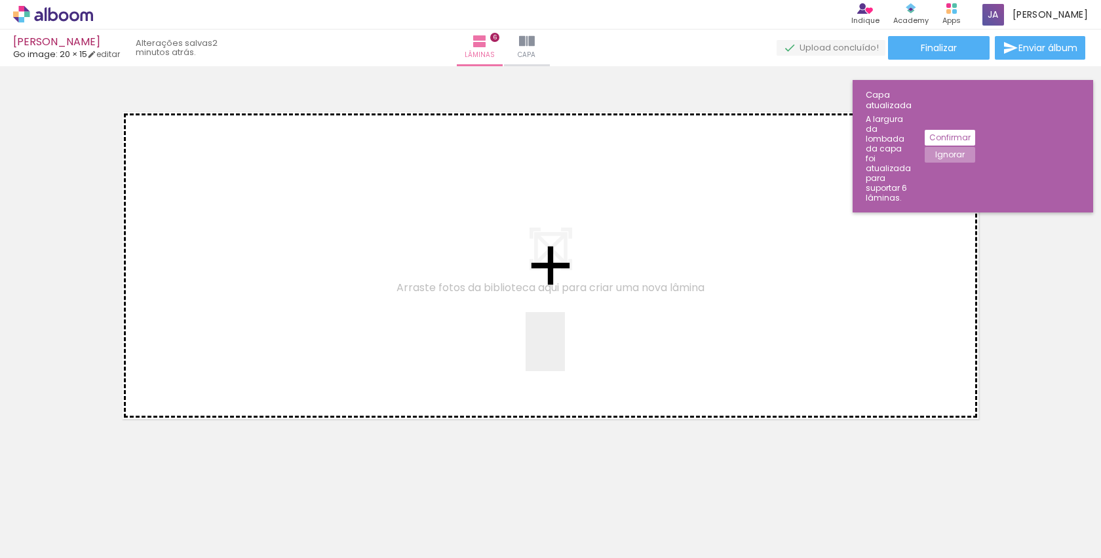
drag, startPoint x: 652, startPoint y: 523, endPoint x: 551, endPoint y: 312, distance: 234.0
click at [551, 312] on quentale-workspace at bounding box center [550, 279] width 1101 height 558
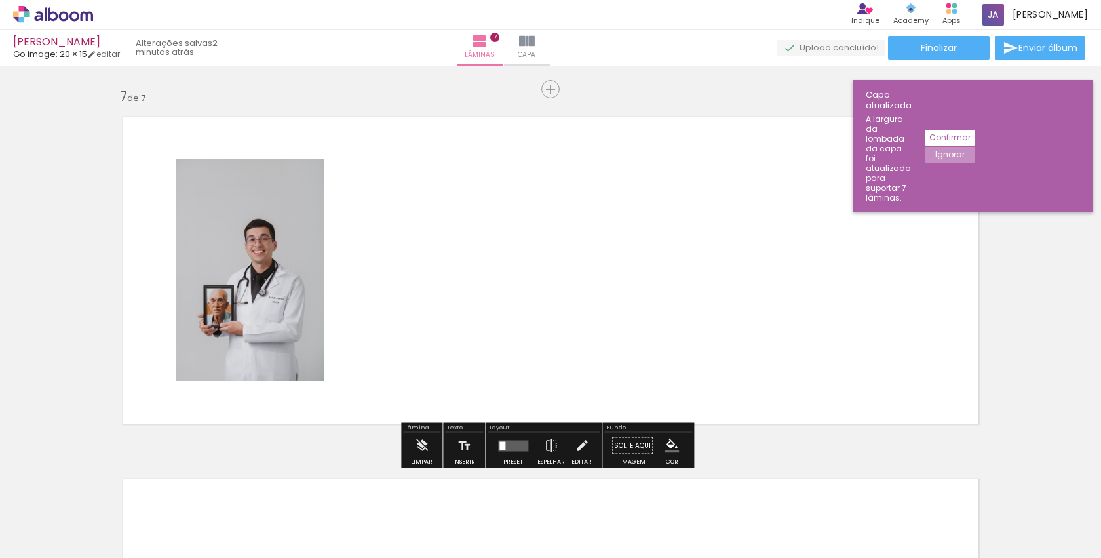
scroll to position [2169, 0]
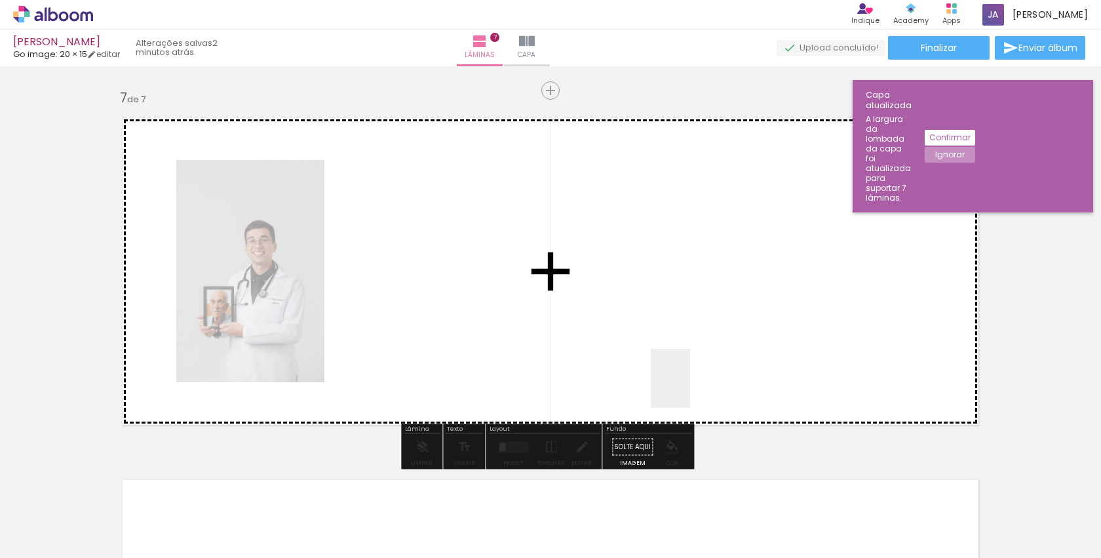
drag, startPoint x: 729, startPoint y: 518, endPoint x: 668, endPoint y: 330, distance: 197.2
click at [668, 330] on quentale-workspace at bounding box center [550, 279] width 1101 height 558
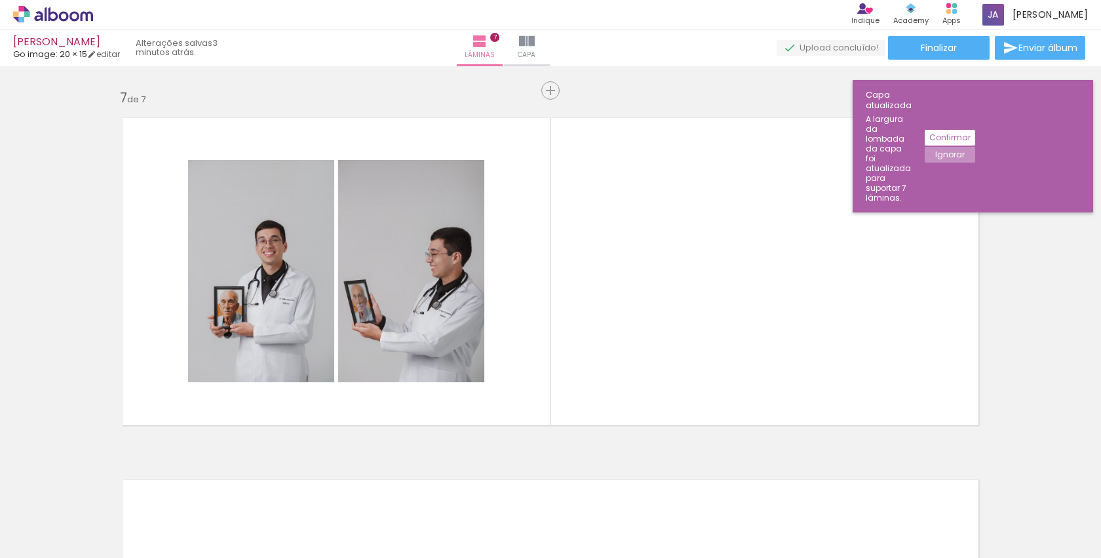
scroll to position [0, 808]
drag, startPoint x: 507, startPoint y: 530, endPoint x: 582, endPoint y: 313, distance: 230.1
click at [582, 313] on quentale-workspace at bounding box center [550, 279] width 1101 height 558
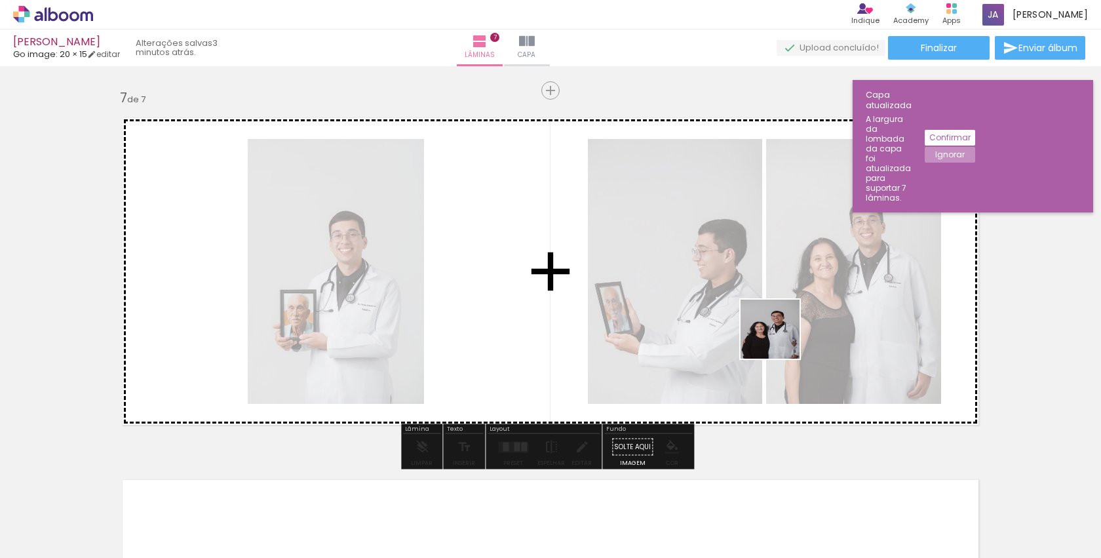
drag, startPoint x: 578, startPoint y: 538, endPoint x: 783, endPoint y: 338, distance: 286.5
click at [783, 338] on quentale-workspace at bounding box center [550, 279] width 1101 height 558
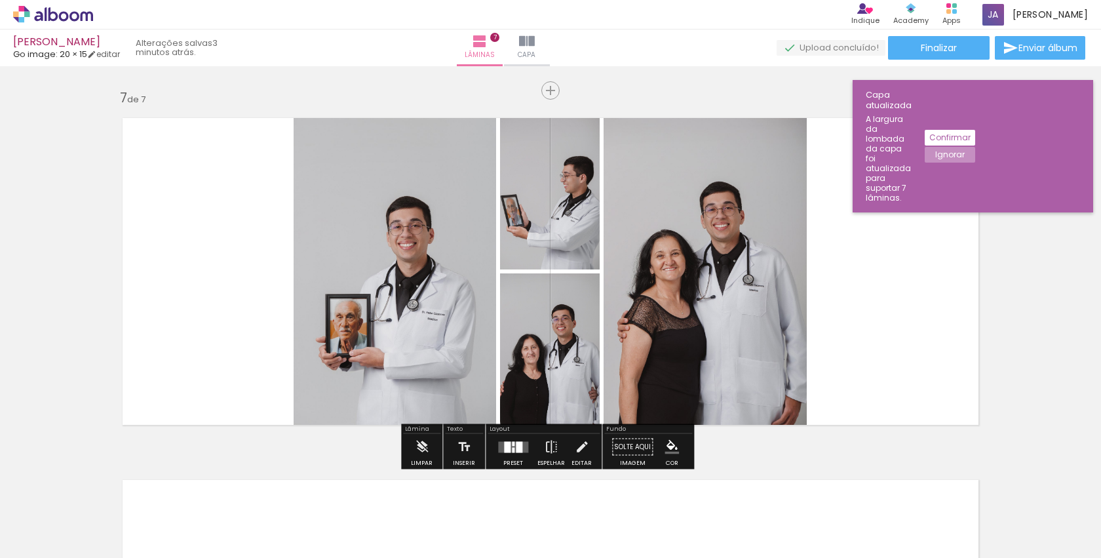
click at [506, 450] on div at bounding box center [507, 446] width 7 height 11
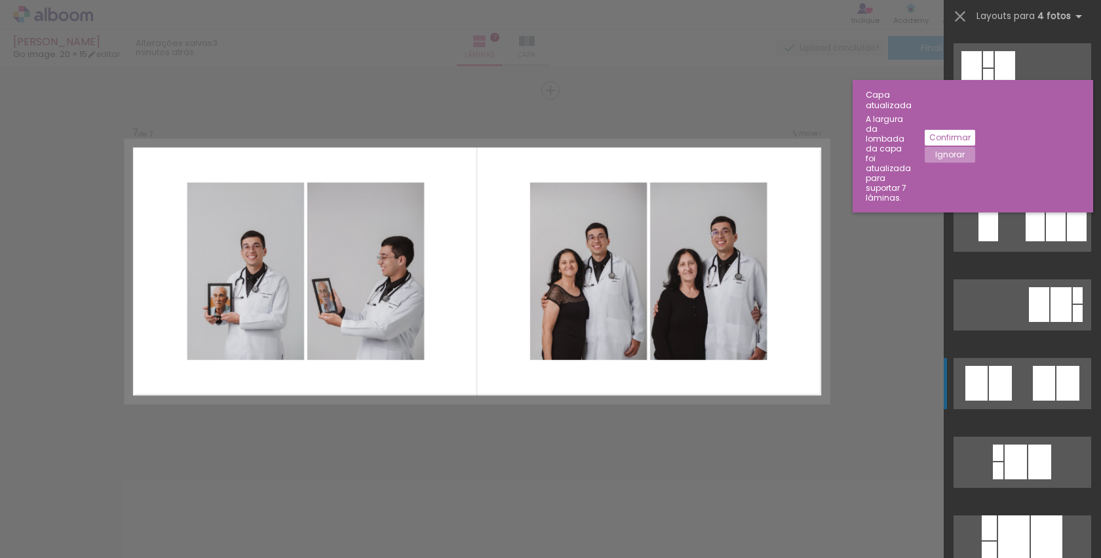
scroll to position [2643, 0]
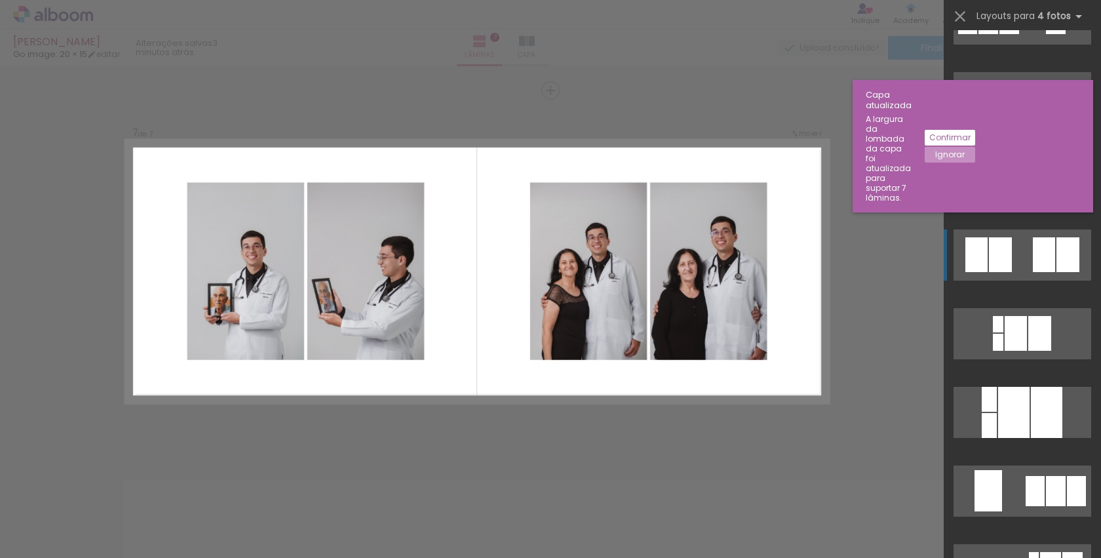
click at [1036, 246] on div at bounding box center [1044, 254] width 22 height 35
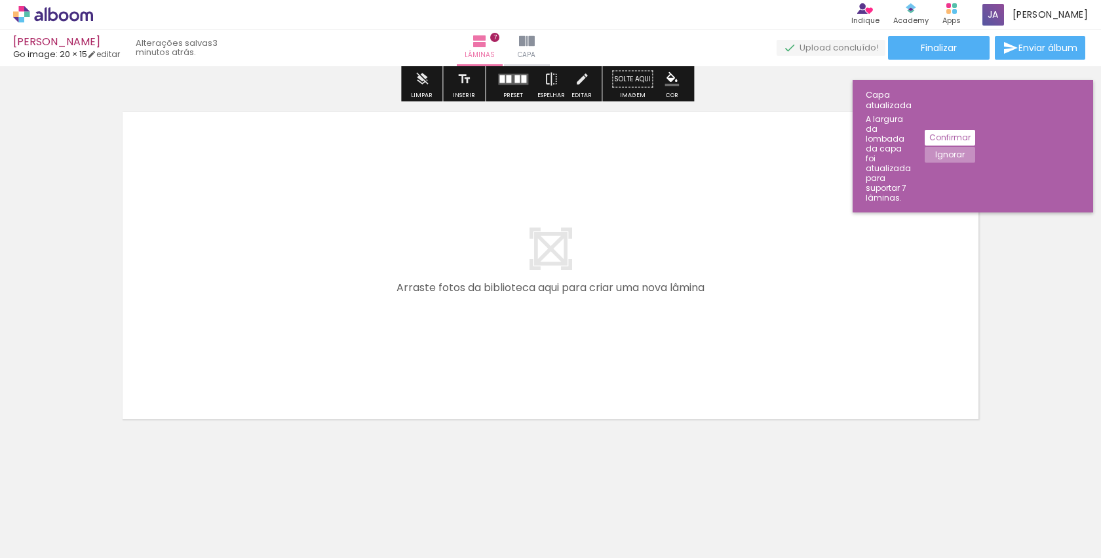
scroll to position [2536, 0]
drag, startPoint x: 652, startPoint y: 521, endPoint x: 513, endPoint y: 298, distance: 262.9
click at [513, 298] on quentale-workspace at bounding box center [550, 279] width 1101 height 558
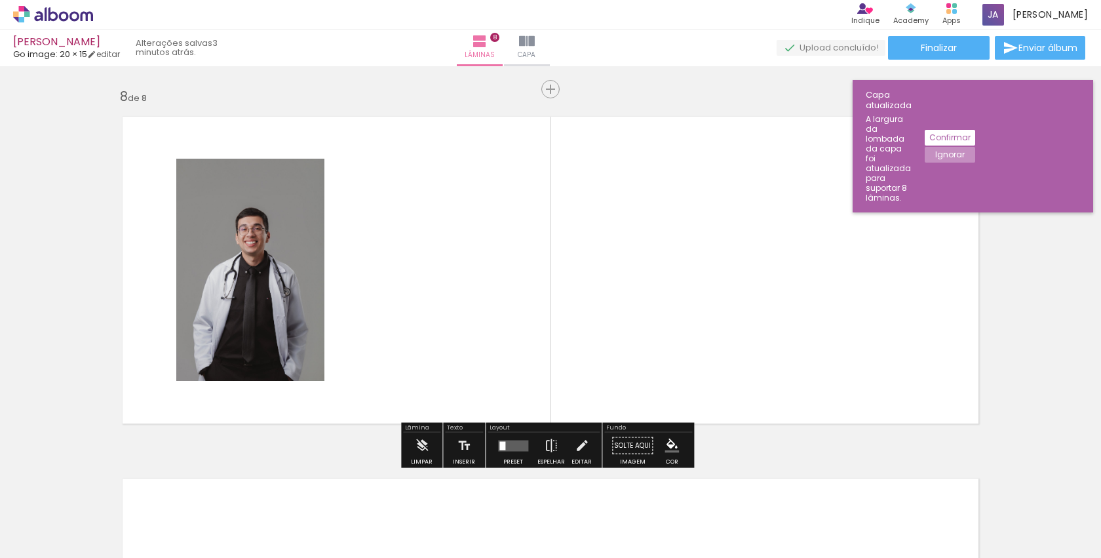
scroll to position [2530, 0]
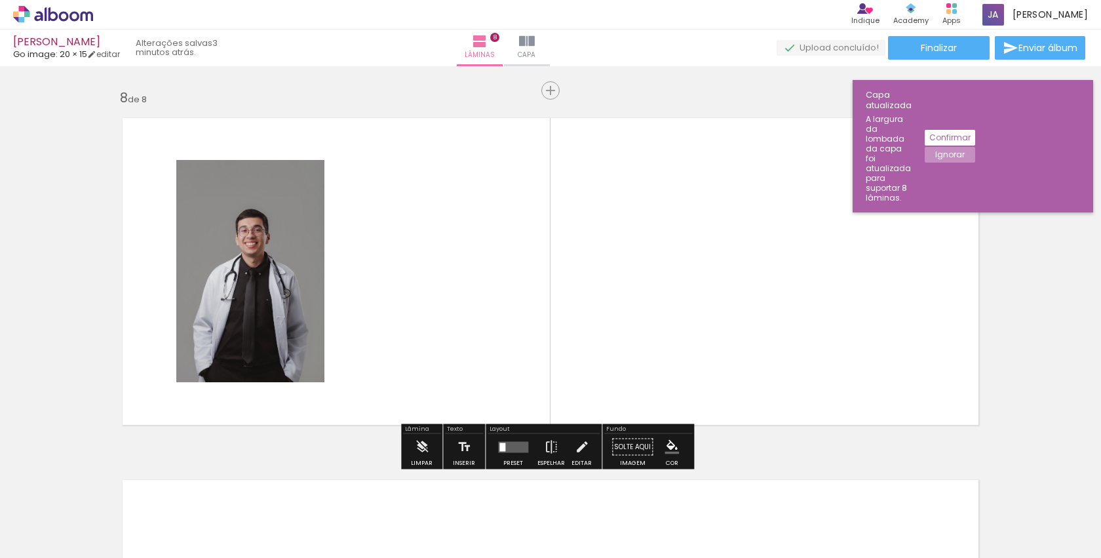
drag, startPoint x: 726, startPoint y: 534, endPoint x: 684, endPoint y: 327, distance: 210.7
click at [684, 327] on quentale-workspace at bounding box center [550, 279] width 1101 height 558
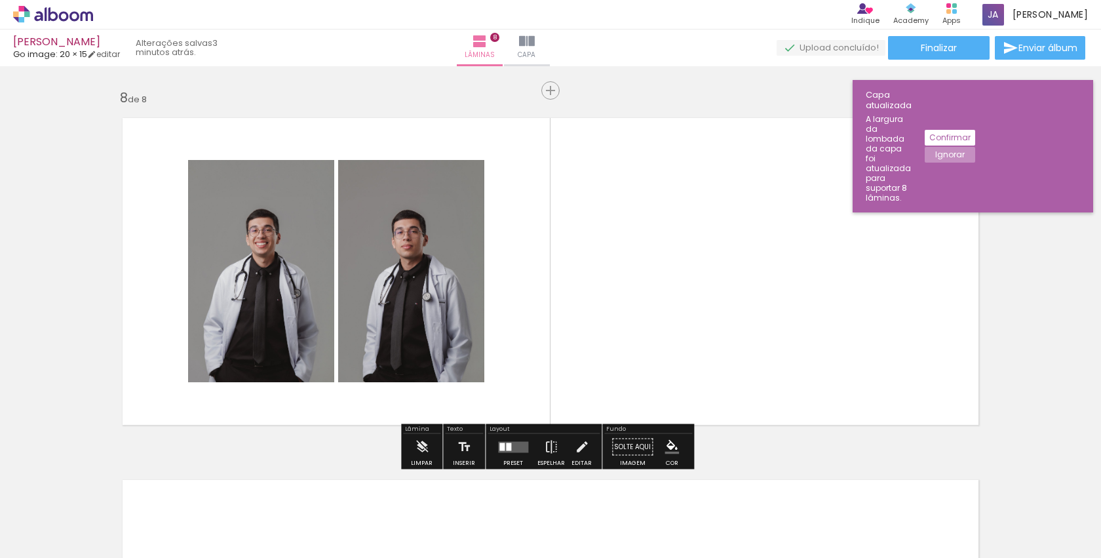
drag, startPoint x: 808, startPoint y: 520, endPoint x: 807, endPoint y: 361, distance: 158.6
click at [807, 361] on quentale-workspace at bounding box center [550, 279] width 1101 height 558
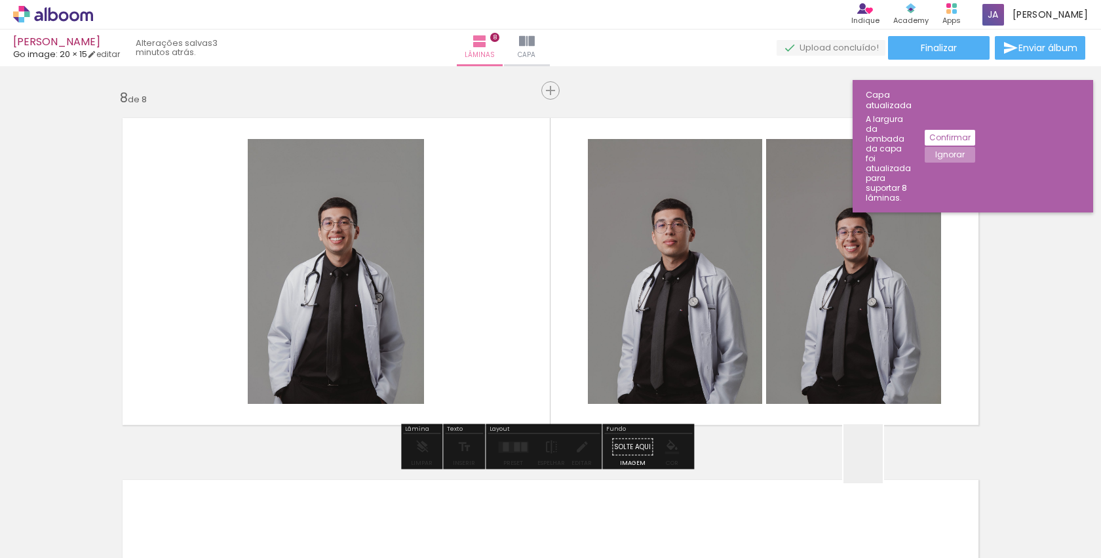
drag, startPoint x: 882, startPoint y: 519, endPoint x: 905, endPoint y: 355, distance: 165.4
click at [905, 355] on quentale-workspace at bounding box center [550, 279] width 1101 height 558
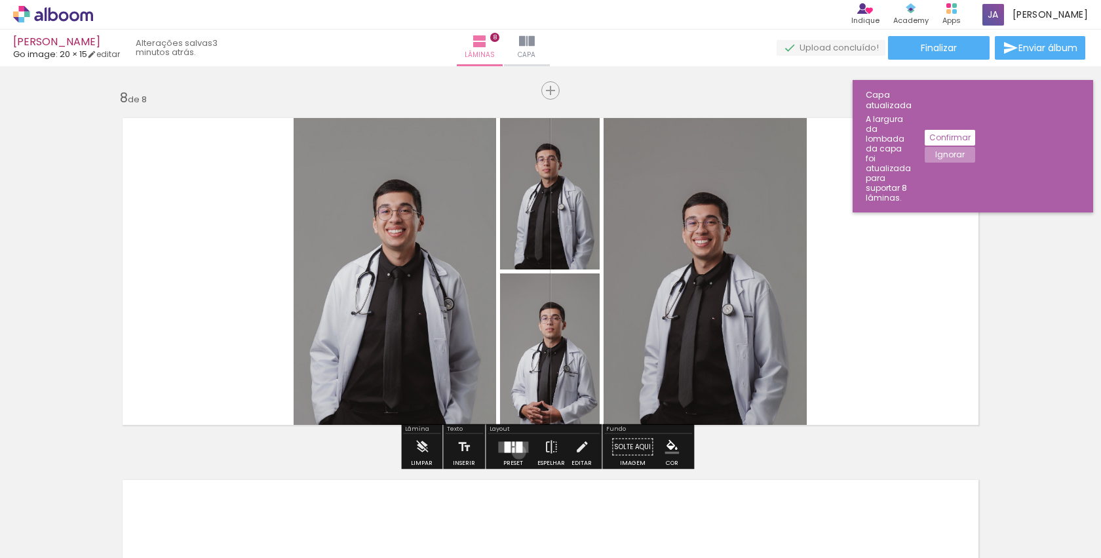
click at [516, 452] on div at bounding box center [519, 446] width 7 height 11
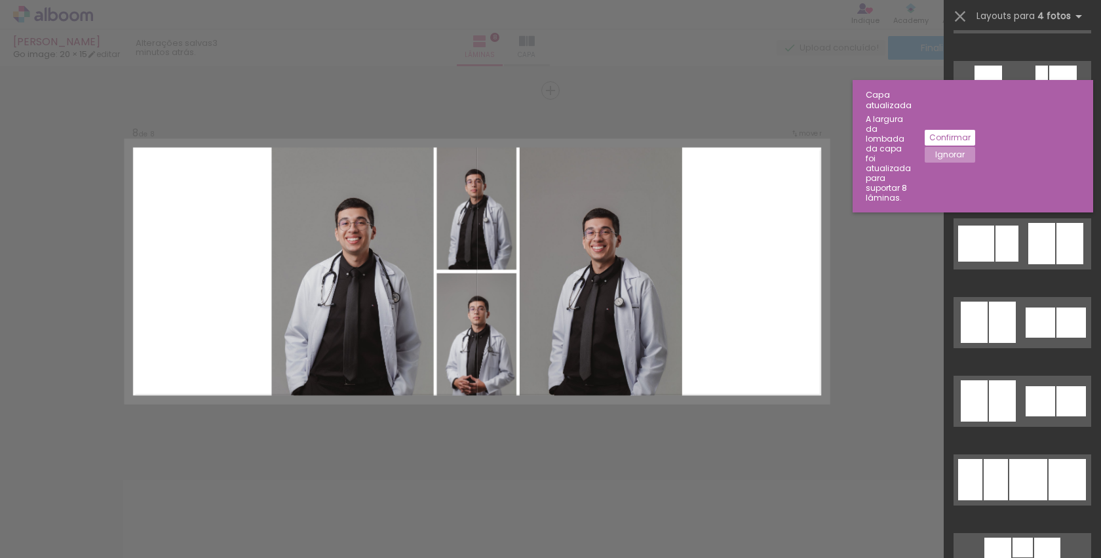
scroll to position [3463, 0]
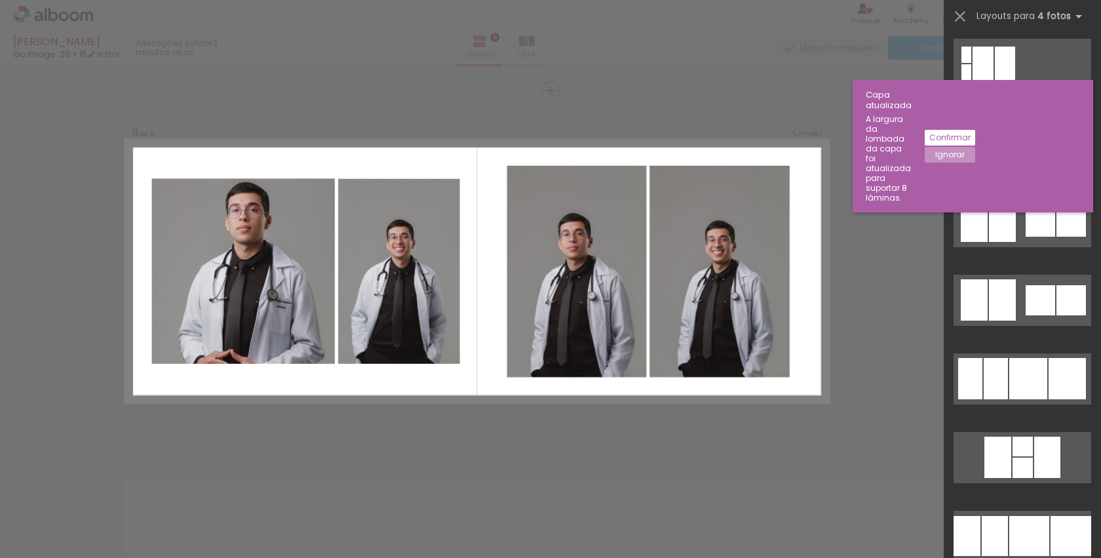
click at [985, 150] on div at bounding box center [976, 143] width 36 height 36
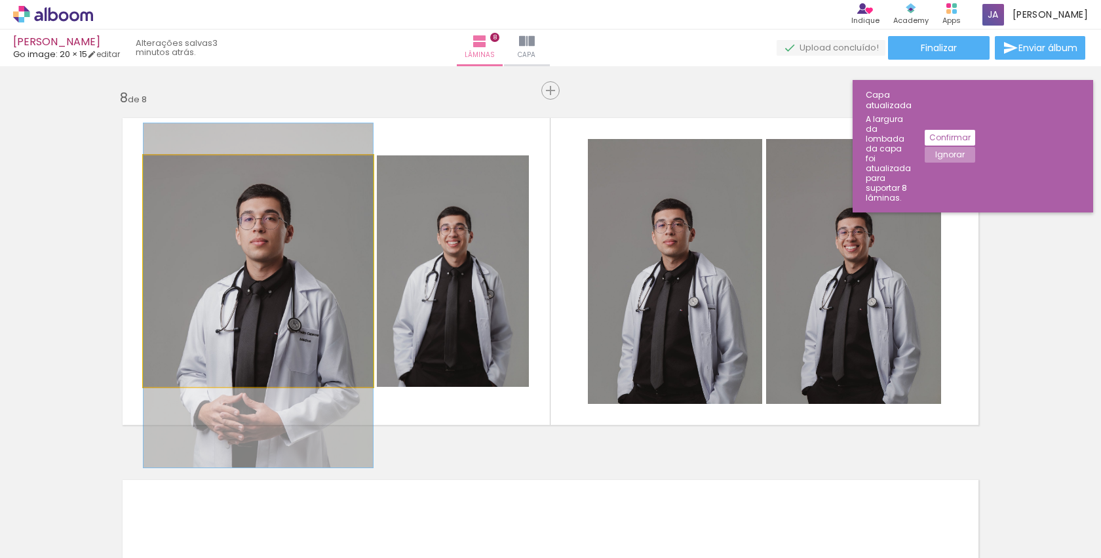
drag, startPoint x: 286, startPoint y: 250, endPoint x: 284, endPoint y: 274, distance: 24.3
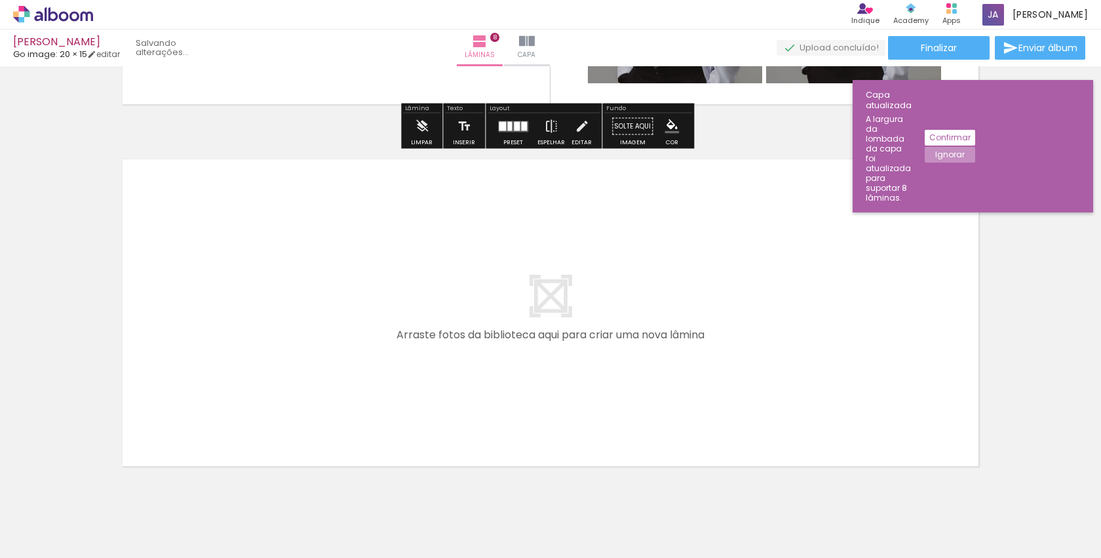
scroll to position [2854, 0]
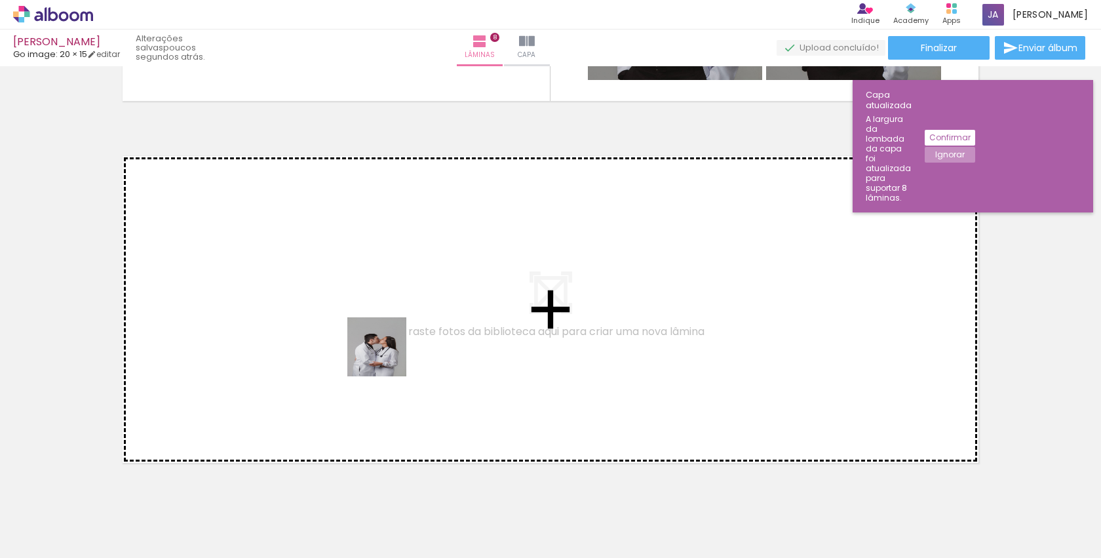
drag, startPoint x: 387, startPoint y: 530, endPoint x: 387, endPoint y: 344, distance: 186.2
click at [387, 344] on quentale-workspace at bounding box center [550, 279] width 1101 height 558
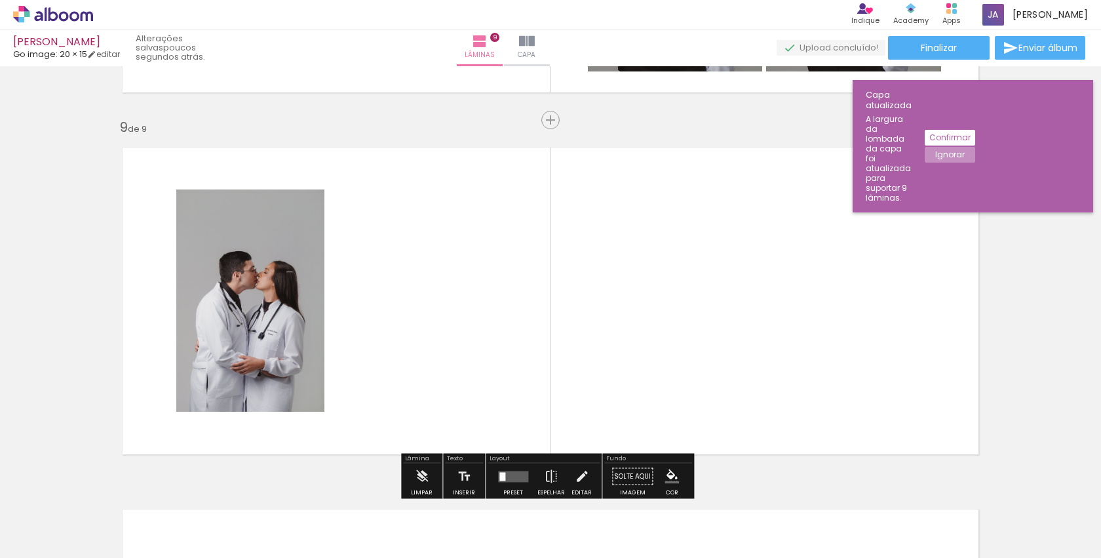
scroll to position [2892, 0]
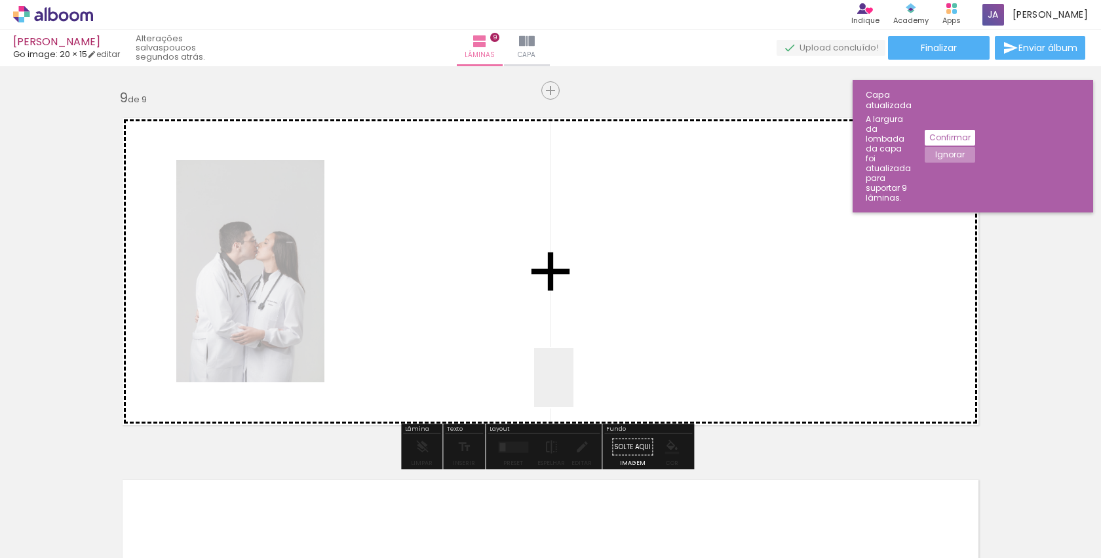
drag, startPoint x: 462, startPoint y: 522, endPoint x: 612, endPoint y: 348, distance: 230.0
click at [612, 348] on quentale-workspace at bounding box center [550, 279] width 1101 height 558
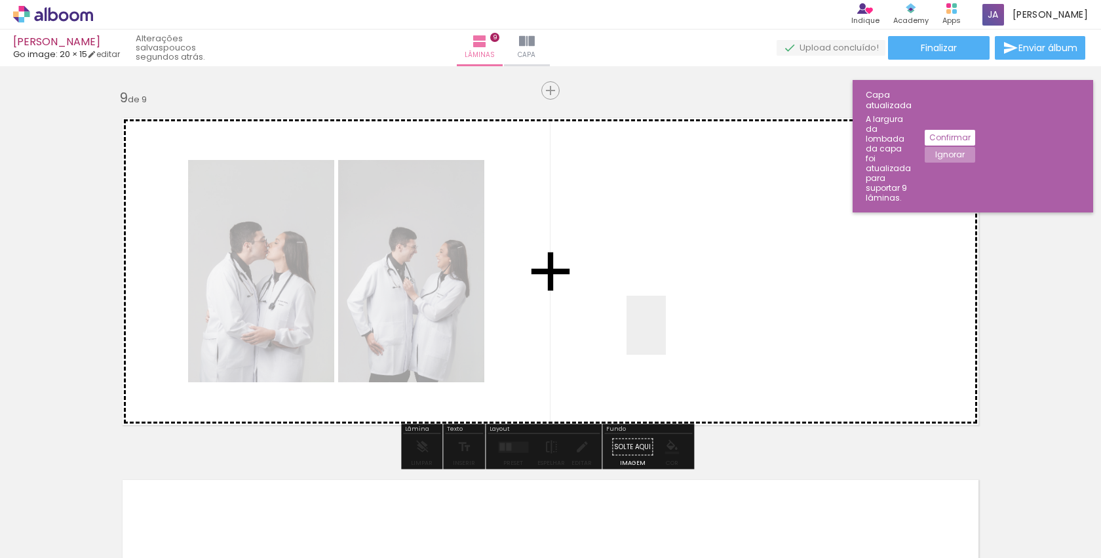
drag, startPoint x: 526, startPoint y: 516, endPoint x: 671, endPoint y: 328, distance: 237.5
click at [671, 328] on quentale-workspace at bounding box center [550, 279] width 1101 height 558
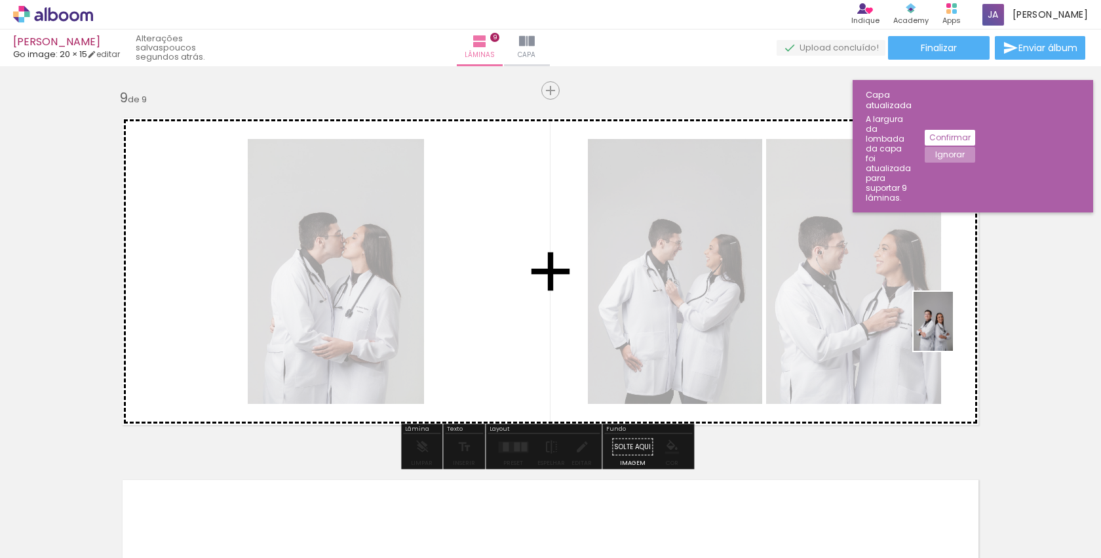
drag, startPoint x: 606, startPoint y: 517, endPoint x: 952, endPoint y: 331, distance: 392.7
click at [952, 331] on quentale-workspace at bounding box center [550, 279] width 1101 height 558
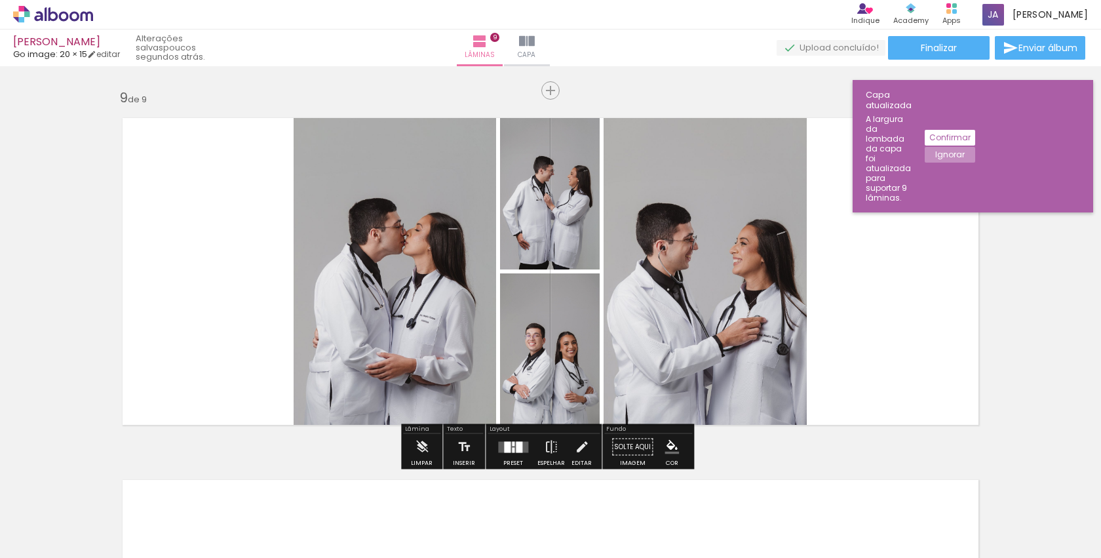
click at [518, 455] on div at bounding box center [513, 447] width 35 height 26
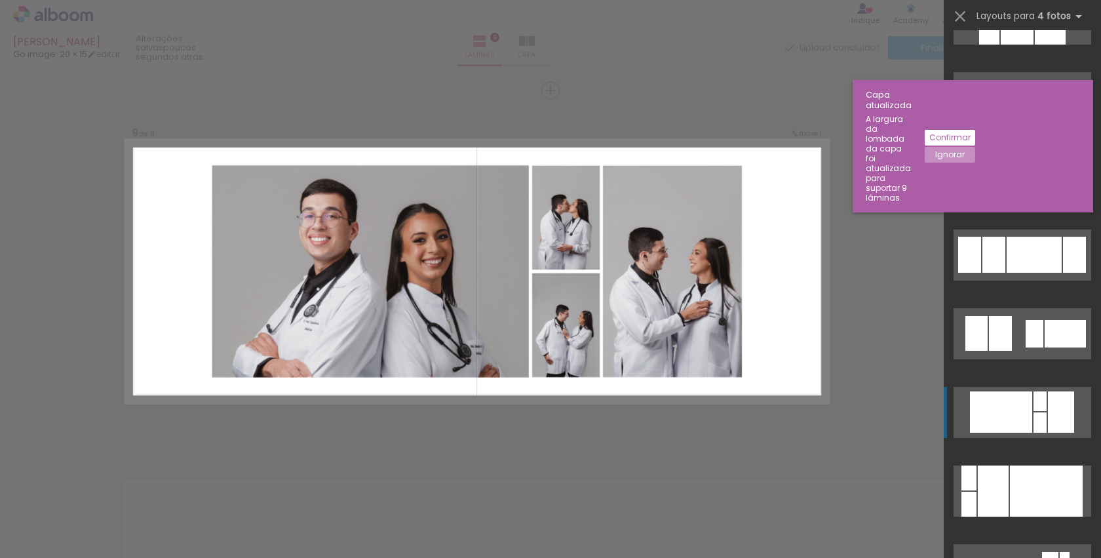
scroll to position [5564, 0]
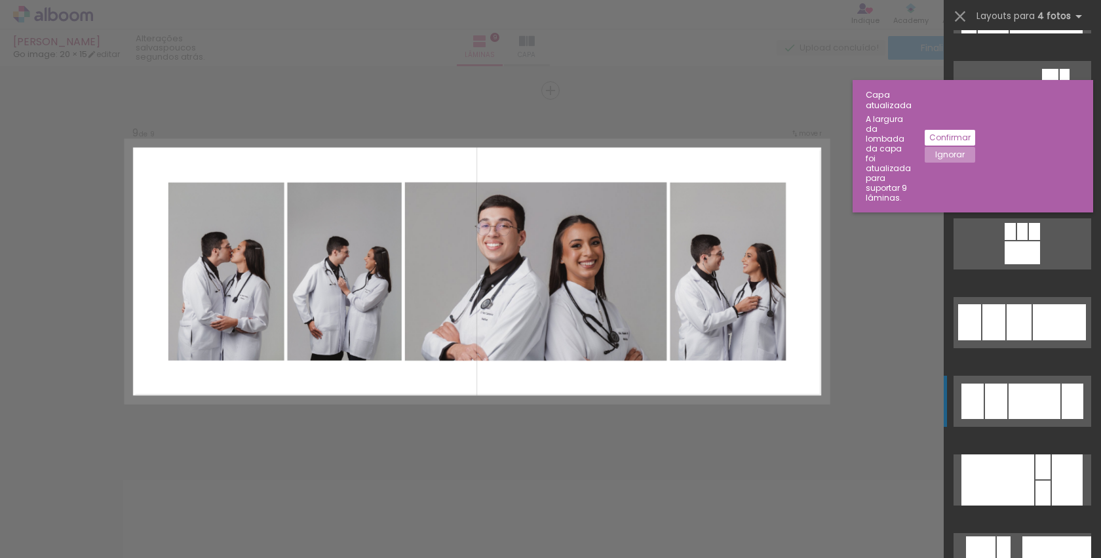
click at [1017, 396] on div at bounding box center [1035, 401] width 52 height 35
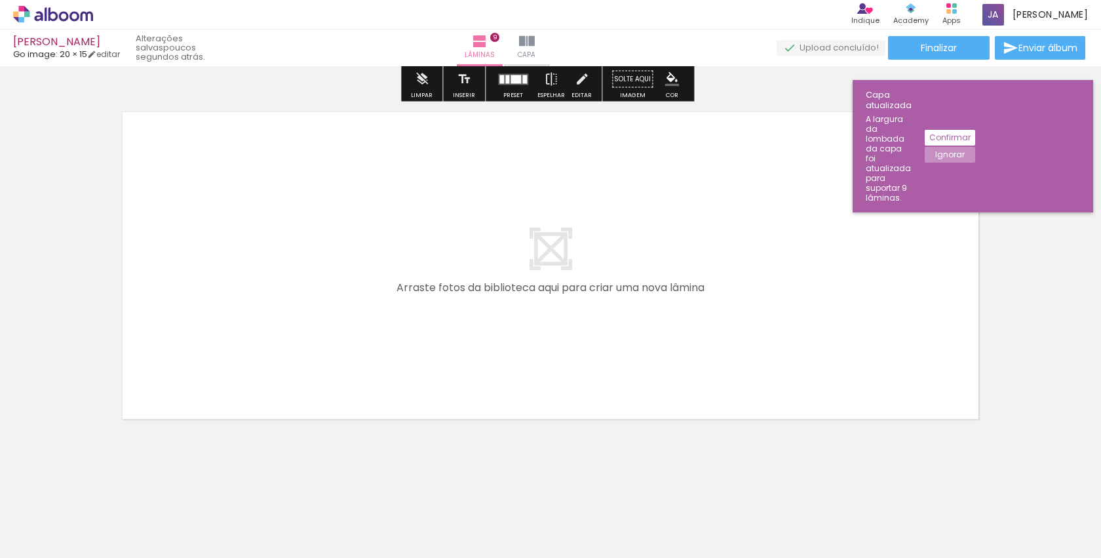
scroll to position [0, 0]
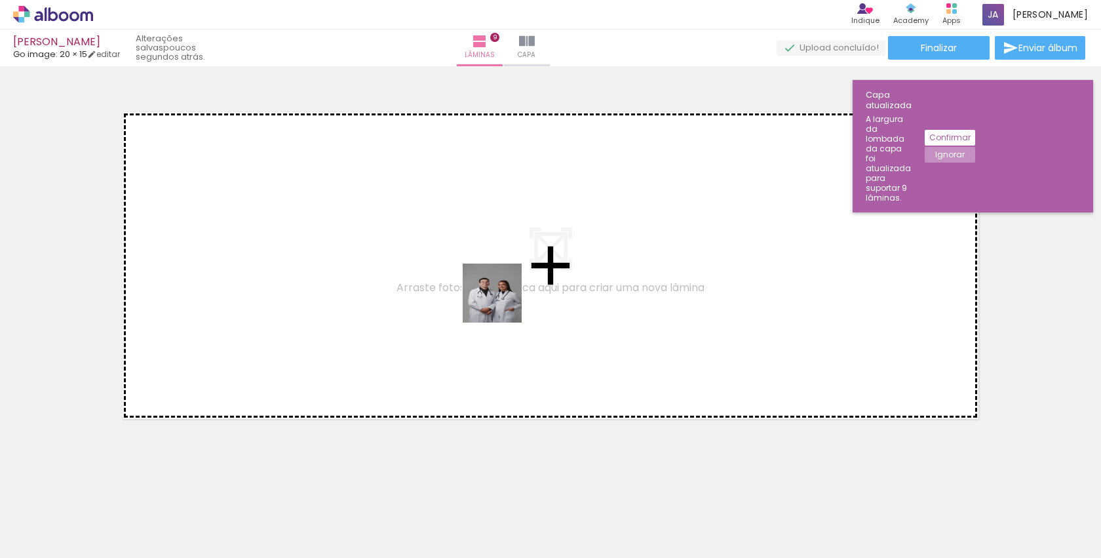
drag, startPoint x: 688, startPoint y: 527, endPoint x: 502, endPoint y: 303, distance: 291.0
click at [502, 303] on quentale-workspace at bounding box center [550, 279] width 1101 height 558
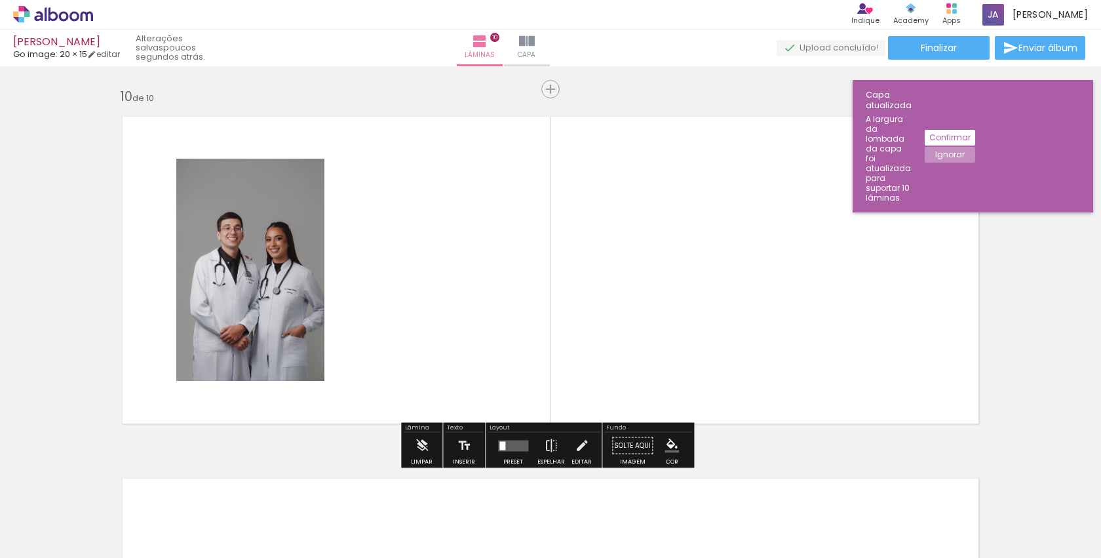
scroll to position [3254, 0]
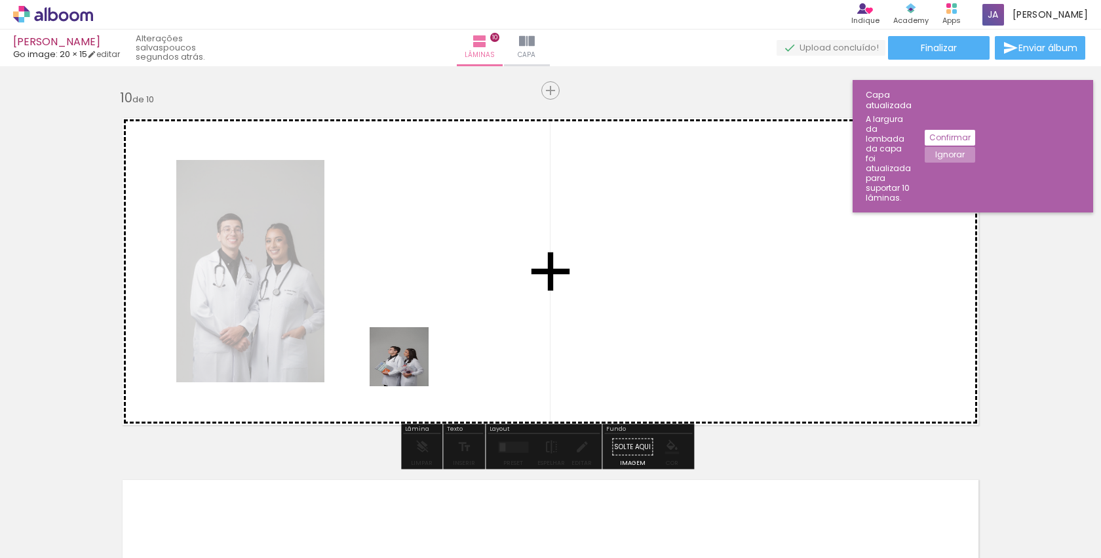
drag, startPoint x: 833, startPoint y: 521, endPoint x: 407, endPoint y: 365, distance: 453.2
click at [407, 365] on quentale-workspace at bounding box center [550, 279] width 1101 height 558
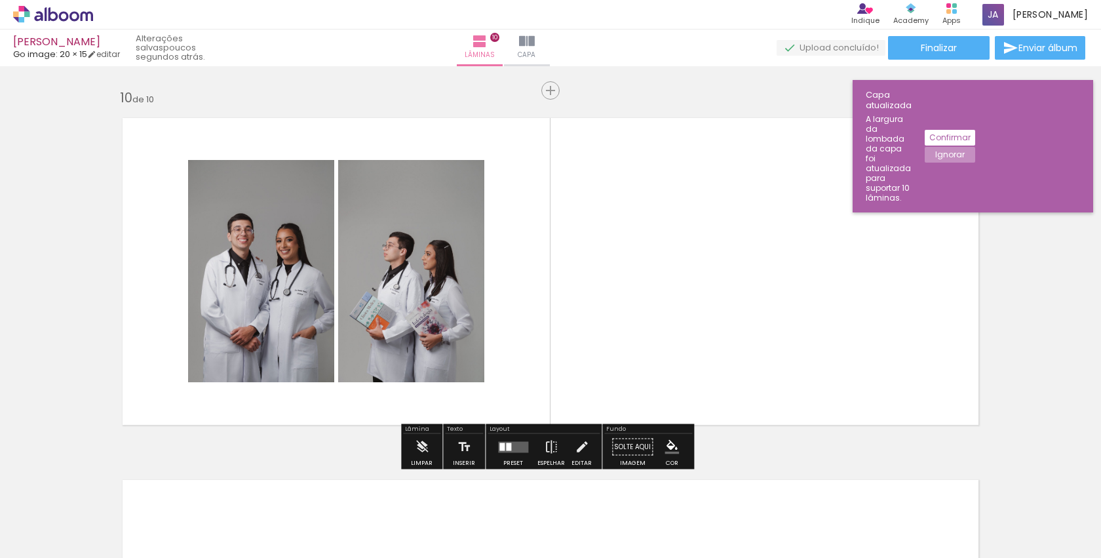
click at [904, 538] on quentale-thumb at bounding box center [891, 513] width 73 height 75
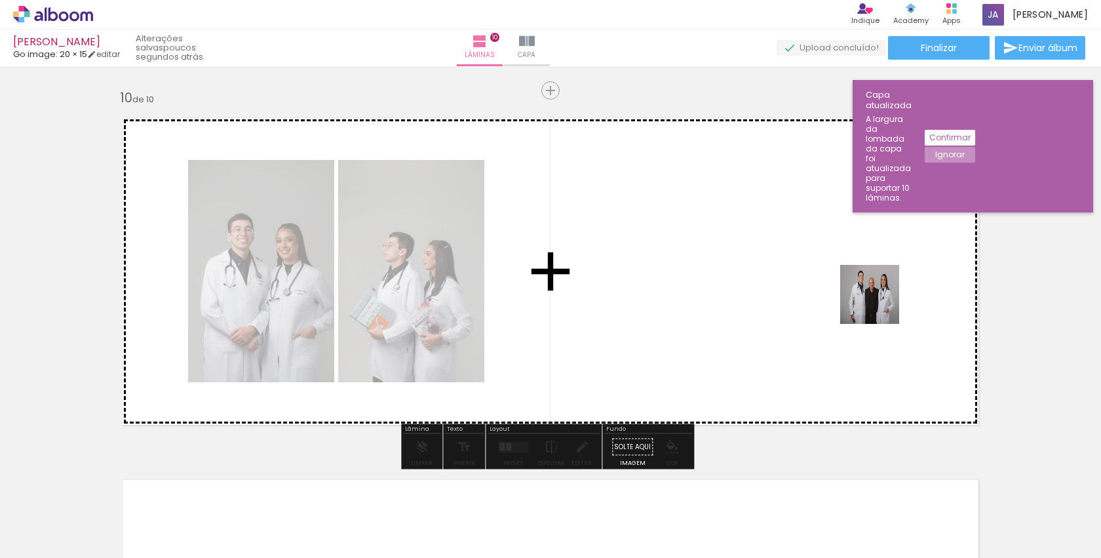
drag, startPoint x: 901, startPoint y: 506, endPoint x: 878, endPoint y: 296, distance: 211.0
click at [878, 296] on quentale-workspace at bounding box center [550, 279] width 1101 height 558
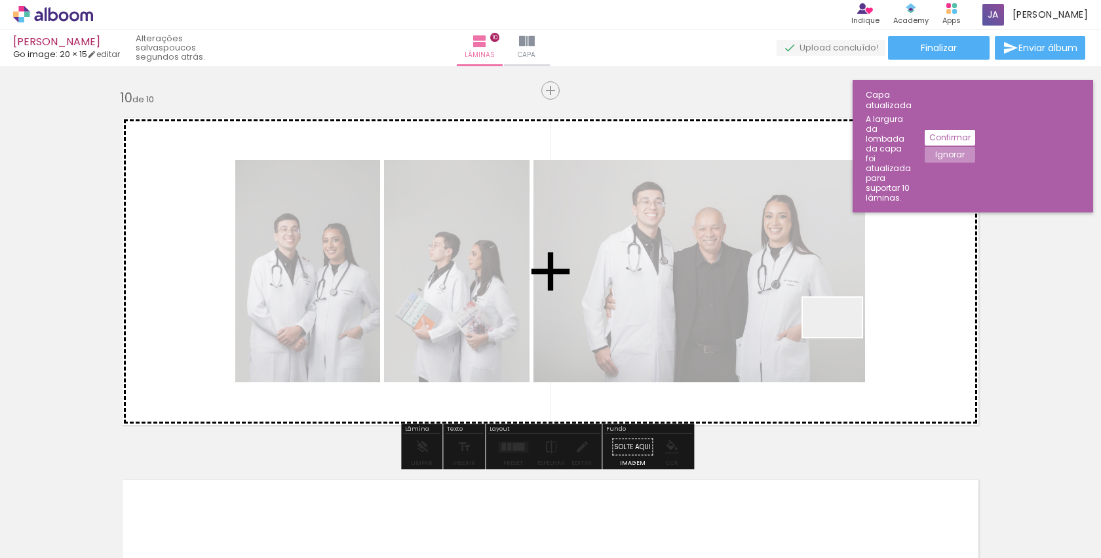
drag, startPoint x: 972, startPoint y: 526, endPoint x: 829, endPoint y: 336, distance: 236.9
click at [829, 336] on quentale-workspace at bounding box center [550, 279] width 1101 height 558
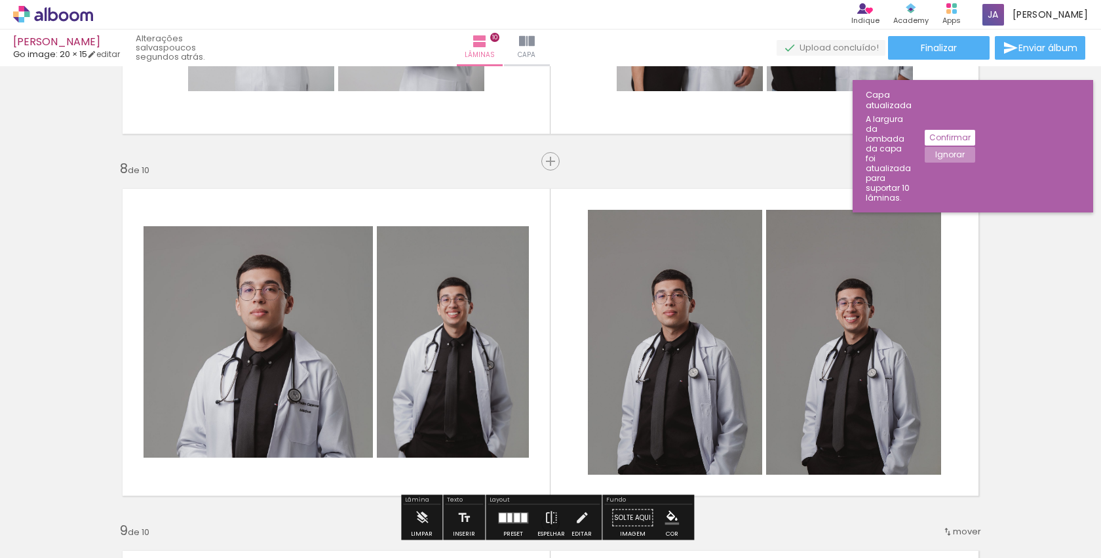
scroll to position [2599, 0]
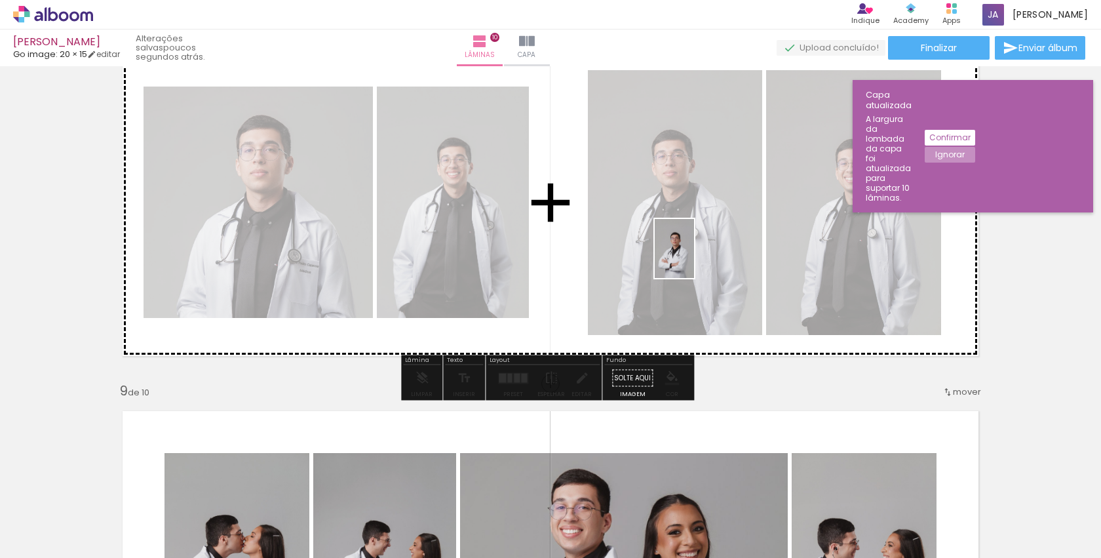
drag, startPoint x: 753, startPoint y: 511, endPoint x: 694, endPoint y: 258, distance: 259.8
click at [694, 258] on quentale-workspace at bounding box center [550, 279] width 1101 height 558
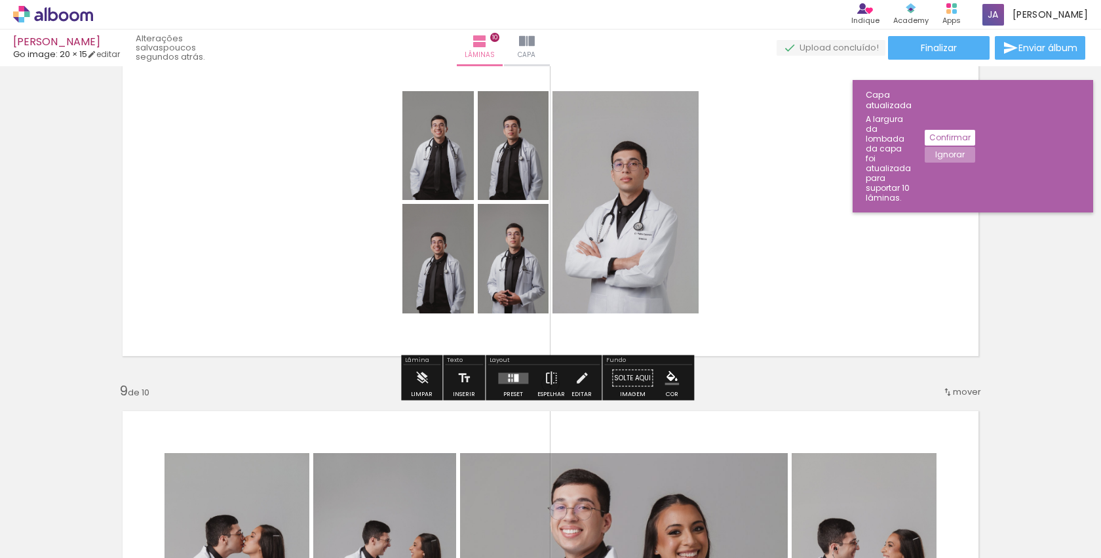
click at [508, 380] on div at bounding box center [509, 379] width 2 height 3
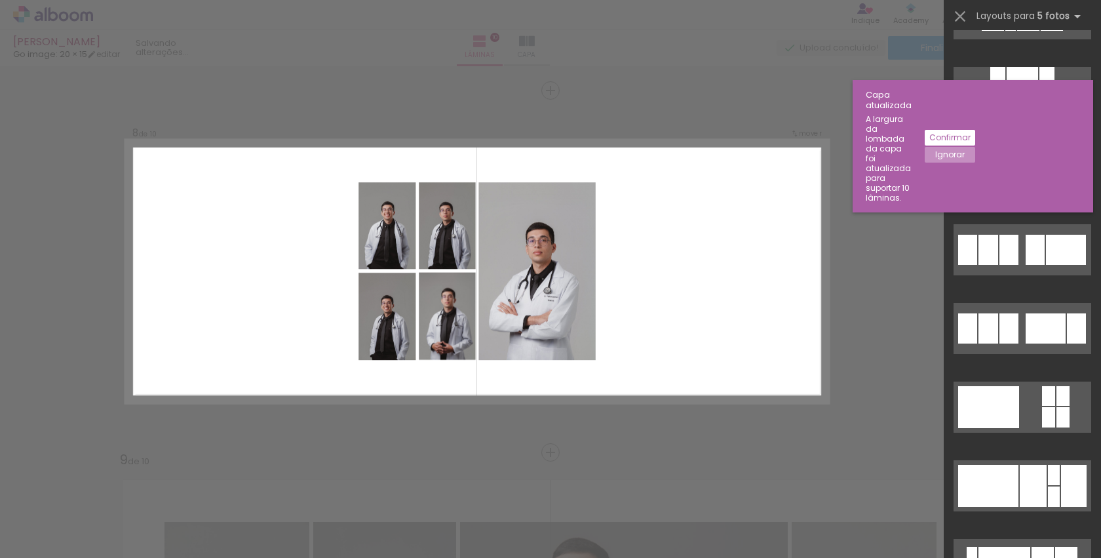
scroll to position [4466, 0]
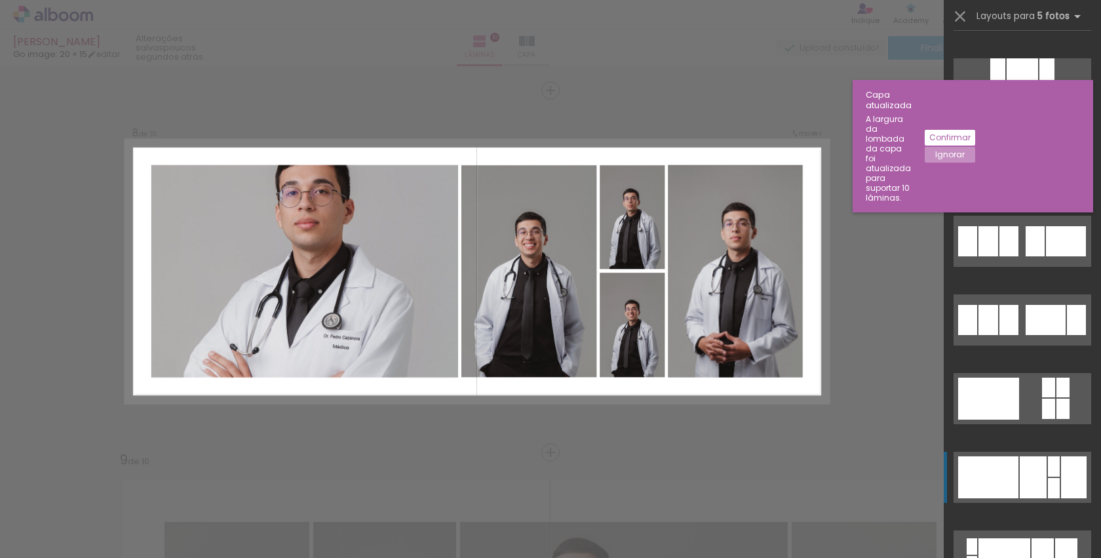
click at [1021, 479] on div at bounding box center [1033, 477] width 27 height 42
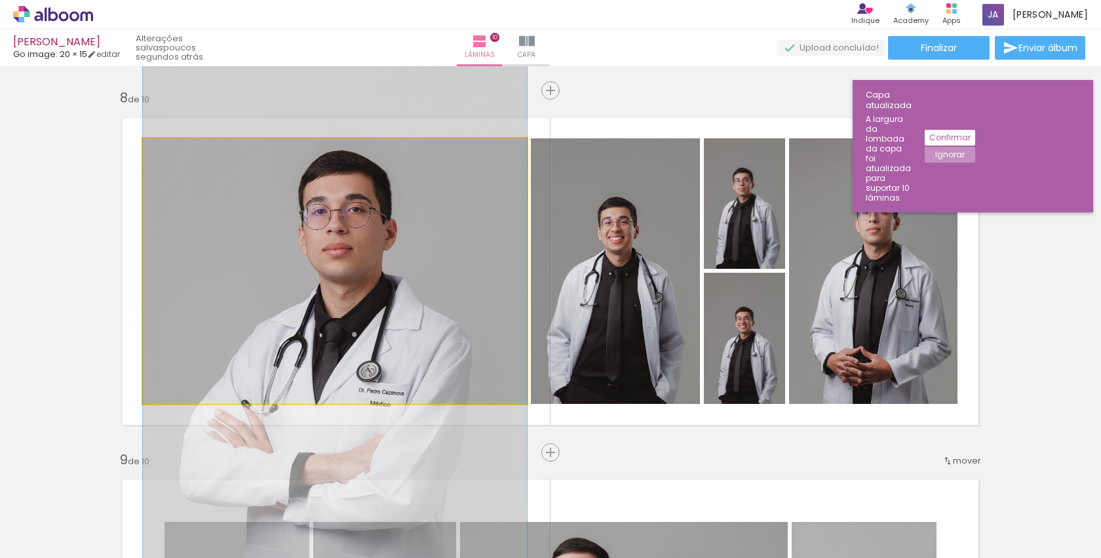
drag, startPoint x: 431, startPoint y: 302, endPoint x: 430, endPoint y: 340, distance: 37.4
click at [430, 340] on div at bounding box center [335, 309] width 384 height 576
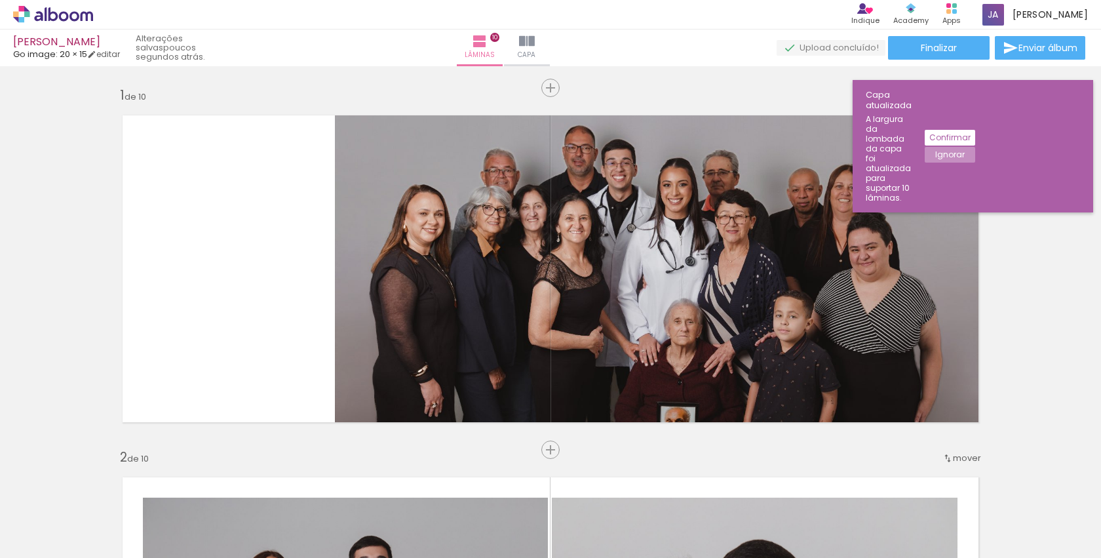
scroll to position [0, 0]
click at [0, 0] on slot "Confirmar" at bounding box center [0, 0] width 0 height 0
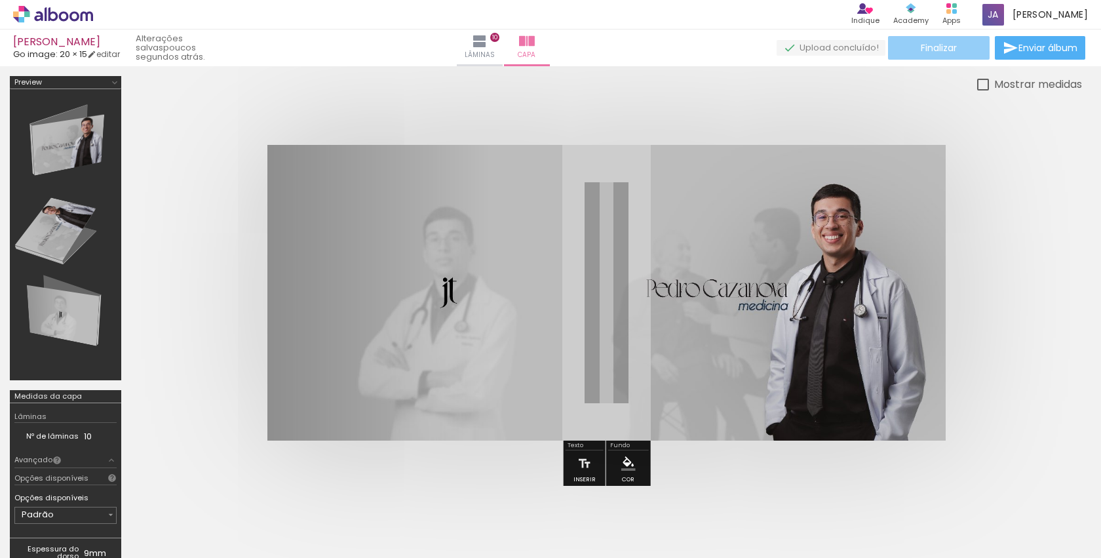
click at [933, 51] on span "Finalizar" at bounding box center [939, 47] width 36 height 9
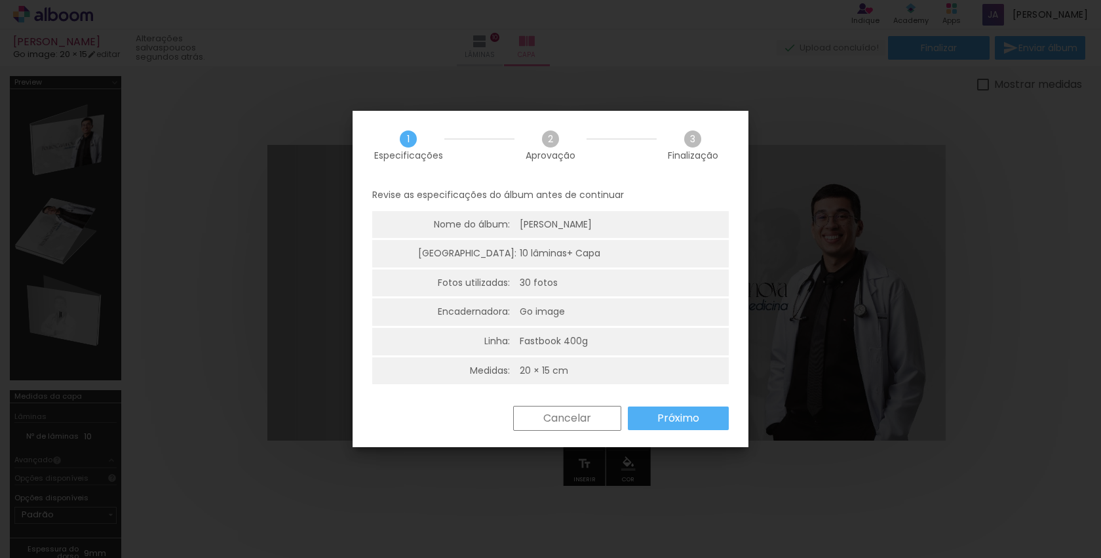
click at [0, 0] on slot "Próximo" at bounding box center [0, 0] width 0 height 0
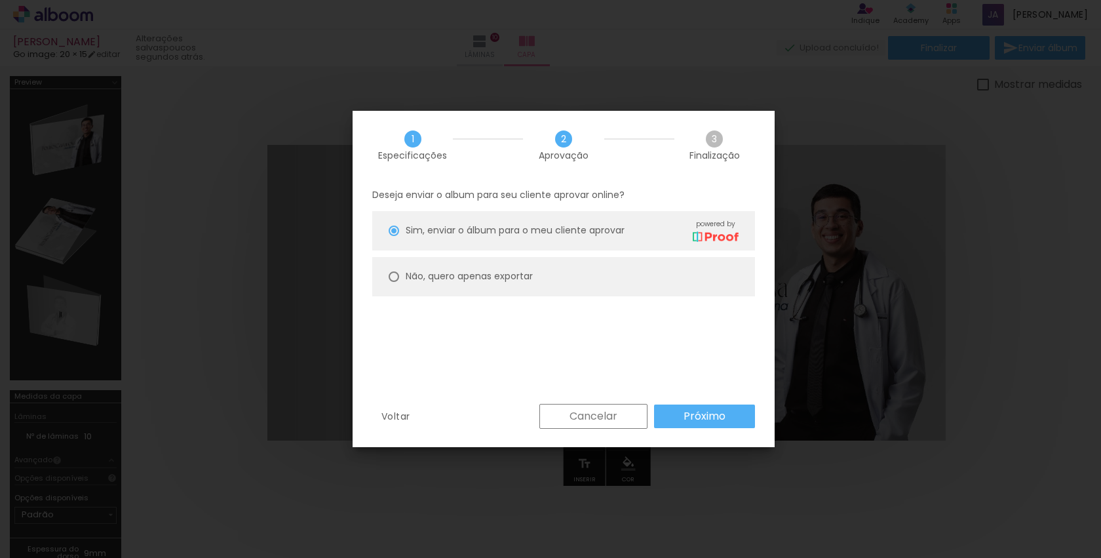
click at [504, 262] on paper-radio-button "Não, quero apenas exportar" at bounding box center [563, 276] width 383 height 39
type paper-radio-button "on"
click at [736, 401] on div "Deseja enviar o album para seu cliente aprovar online? Sim, enviar o álbum para…" at bounding box center [564, 292] width 422 height 224
click at [734, 410] on paper-button "Próximo" at bounding box center [704, 416] width 101 height 24
type input "Alta, 300 DPI"
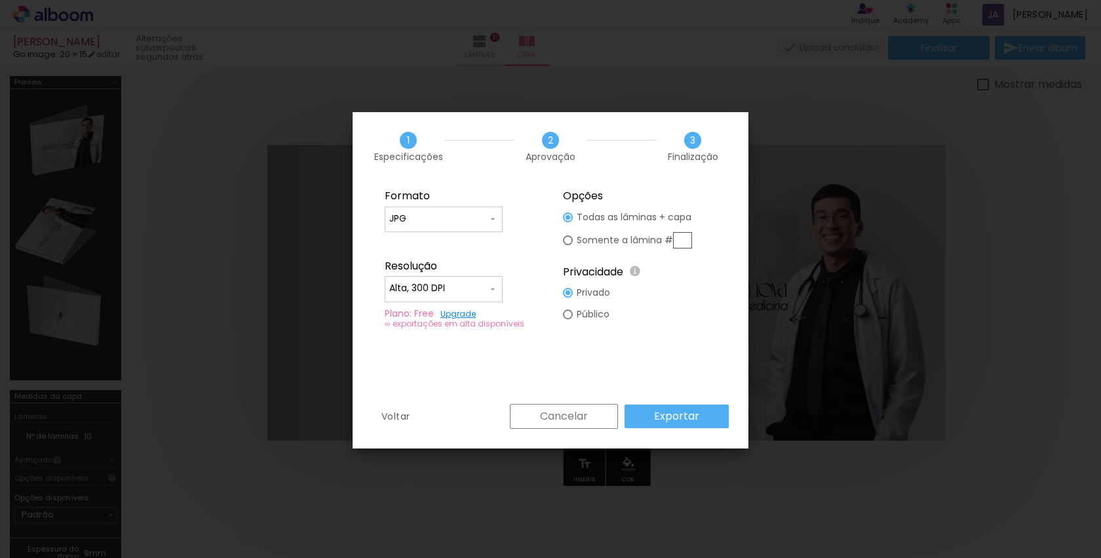
click at [711, 414] on paper-button "Exportar" at bounding box center [677, 416] width 104 height 24
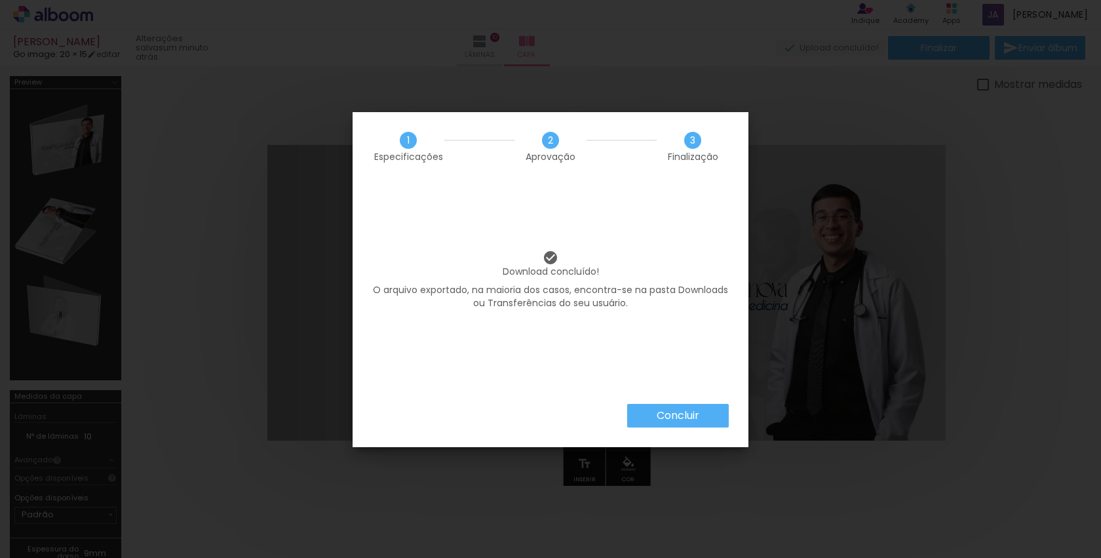
scroll to position [0, 1442]
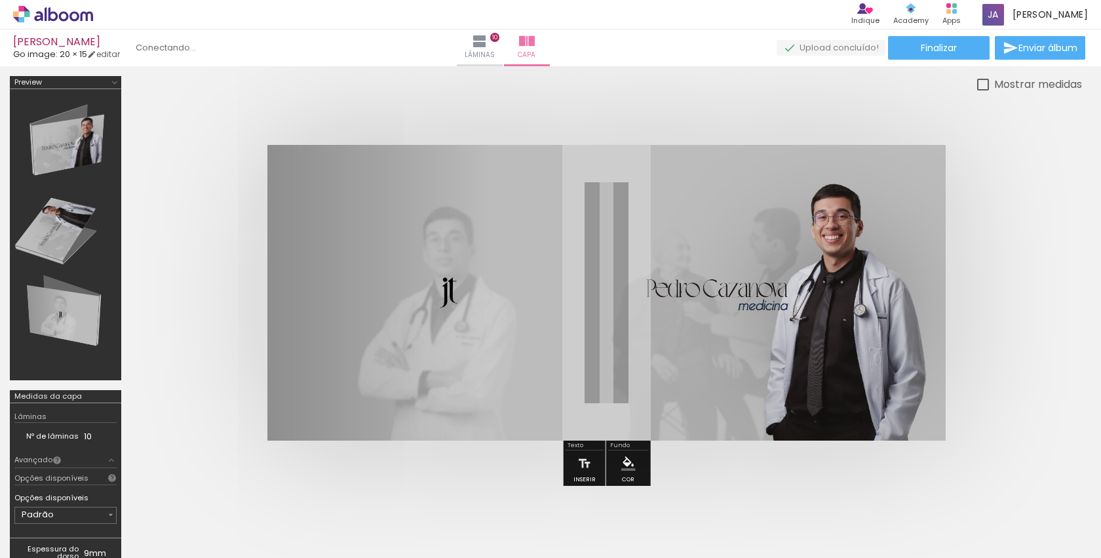
scroll to position [0, 1442]
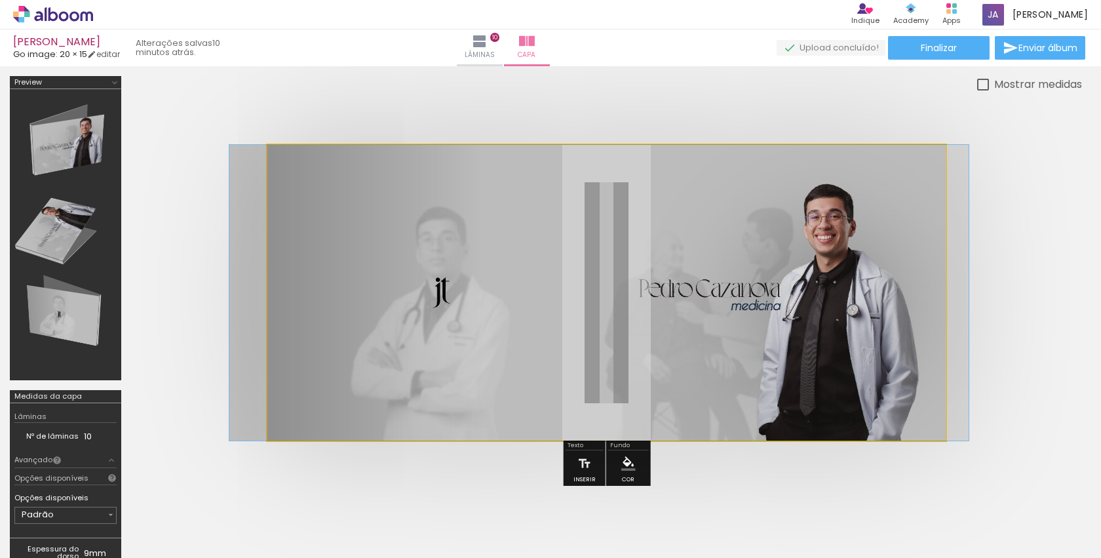
drag, startPoint x: 775, startPoint y: 300, endPoint x: 768, endPoint y: 306, distance: 9.7
